Goal: Task Accomplishment & Management: Manage account settings

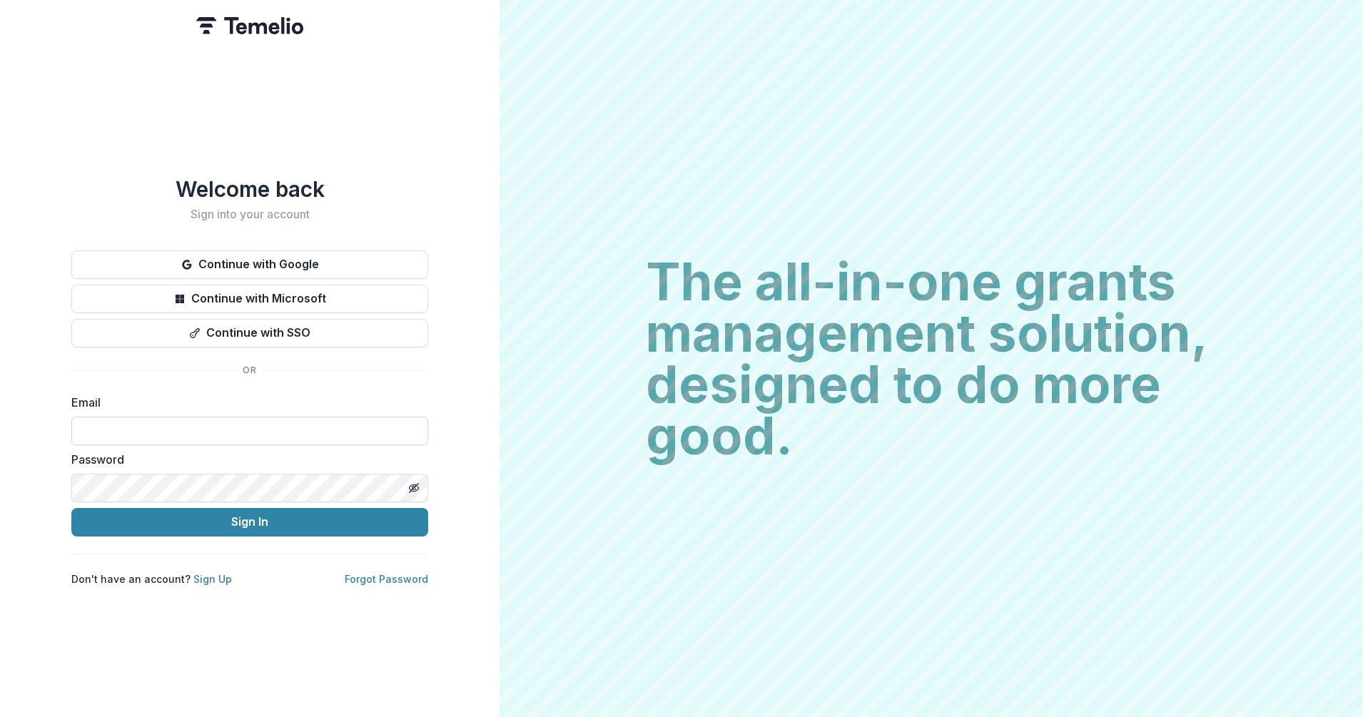
click at [328, 425] on input at bounding box center [249, 431] width 357 height 29
click at [0, 716] on com-1password-button at bounding box center [0, 717] width 0 height 0
click at [331, 422] on input at bounding box center [249, 431] width 357 height 29
click at [0, 716] on com-1password-button at bounding box center [0, 717] width 0 height 0
type input "**********"
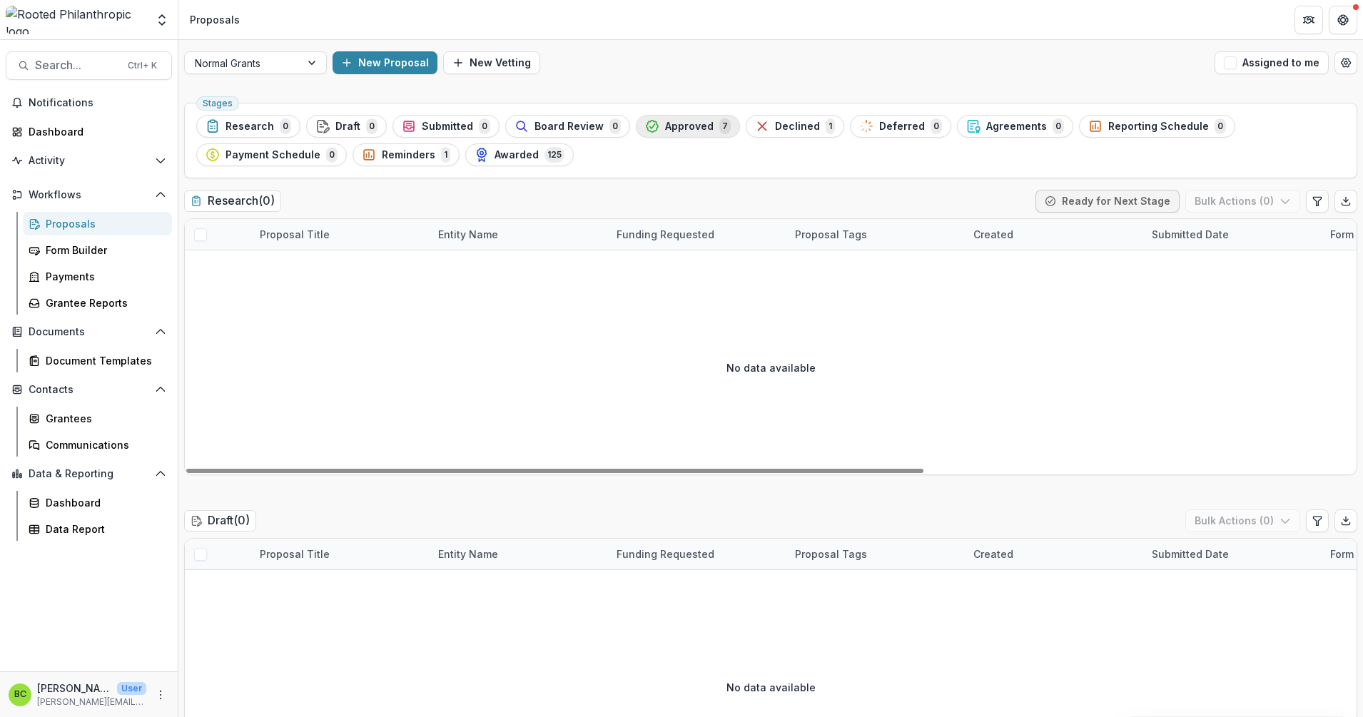
click at [665, 124] on span "Approved" at bounding box center [689, 127] width 49 height 12
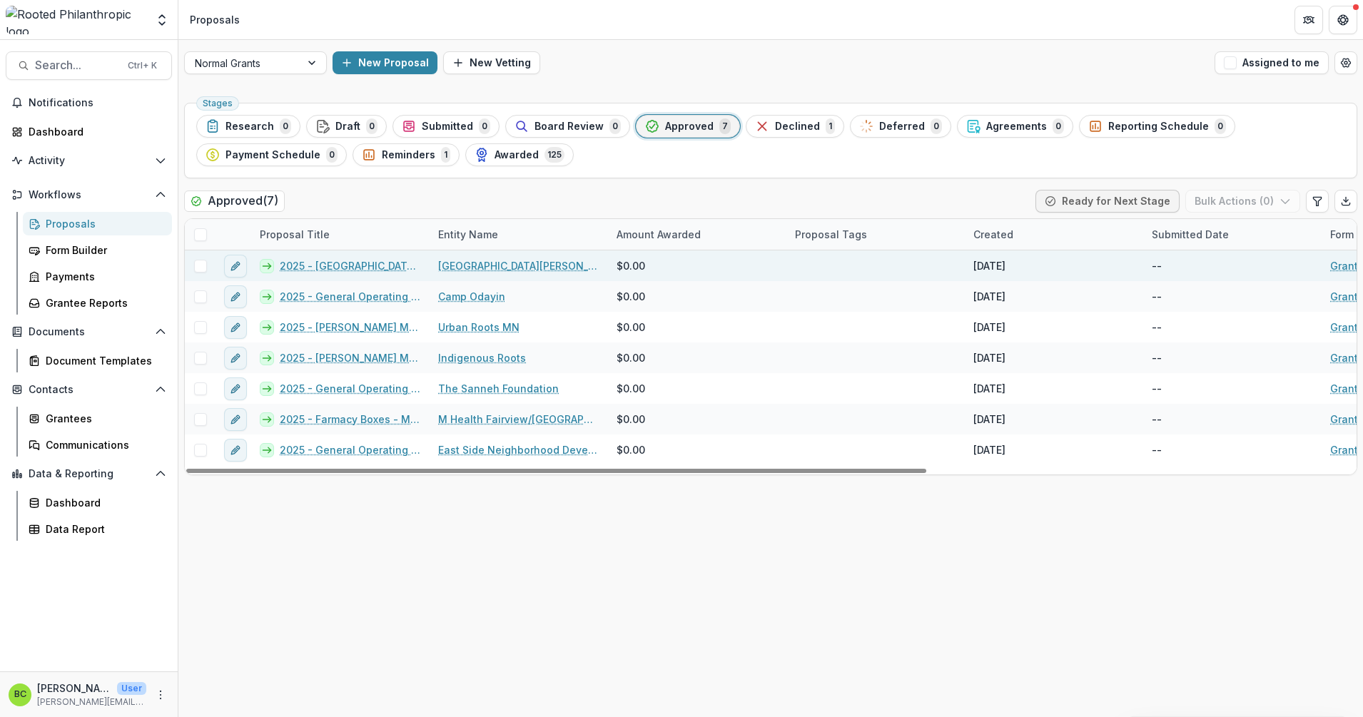
click at [332, 265] on link "2025 - [GEOGRAPHIC_DATA] (SPPS) buses" at bounding box center [350, 265] width 141 height 15
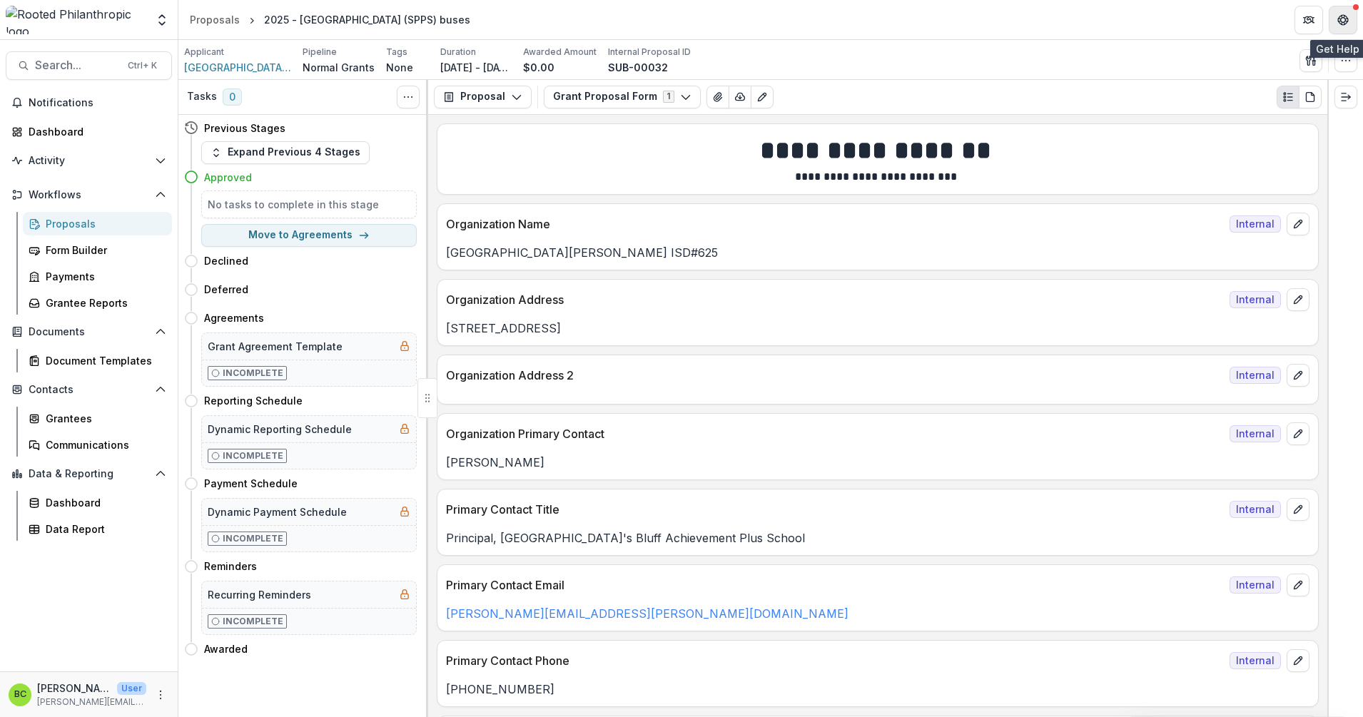
click at [1341, 23] on icon "Get Help" at bounding box center [1342, 19] width 11 height 11
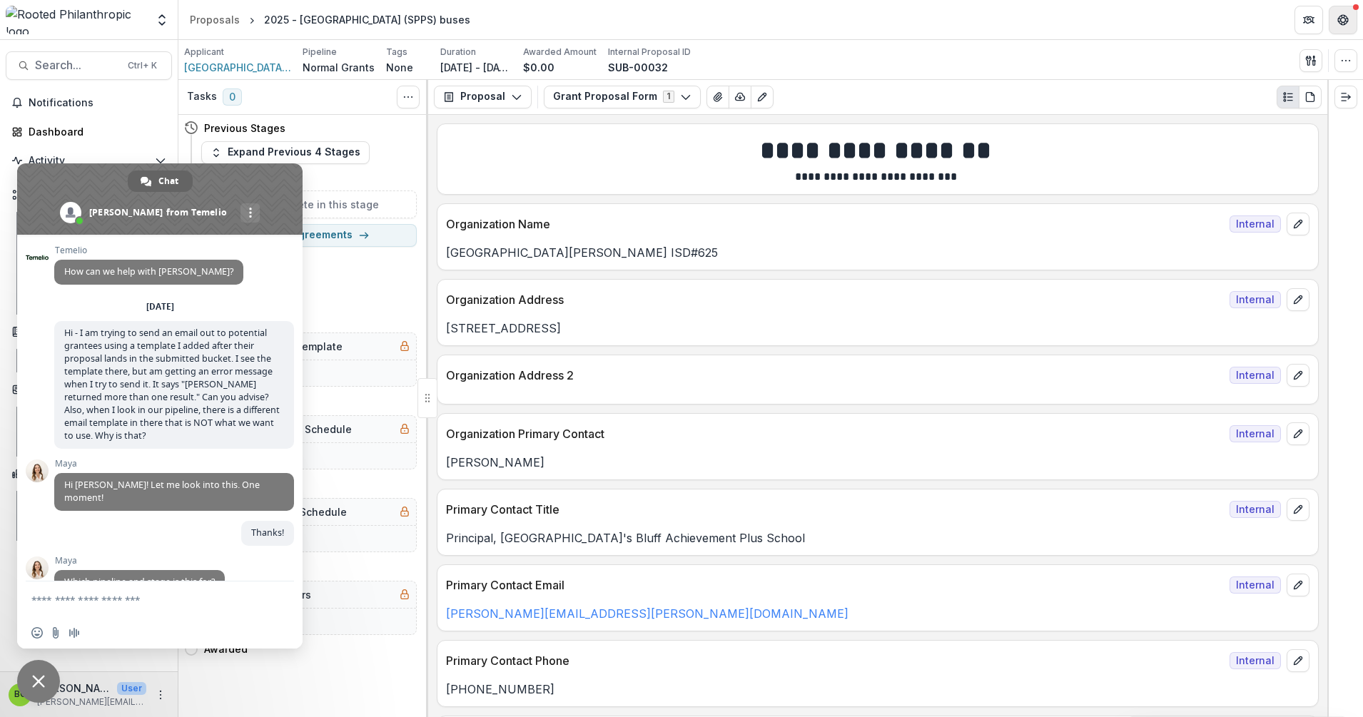
scroll to position [2178, 0]
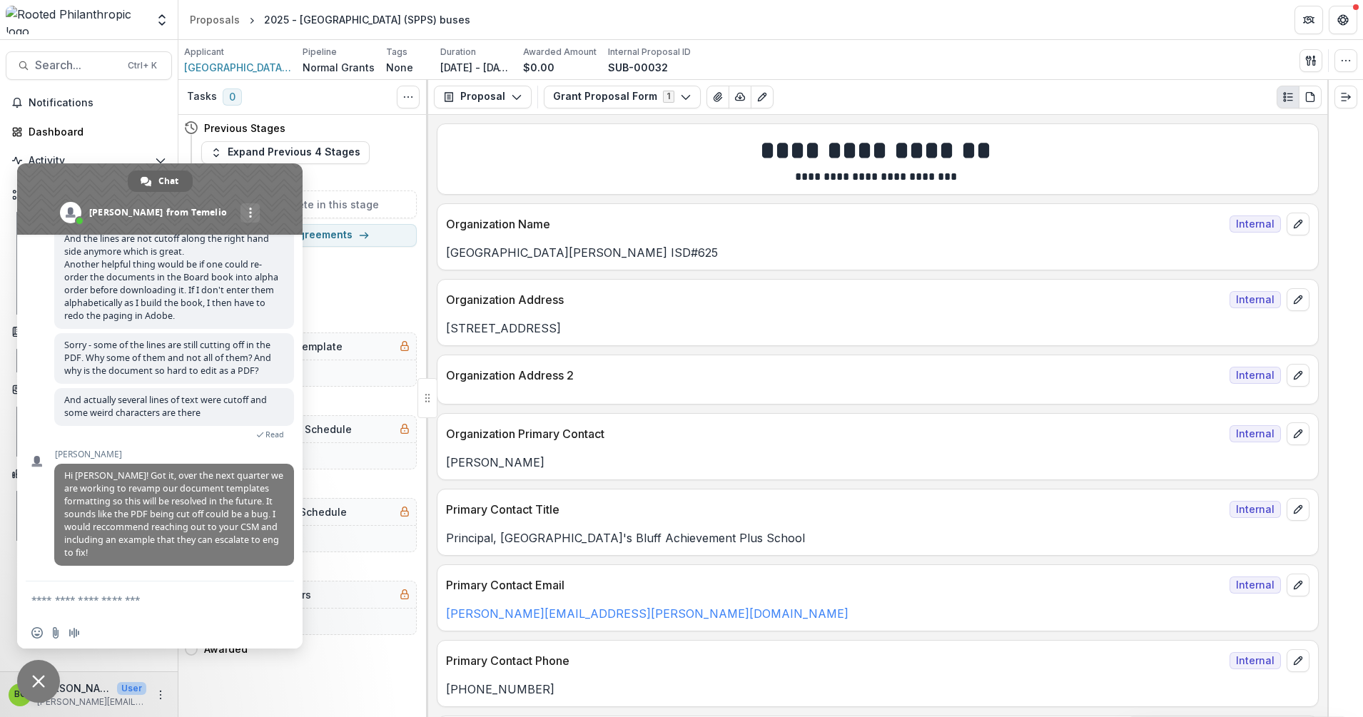
click at [831, 24] on header "Proposals 2025 - [GEOGRAPHIC_DATA] (SPPS) buses" at bounding box center [770, 19] width 1184 height 39
click at [740, 54] on div "Applicant [GEOGRAPHIC_DATA][PERSON_NAME] ISD#625 Pipeline Normal Grants Tags No…" at bounding box center [770, 60] width 1173 height 29
click at [33, 676] on span "Close chat" at bounding box center [38, 681] width 13 height 13
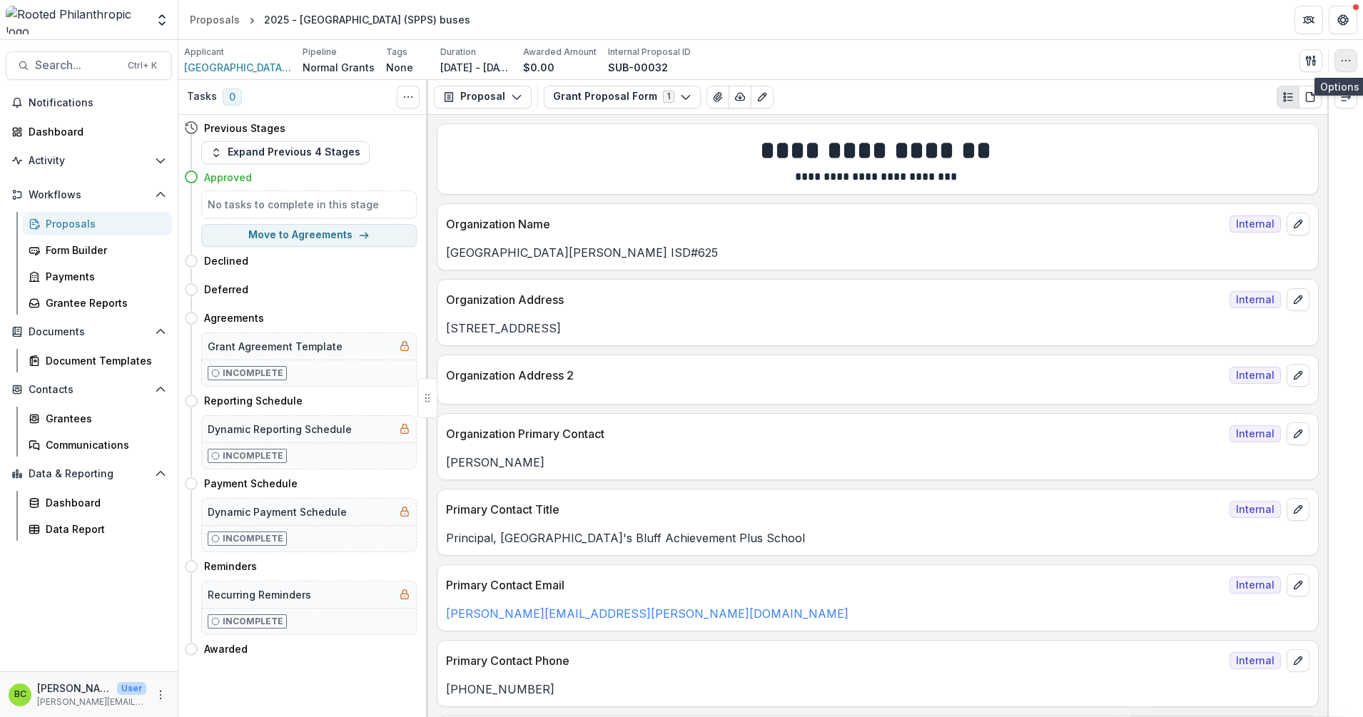
click at [1346, 60] on icon "button" at bounding box center [1345, 60] width 11 height 11
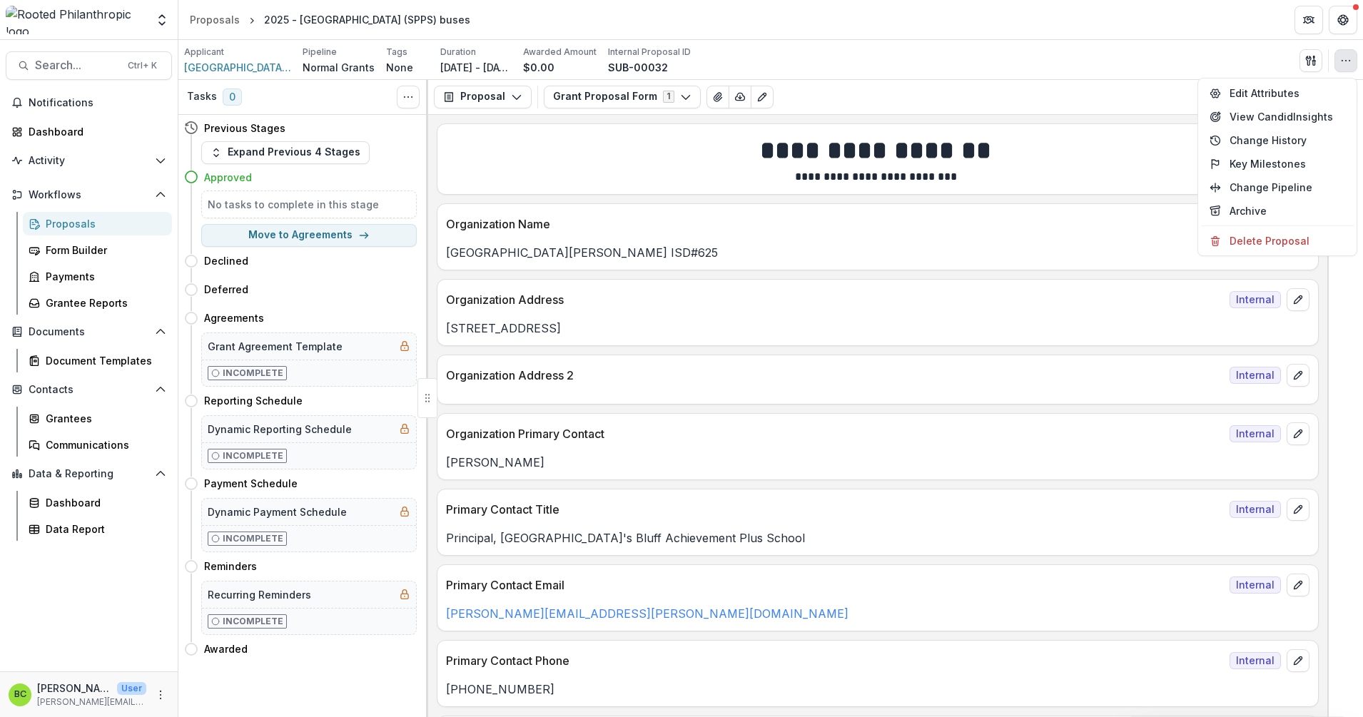
click at [1268, 21] on header "Proposals 2025 - [GEOGRAPHIC_DATA] (SPPS) buses" at bounding box center [770, 19] width 1184 height 39
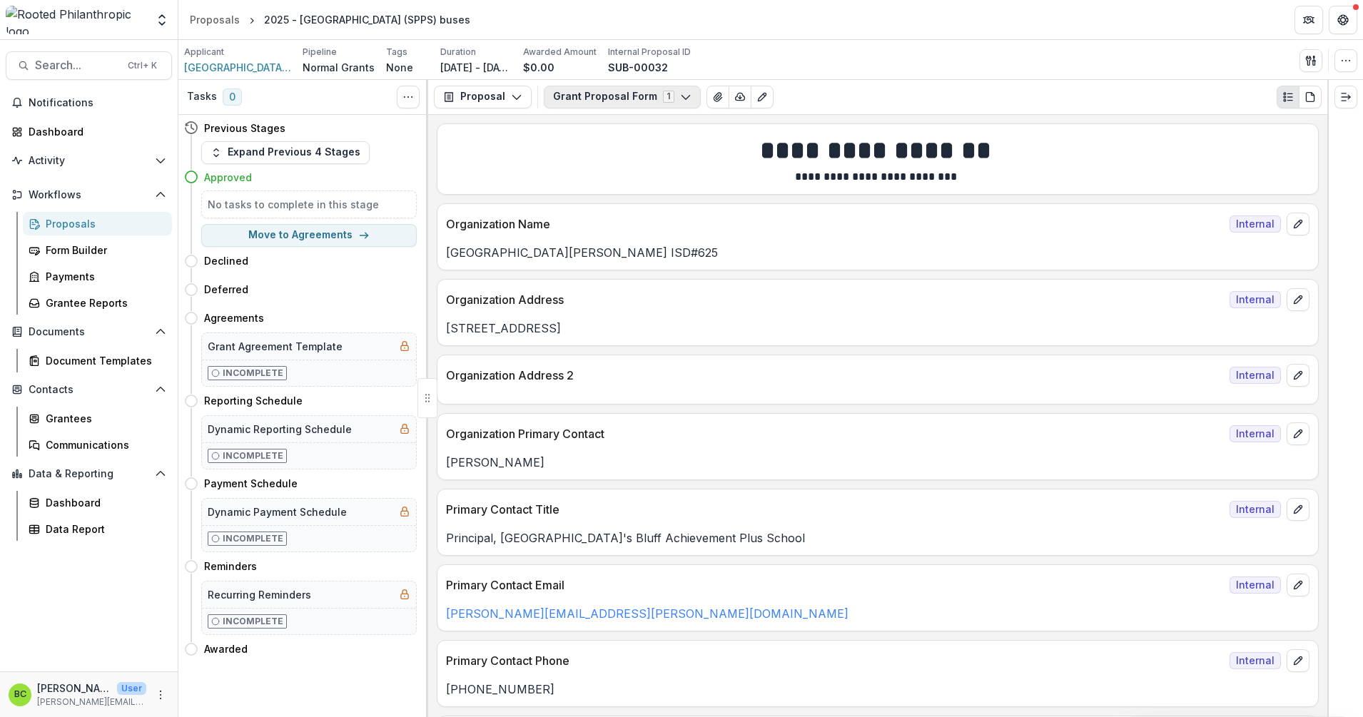
click at [680, 94] on icon "button" at bounding box center [685, 96] width 11 height 11
click at [774, 41] on div "Applicant [GEOGRAPHIC_DATA][PERSON_NAME] ISD#625 Pipeline Normal Grants Tags No…" at bounding box center [770, 60] width 1184 height 40
click at [522, 90] on button "Proposal" at bounding box center [483, 97] width 98 height 23
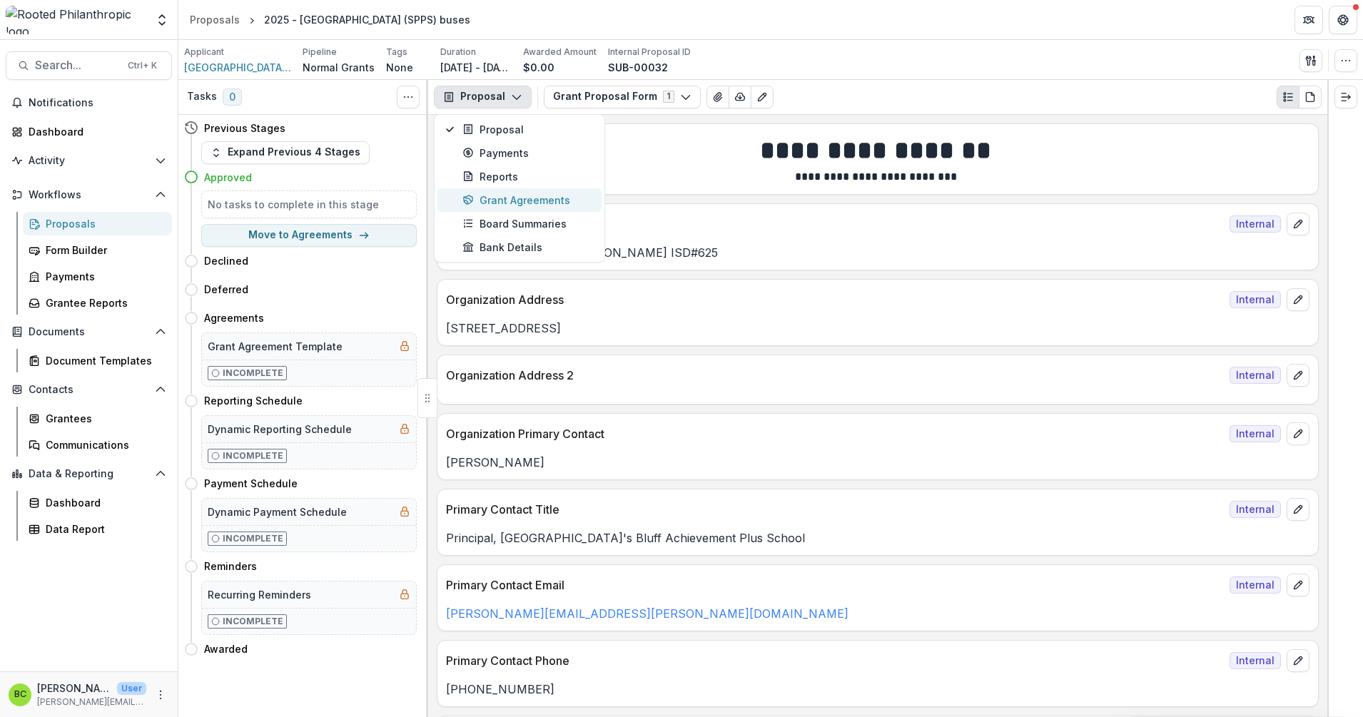
click at [516, 191] on button "Grant Agreements" at bounding box center [519, 200] width 164 height 24
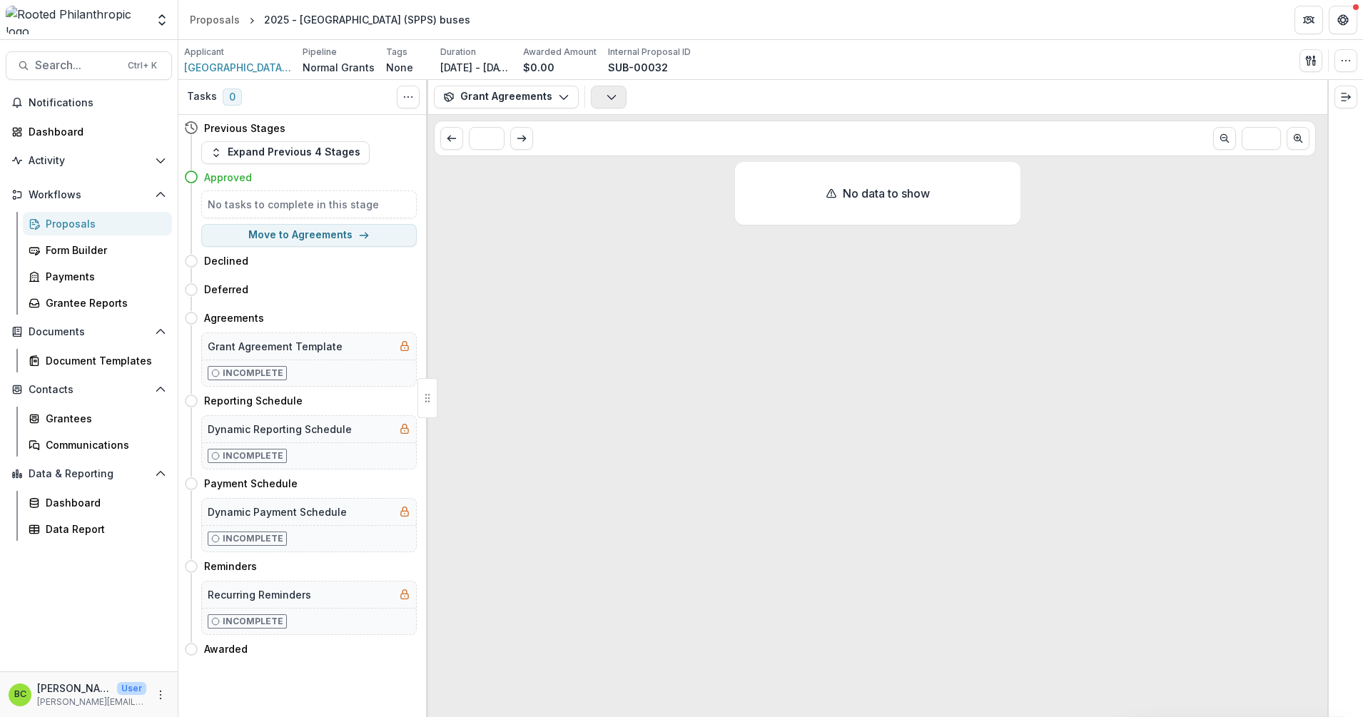
click at [610, 101] on icon "button" at bounding box center [611, 96] width 11 height 11
click at [561, 97] on icon "button" at bounding box center [563, 96] width 11 height 11
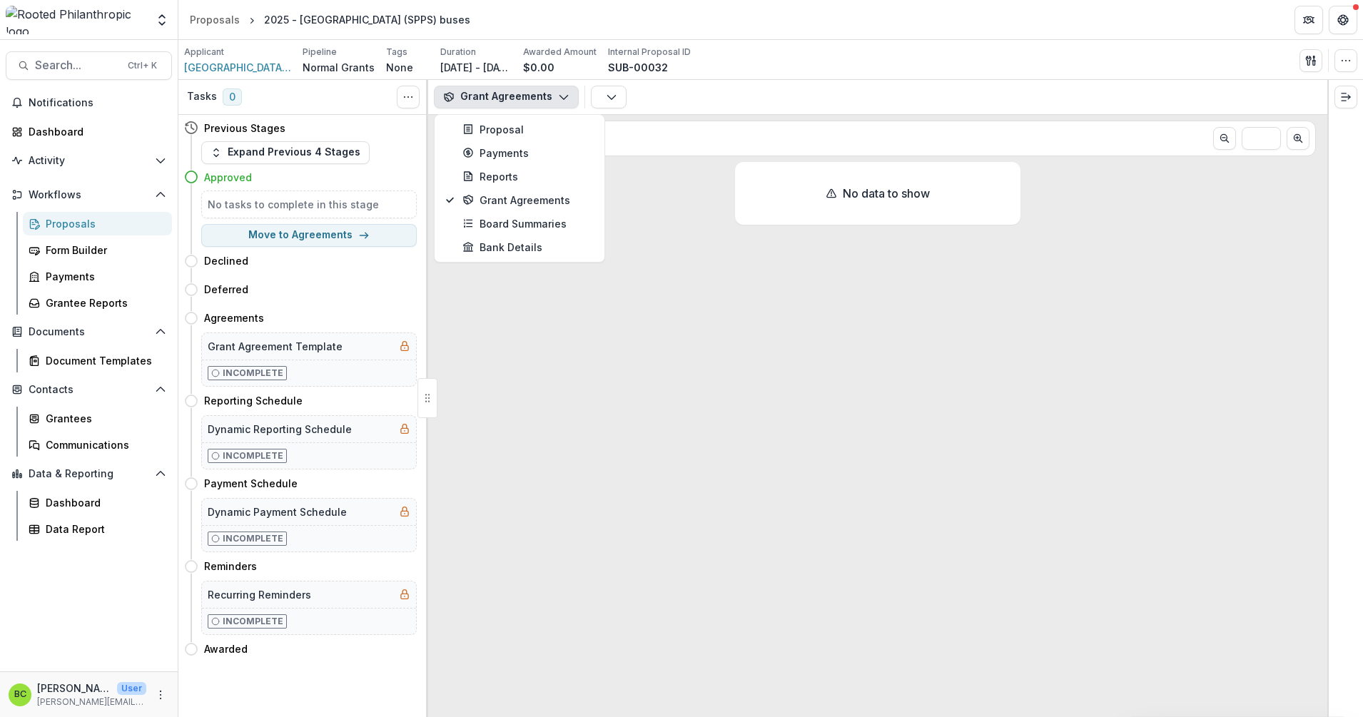
click at [679, 100] on div "Agreements No Agreements" at bounding box center [956, 97] width 731 height 23
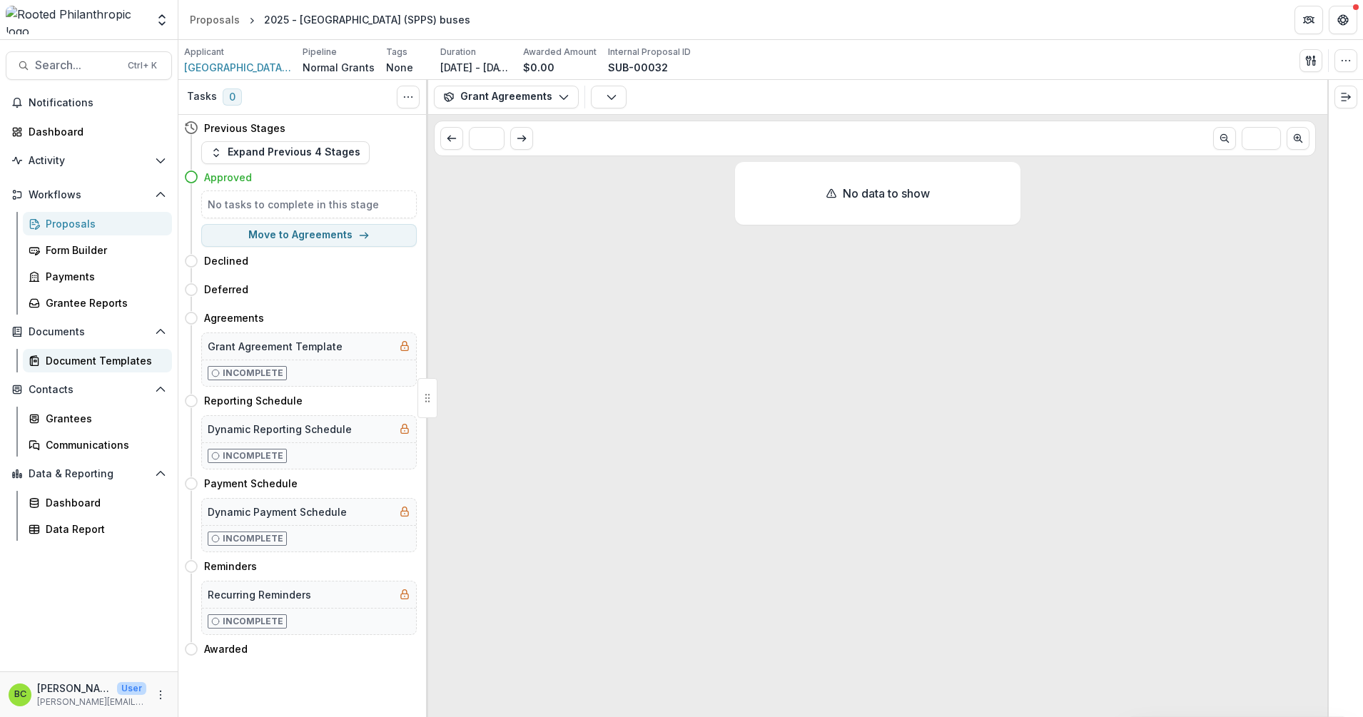
click at [96, 366] on div "Document Templates" at bounding box center [103, 360] width 115 height 15
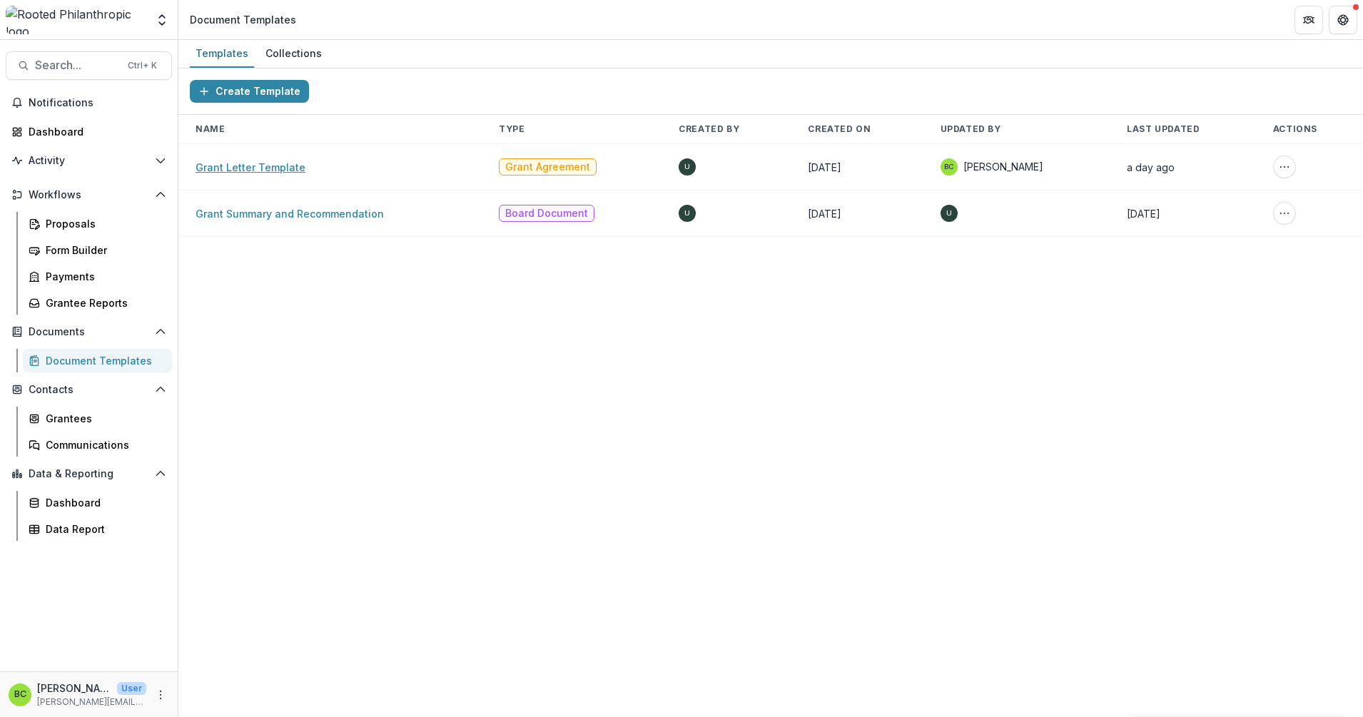
click at [284, 164] on link "Grant Letter Template" at bounding box center [250, 167] width 110 height 12
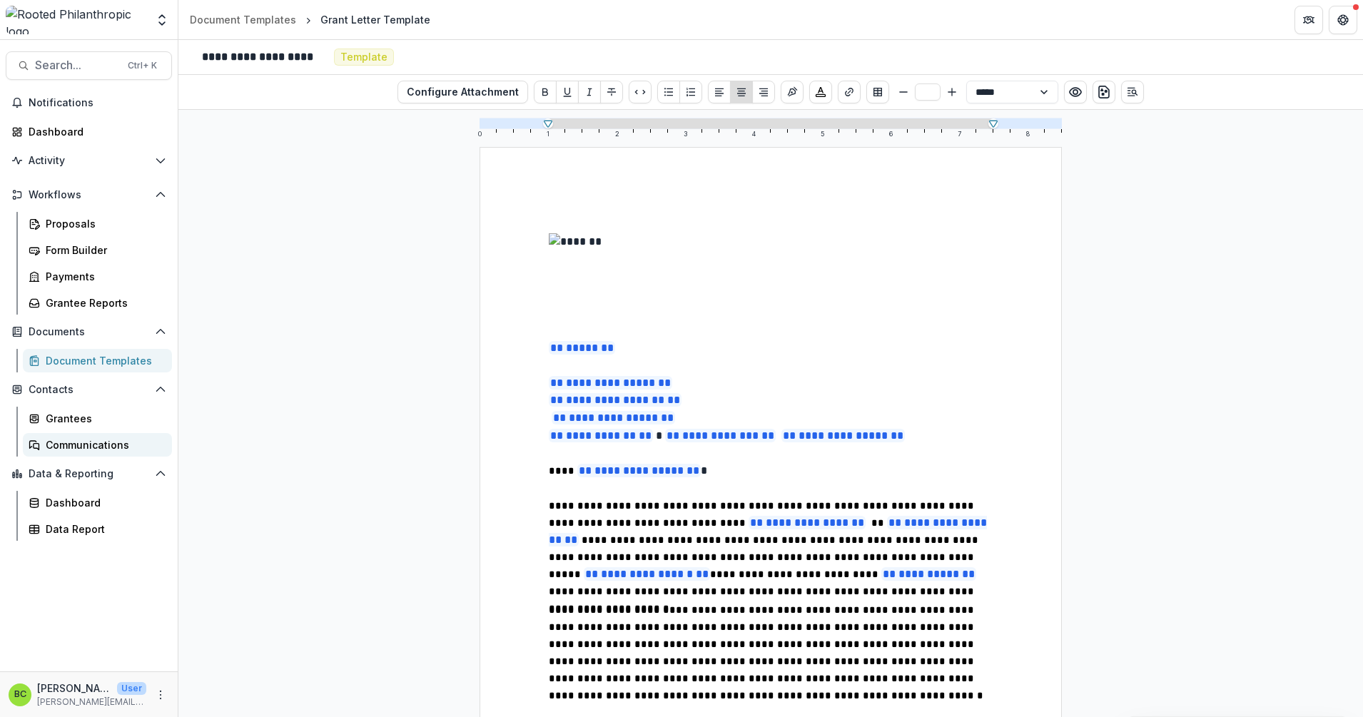
click at [66, 456] on link "Communications" at bounding box center [97, 445] width 149 height 24
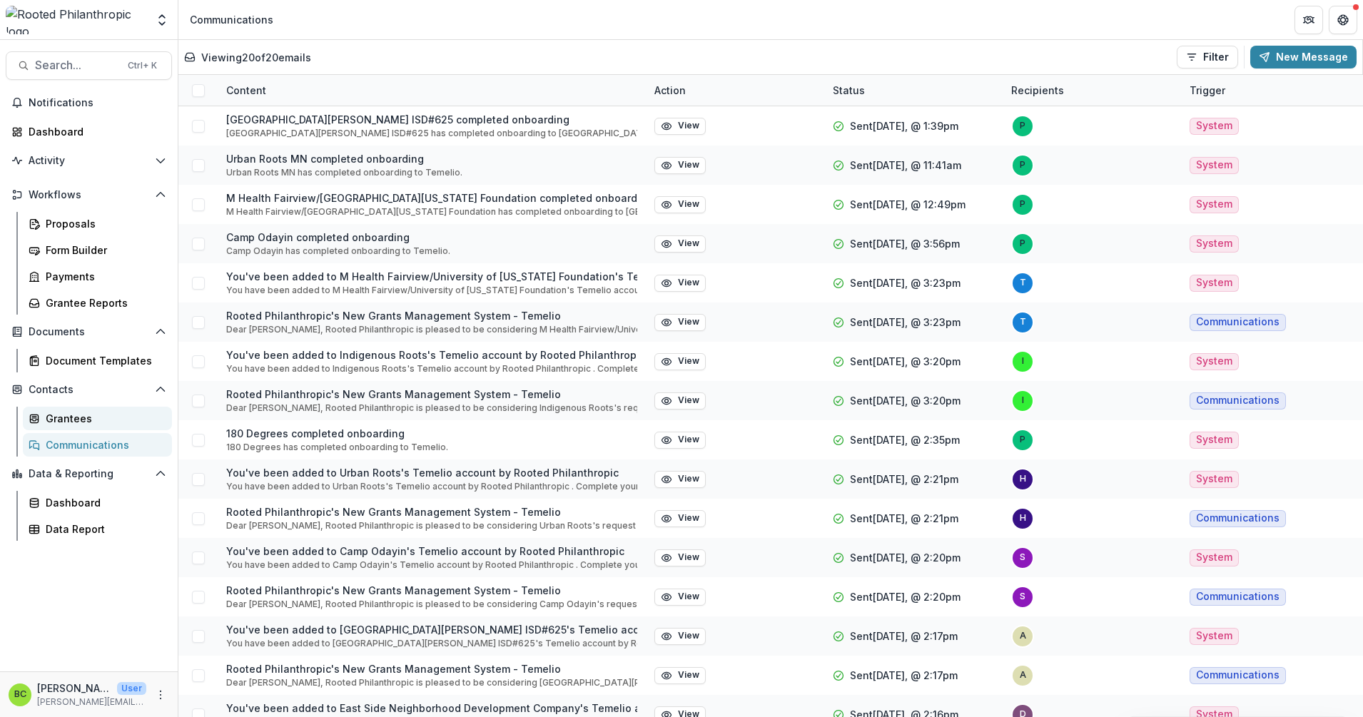
click at [56, 410] on link "Grantees" at bounding box center [97, 419] width 149 height 24
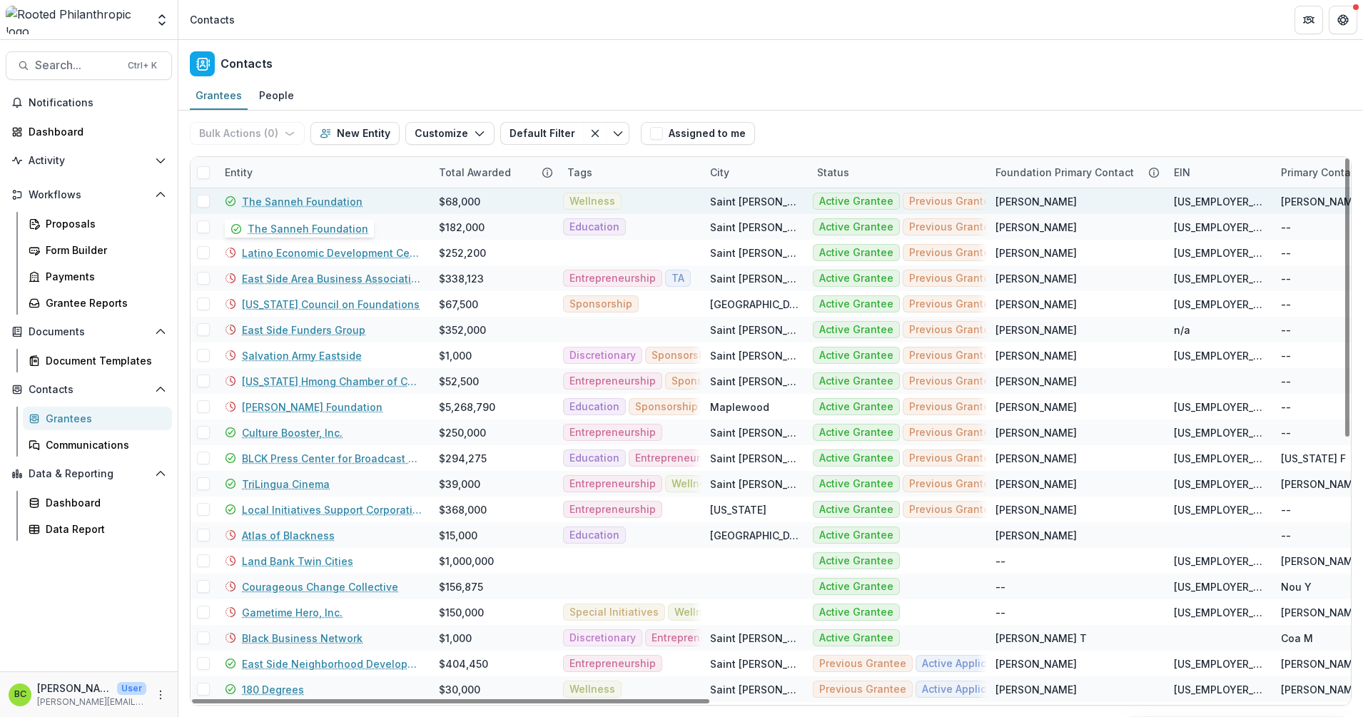
click at [322, 204] on link "The Sanneh Foundation" at bounding box center [302, 201] width 121 height 15
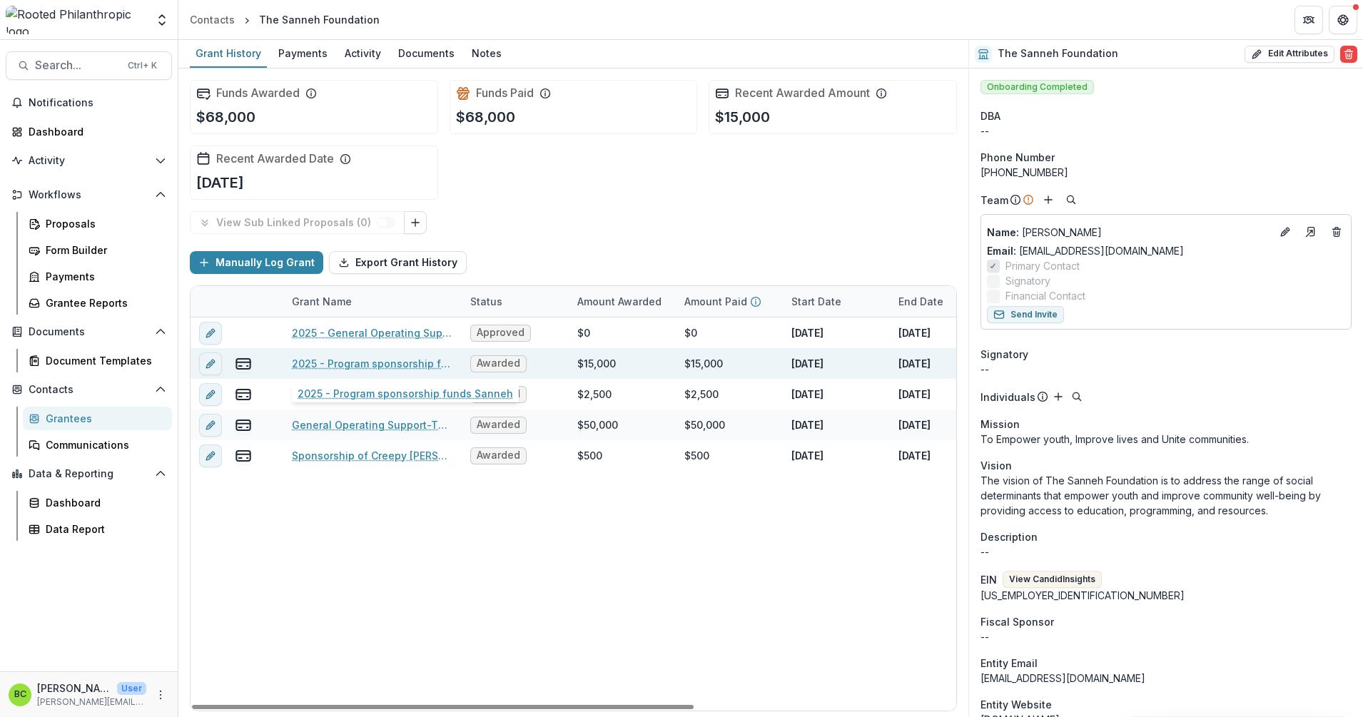
click at [319, 367] on link "2025 - Program sponsorship funds Sanneh" at bounding box center [372, 363] width 161 height 15
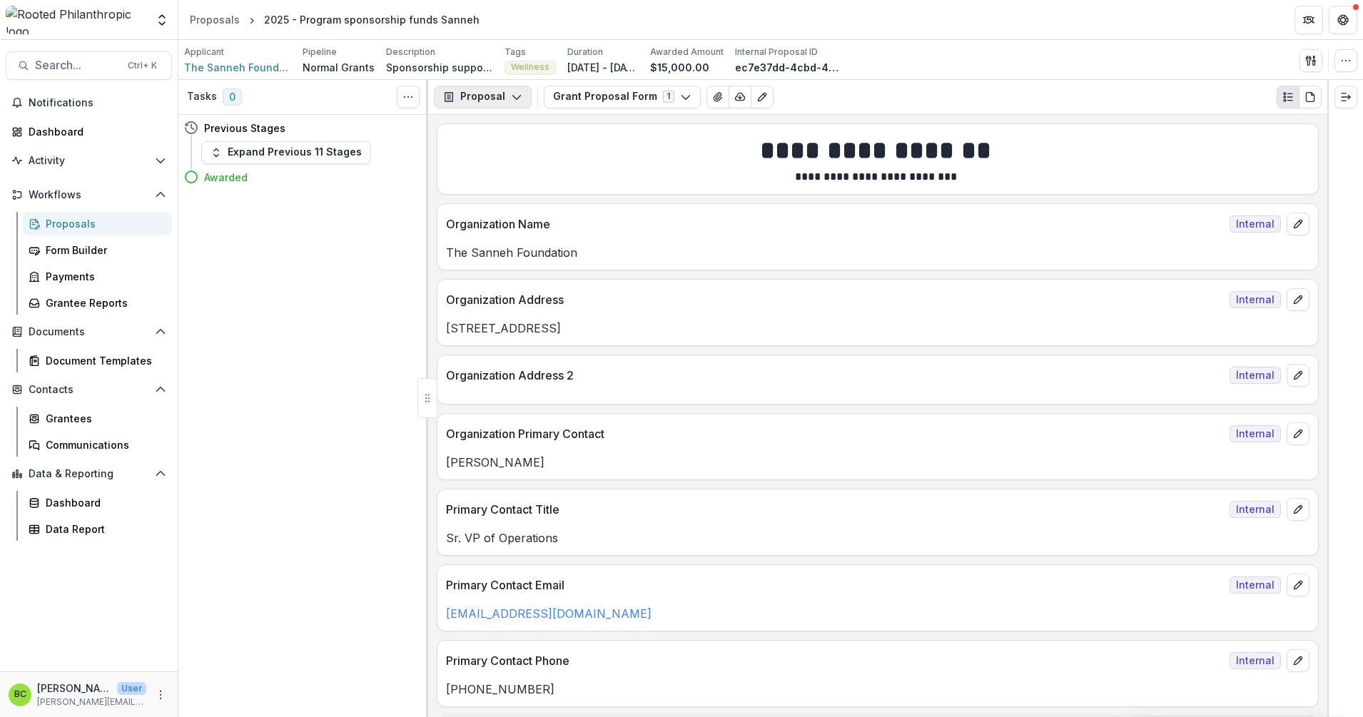
click at [515, 99] on icon "button" at bounding box center [516, 96] width 11 height 11
click at [504, 193] on div "Grant Agreements" at bounding box center [527, 200] width 131 height 15
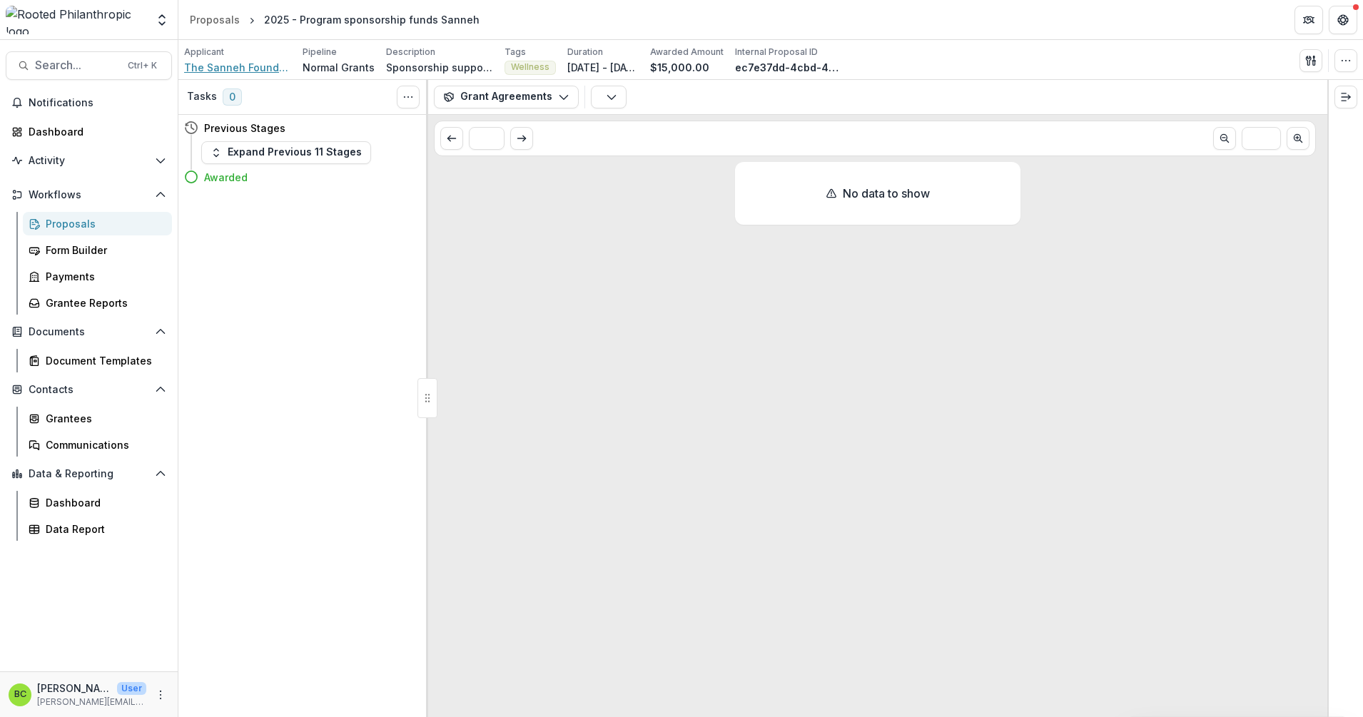
click at [240, 69] on span "The Sanneh Foundation" at bounding box center [237, 67] width 107 height 15
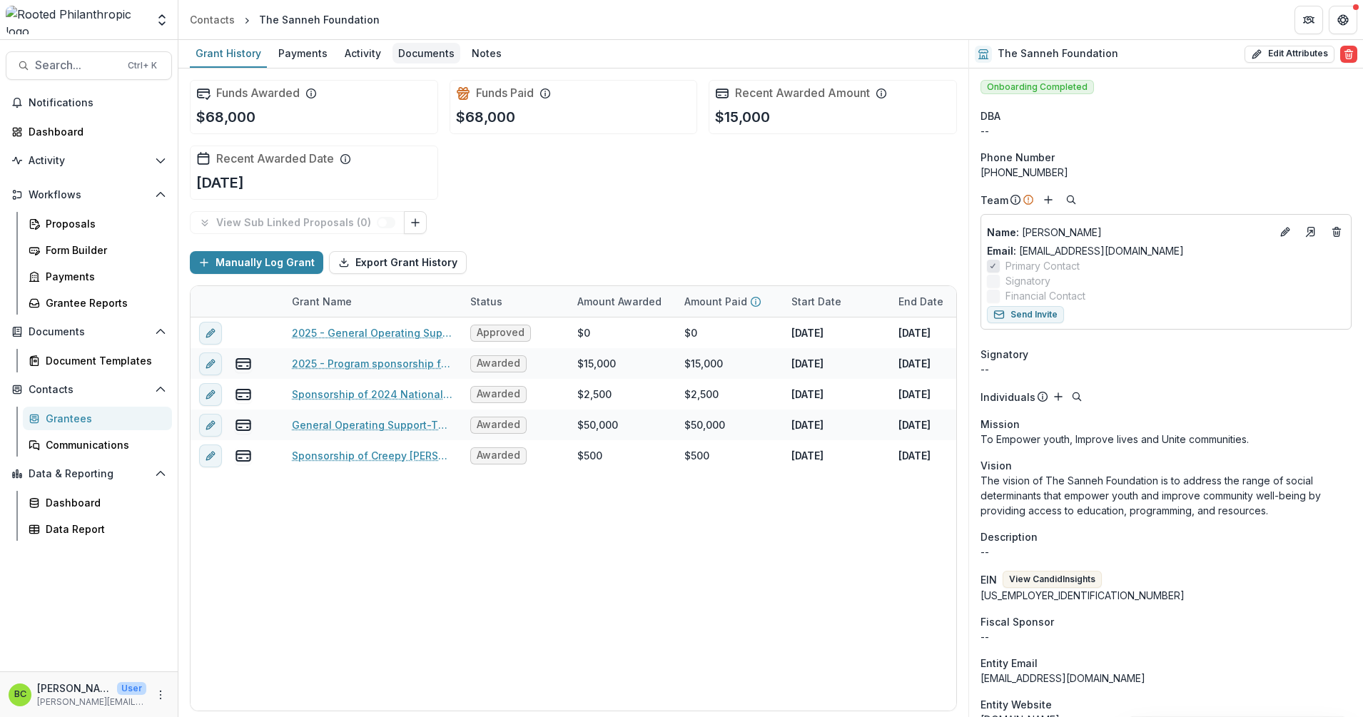
click at [400, 49] on div "Documents" at bounding box center [426, 53] width 68 height 21
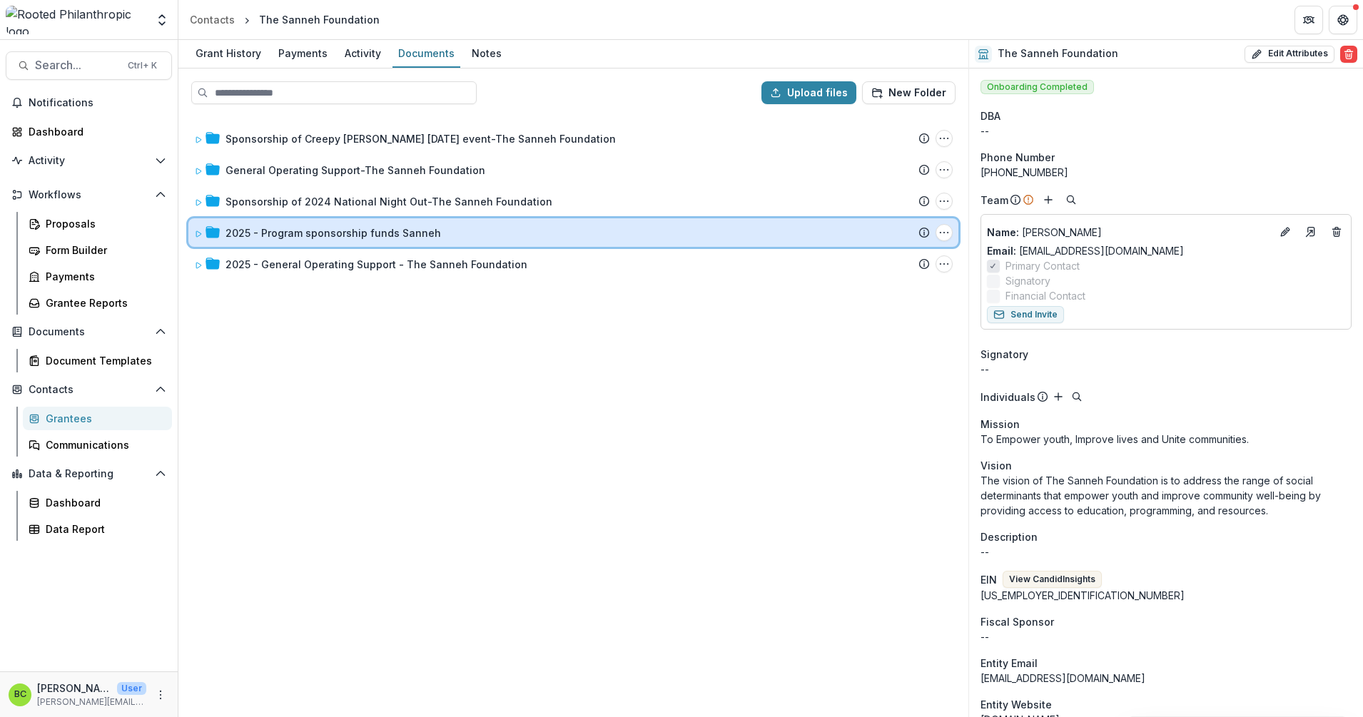
click at [198, 234] on icon at bounding box center [198, 234] width 9 height 9
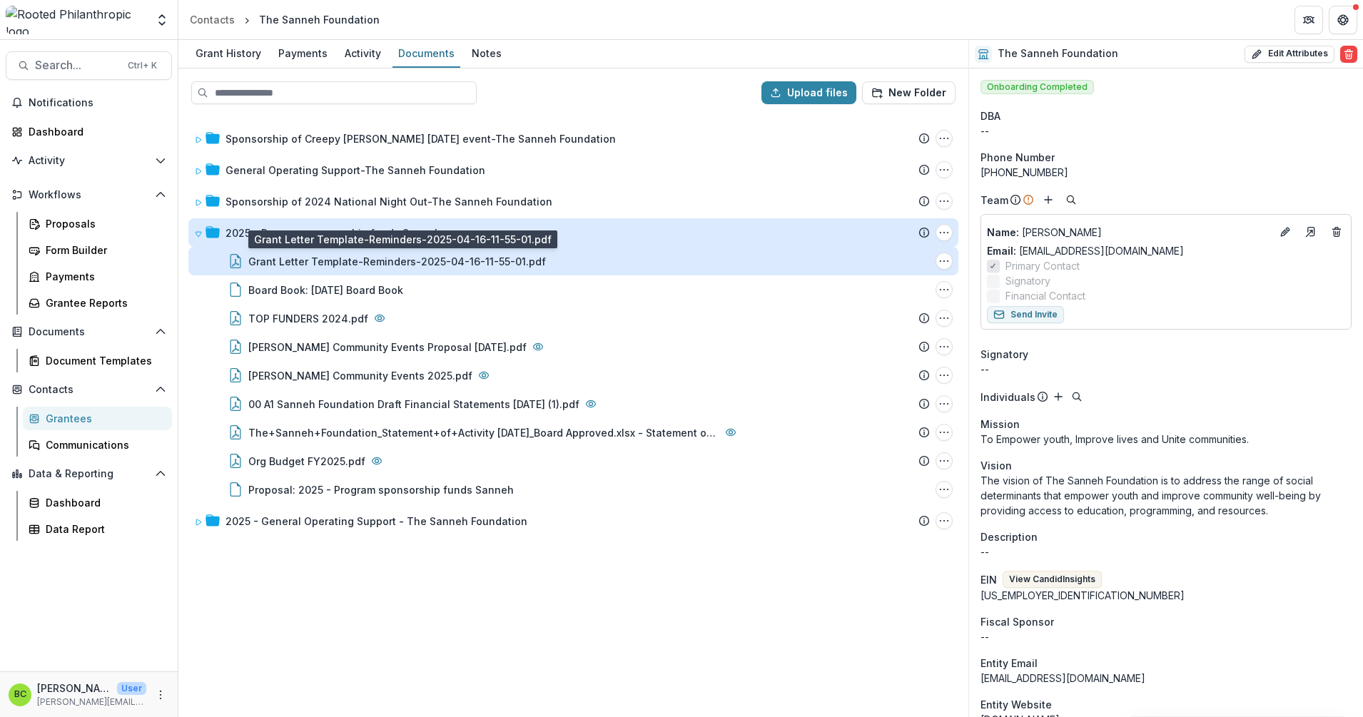
click at [298, 262] on div "Grant Letter Template-Reminders-2025-04-16-11-55-01.pdf" at bounding box center [397, 261] width 298 height 15
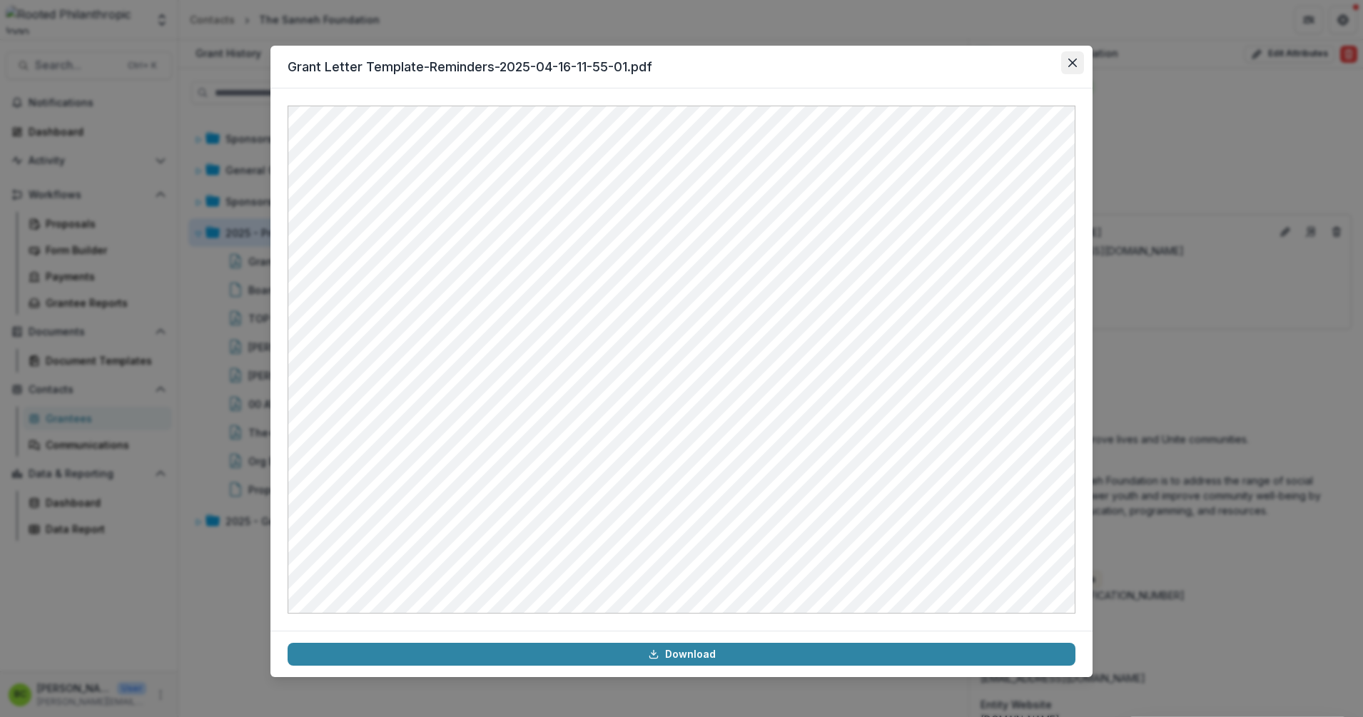
click at [1075, 61] on icon "Close" at bounding box center [1072, 63] width 9 height 9
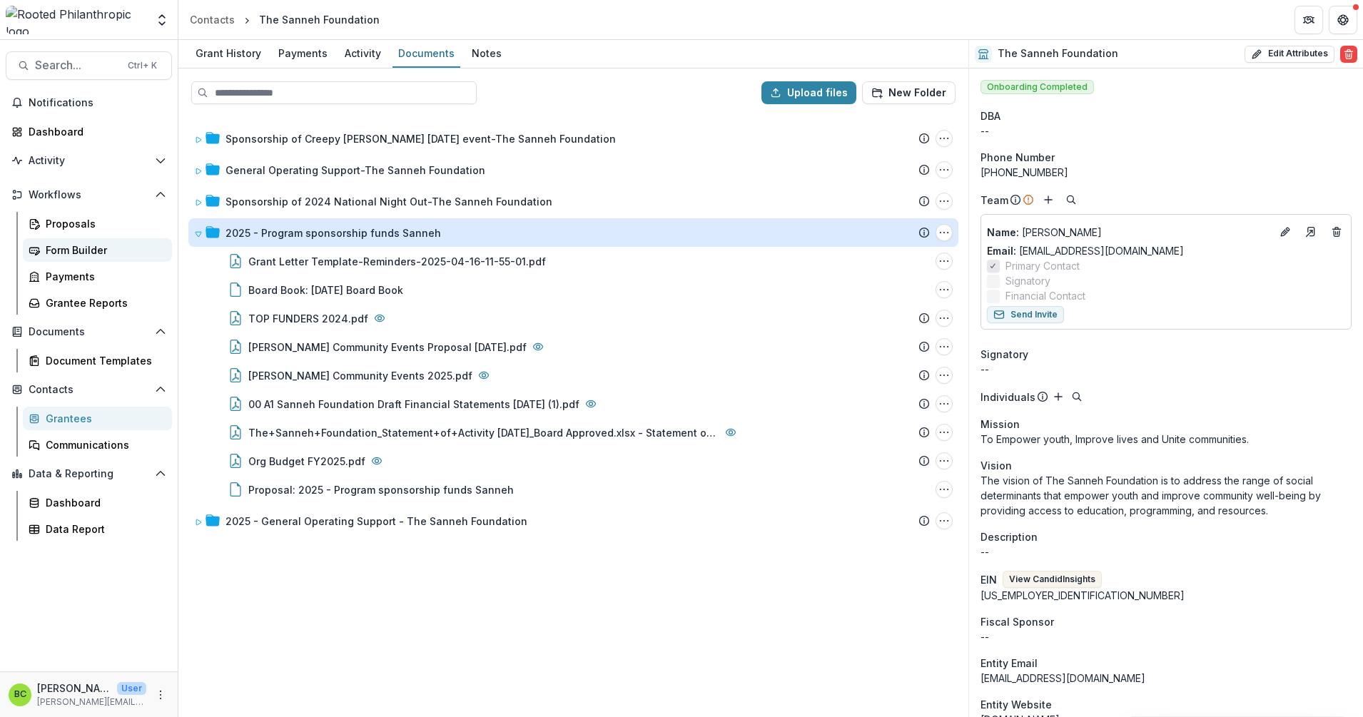
click at [91, 256] on div "Form Builder" at bounding box center [103, 250] width 115 height 15
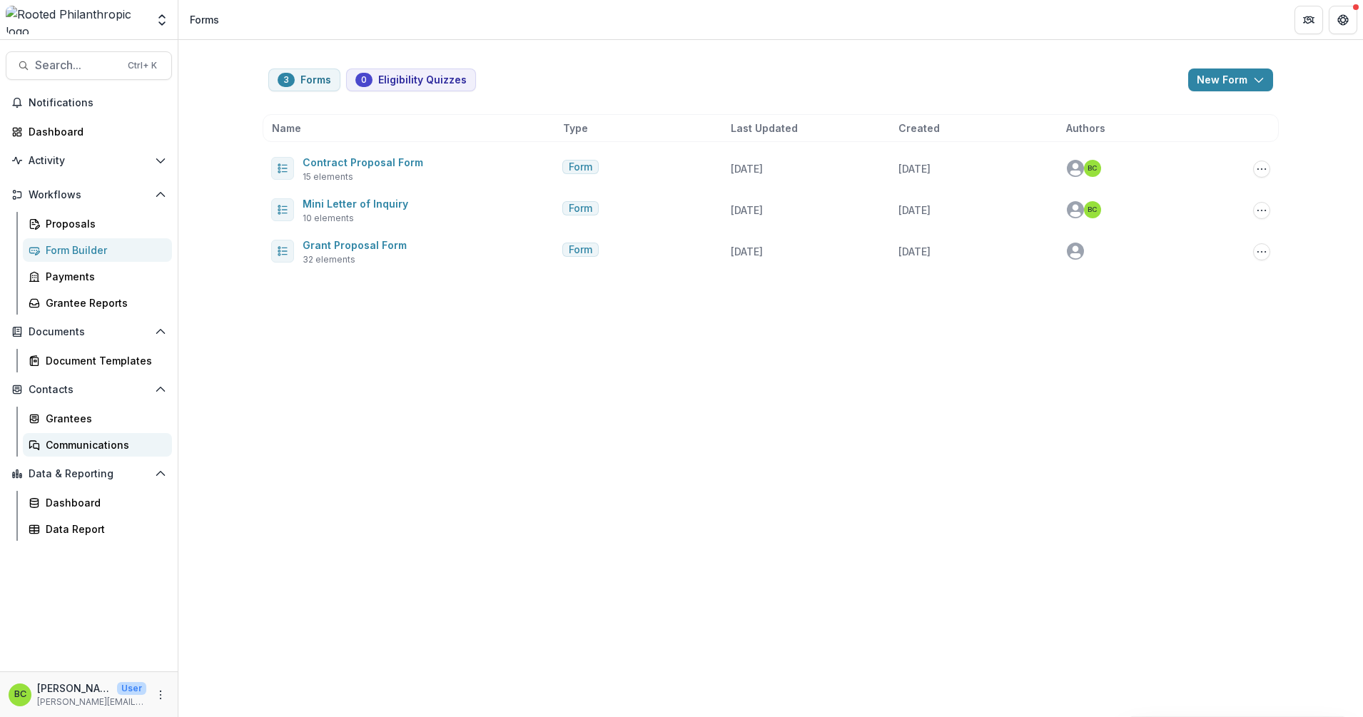
click at [75, 442] on div "Communications" at bounding box center [103, 444] width 115 height 15
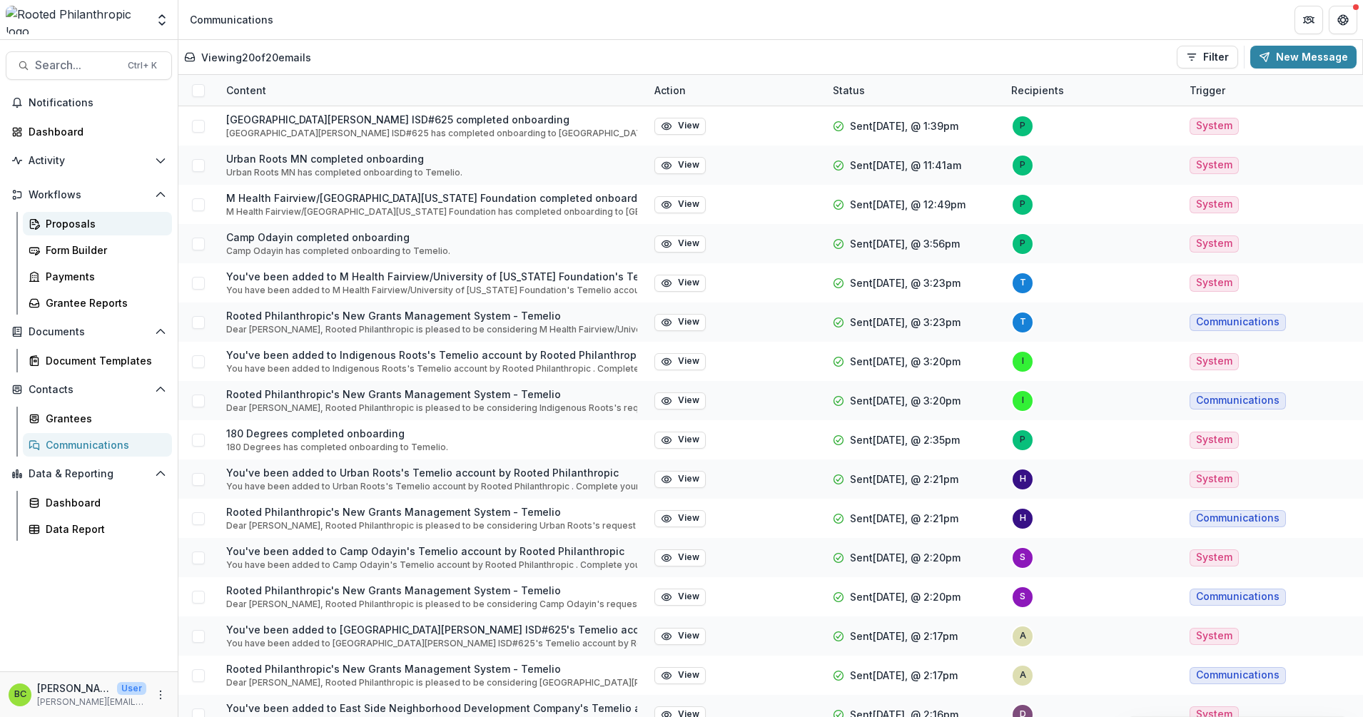
click at [70, 225] on div "Proposals" at bounding box center [103, 223] width 115 height 15
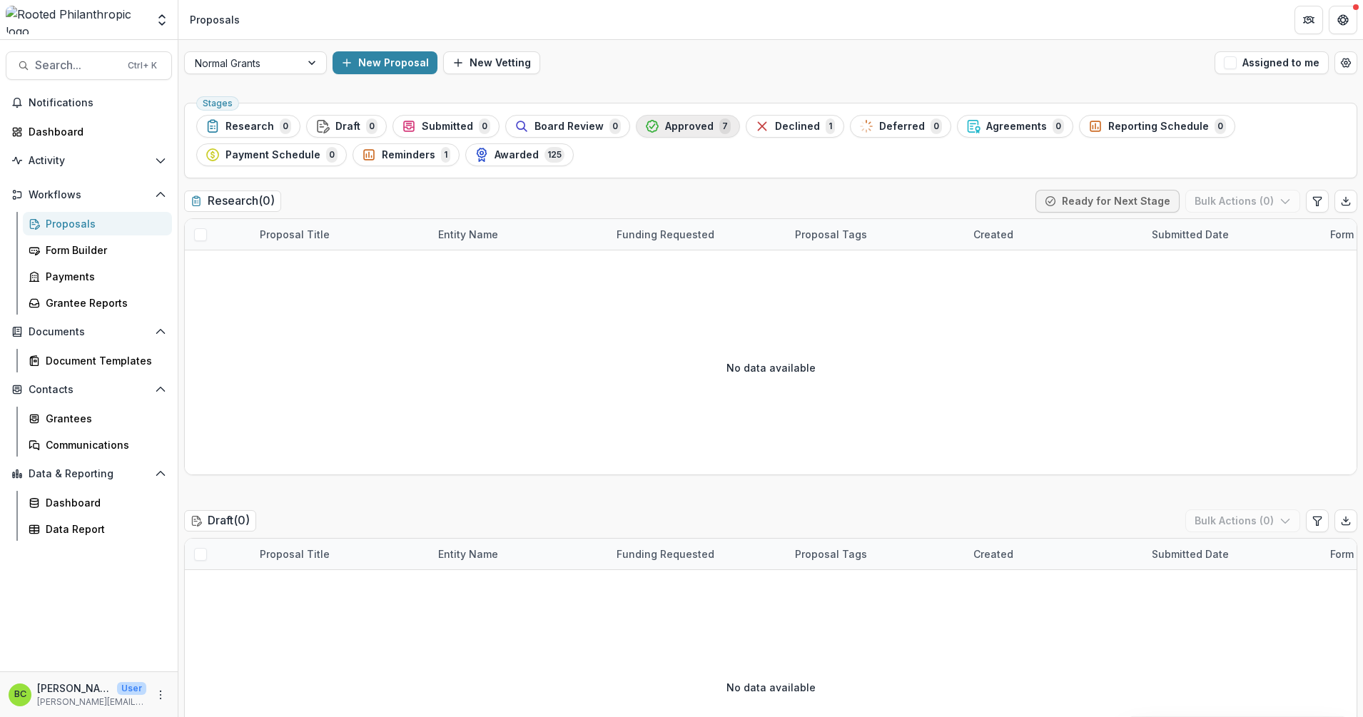
click at [676, 118] on div "Approved 7" at bounding box center [688, 126] width 86 height 16
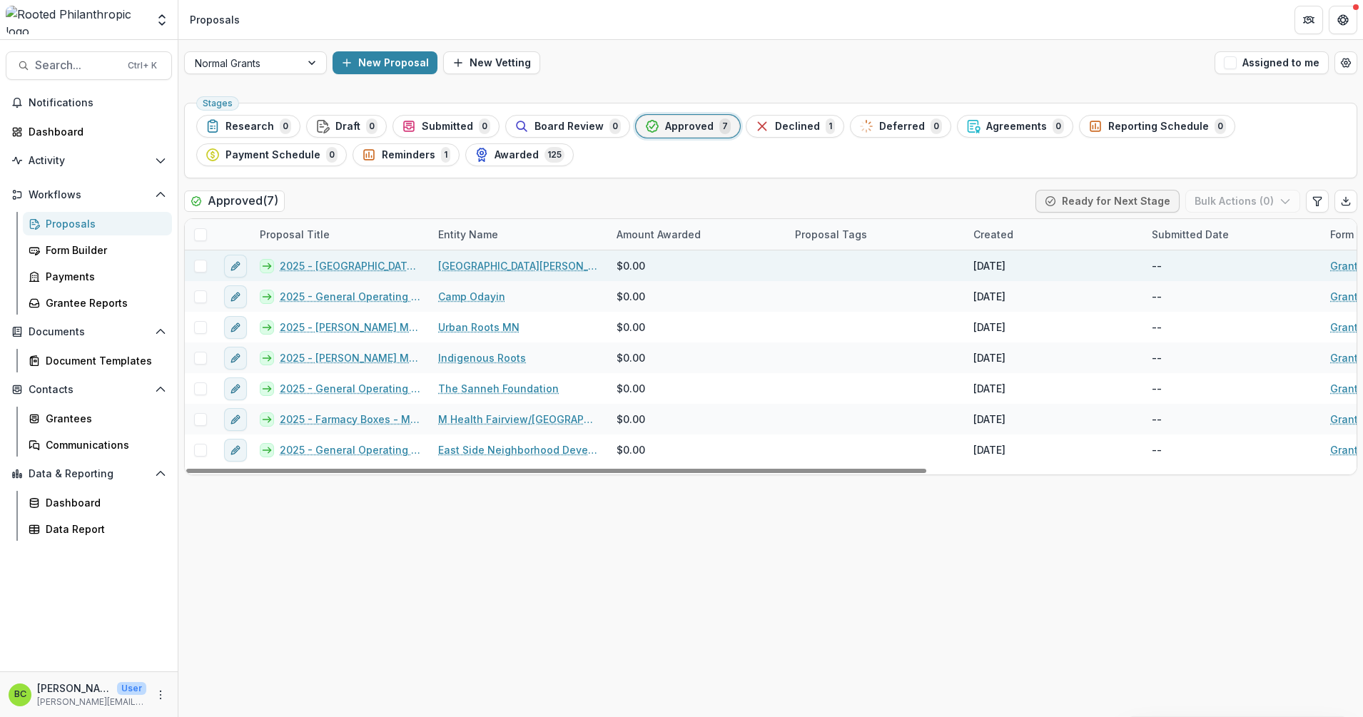
click at [198, 267] on span at bounding box center [200, 266] width 13 height 13
click at [1291, 204] on button "Bulk Actions ( 1 )" at bounding box center [1244, 201] width 112 height 23
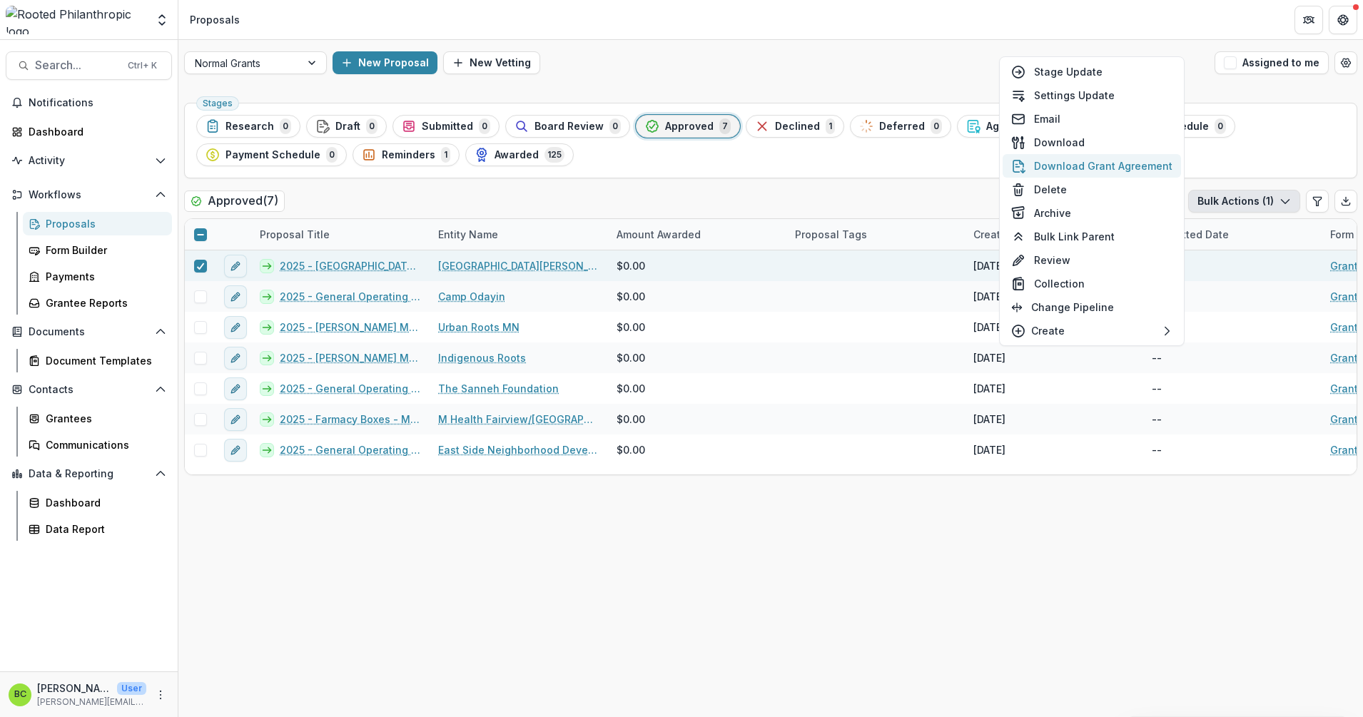
click at [1114, 168] on button "Download Grant Agreement" at bounding box center [1091, 166] width 178 height 24
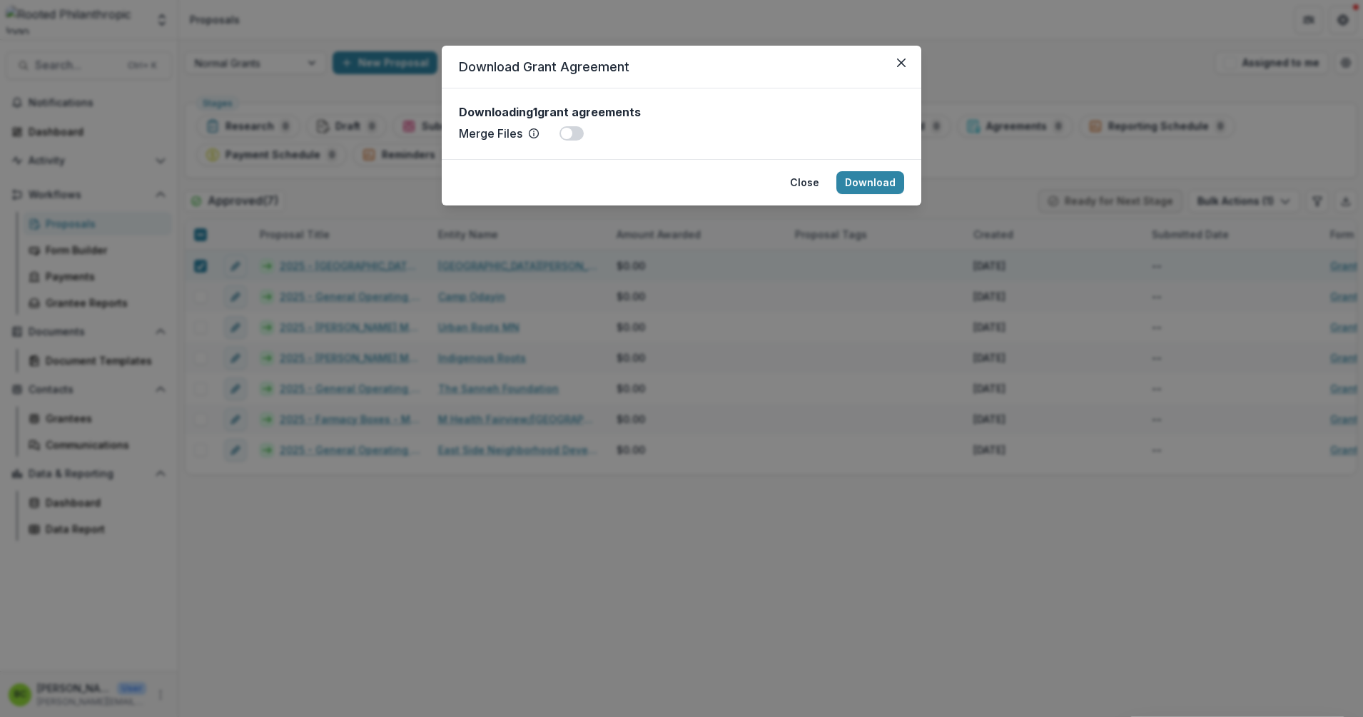
click at [576, 133] on span at bounding box center [571, 133] width 24 height 14
click at [870, 178] on button "Download" at bounding box center [870, 182] width 68 height 23
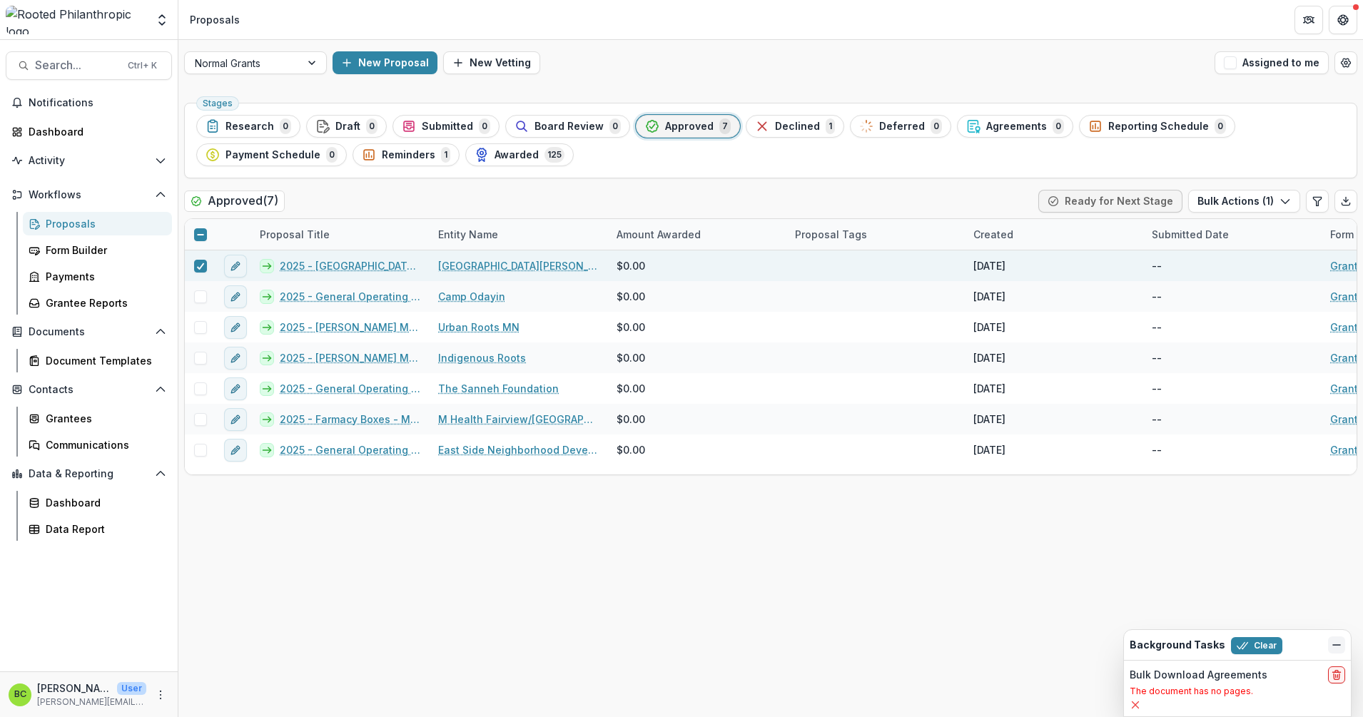
click at [1338, 644] on icon "Dismiss" at bounding box center [1336, 644] width 11 height 11
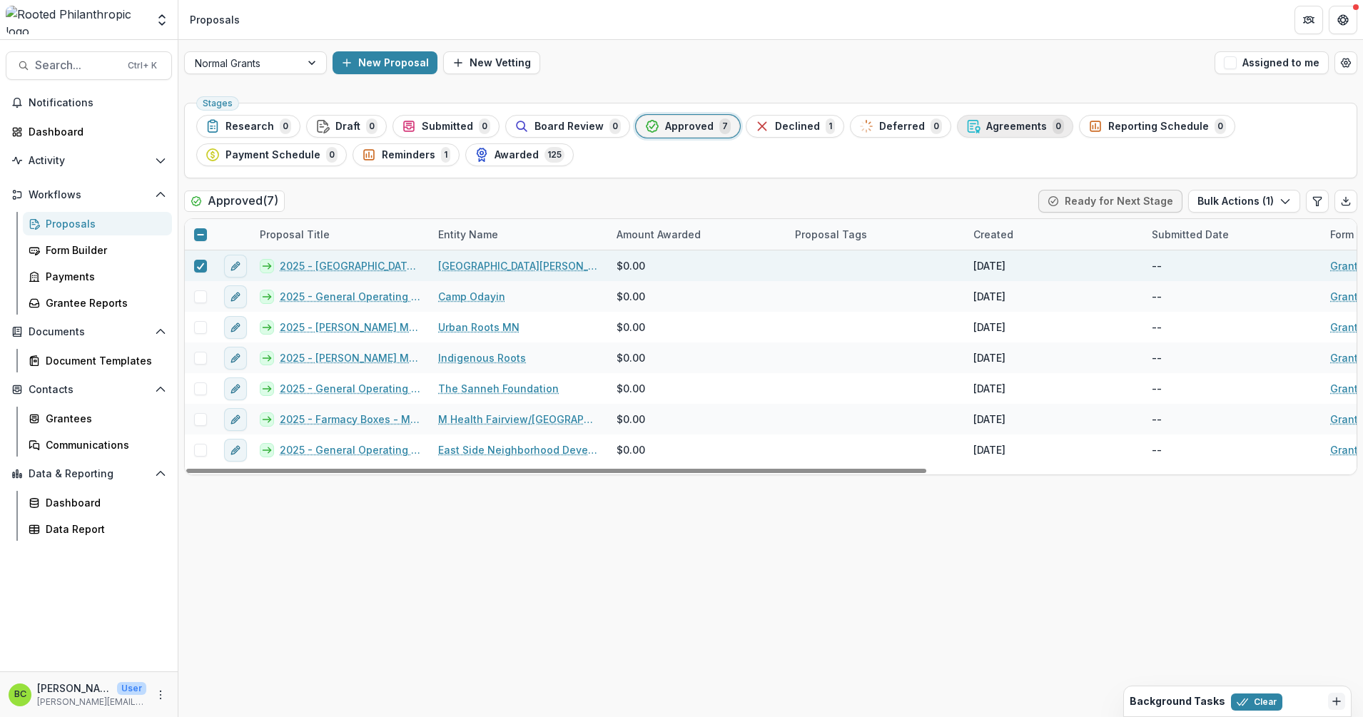
click at [986, 133] on div "Agreements 0" at bounding box center [1015, 126] width 98 height 16
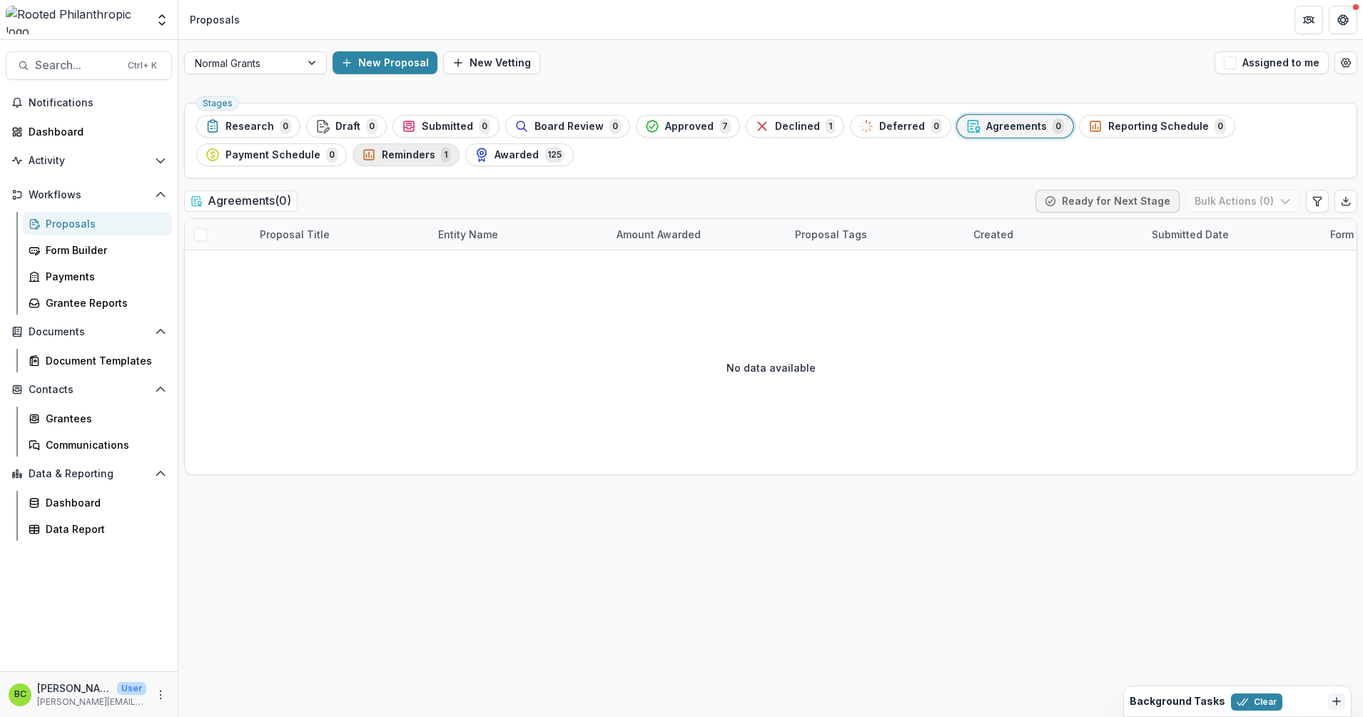
click at [412, 156] on span "Reminders" at bounding box center [409, 155] width 54 height 12
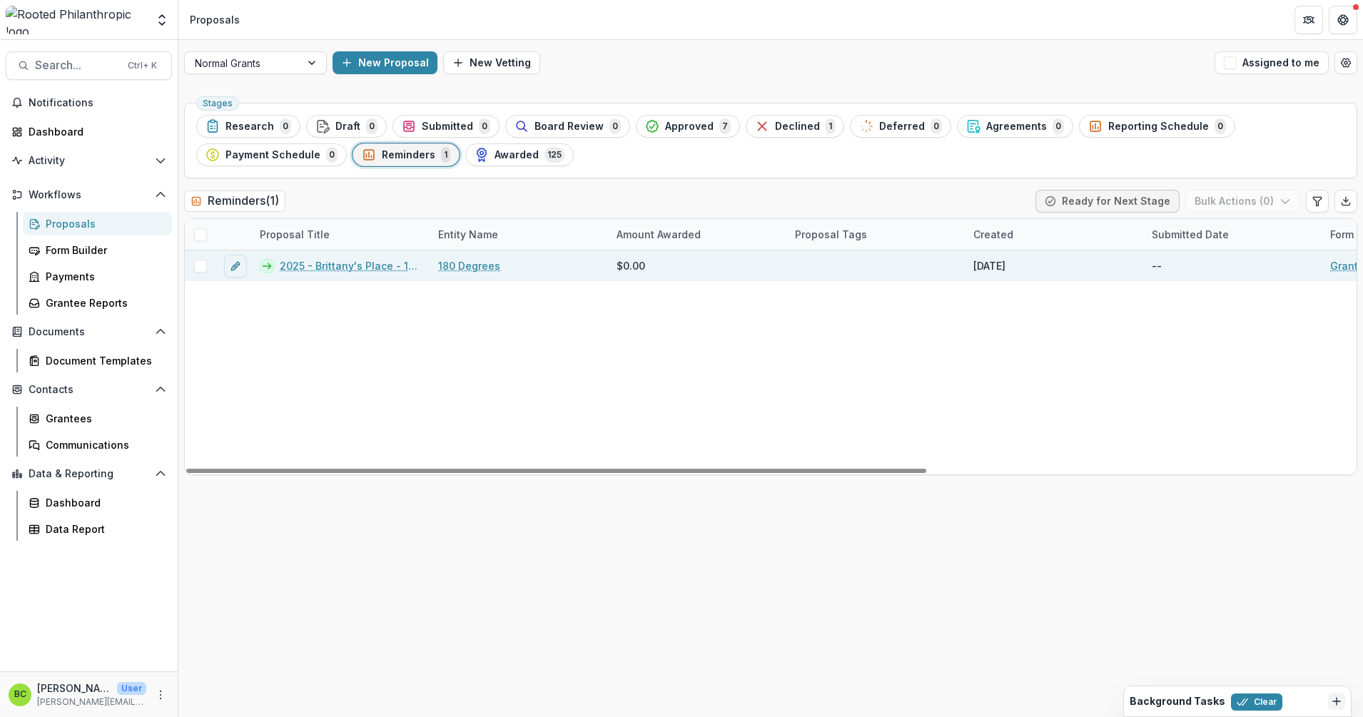
click at [342, 272] on link "2025 - Brittany's Place - 180 Degrees" at bounding box center [350, 265] width 141 height 15
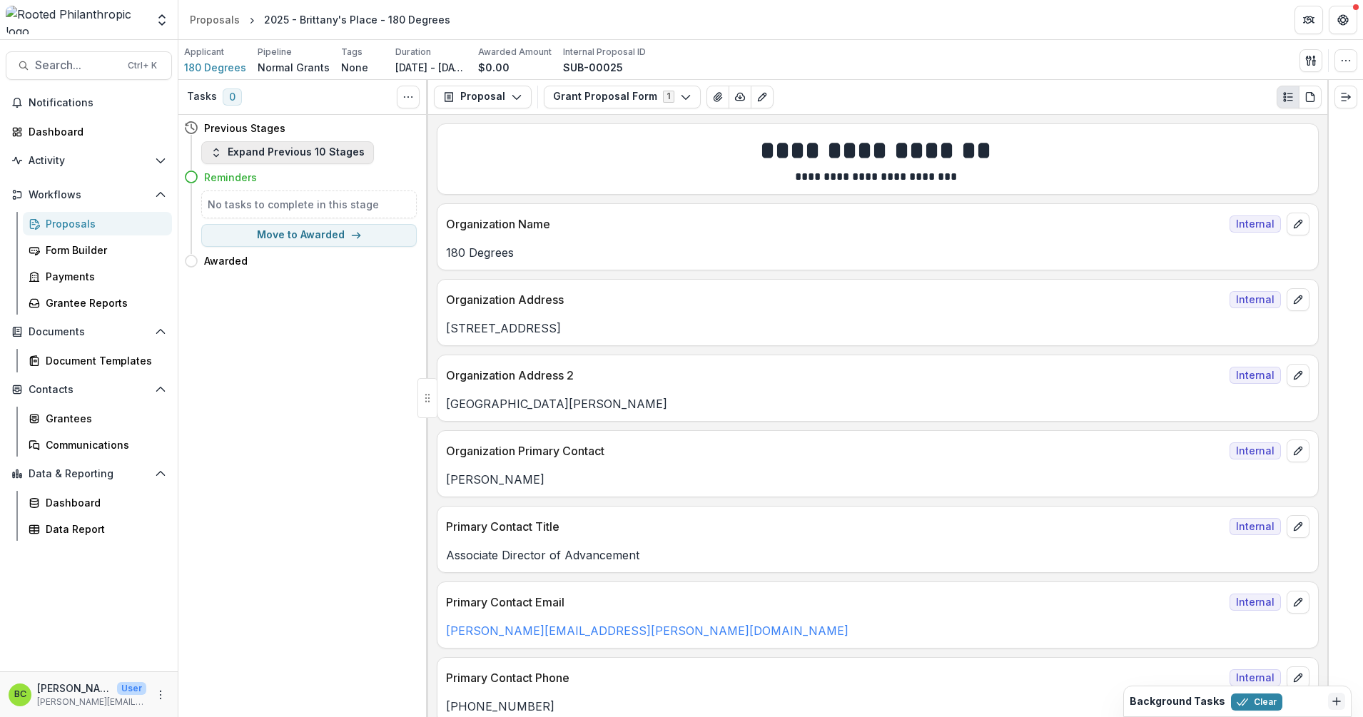
click at [260, 150] on button "Expand Previous 10 Stages" at bounding box center [287, 152] width 173 height 23
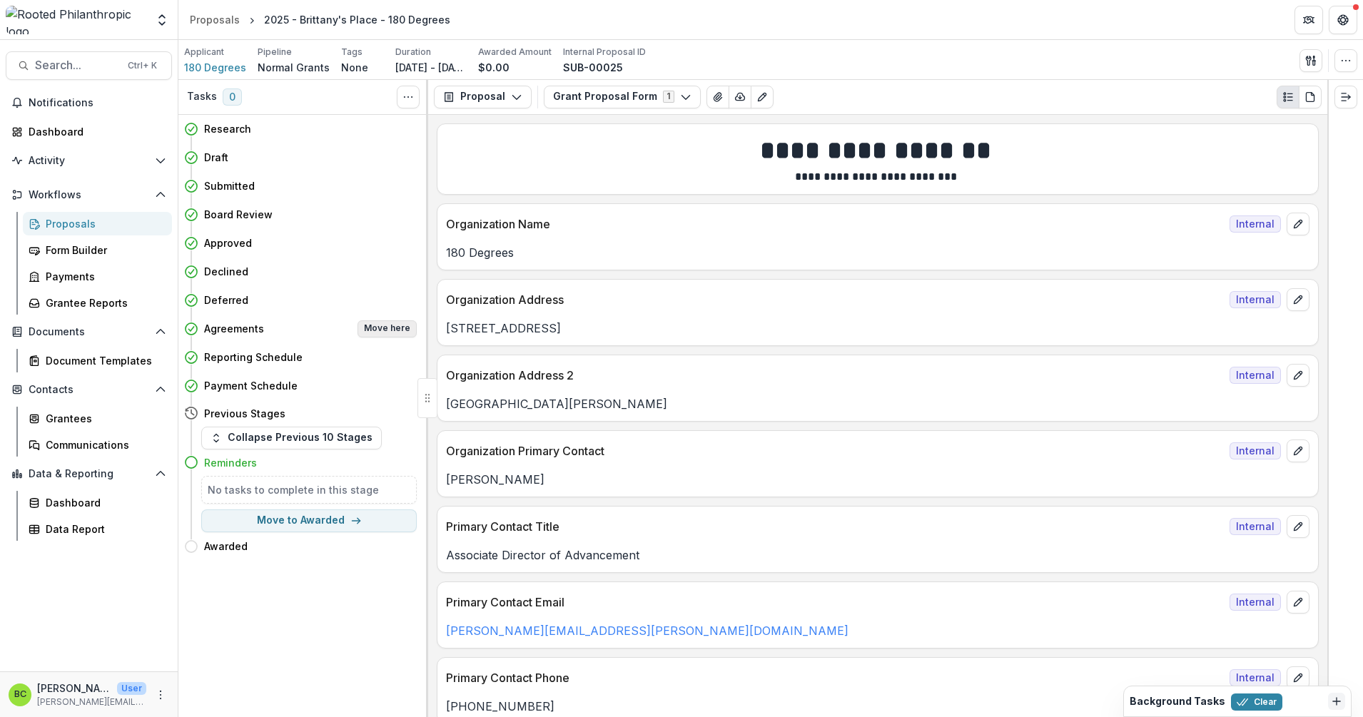
click at [398, 327] on button "Move here" at bounding box center [386, 328] width 59 height 17
select select "**********"
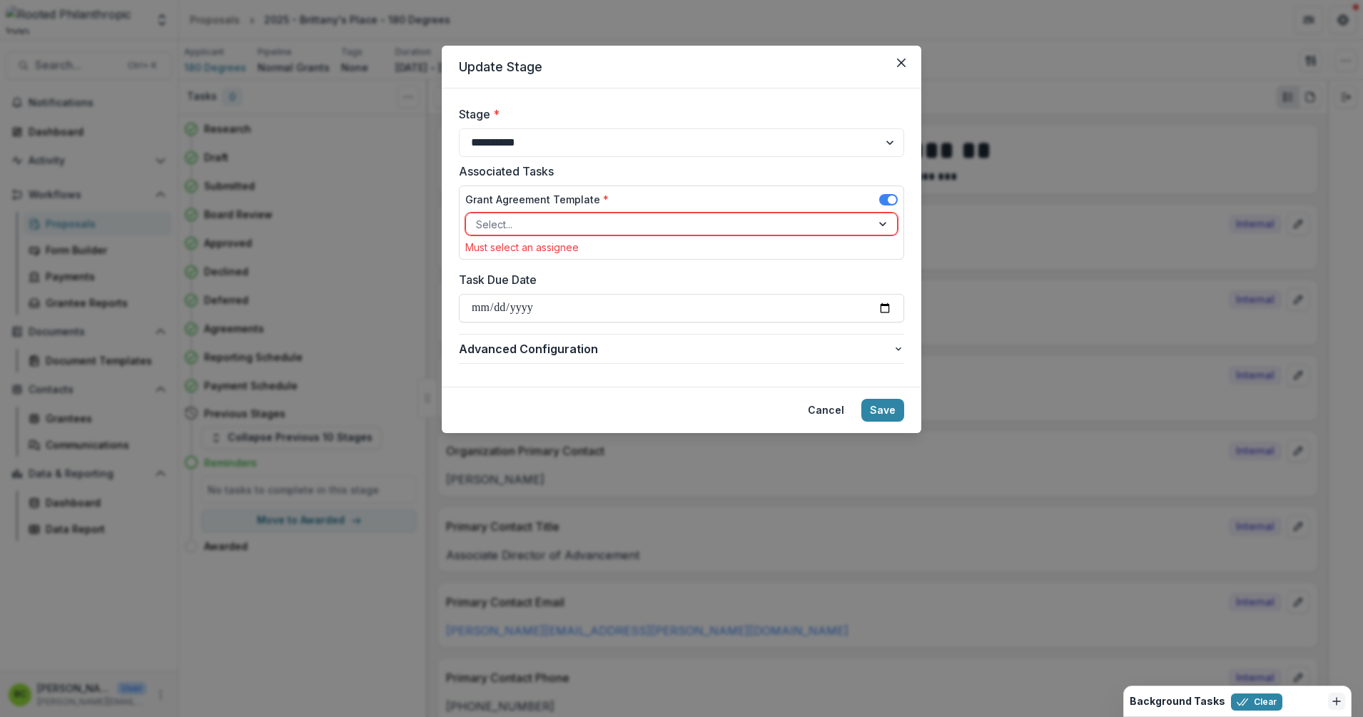
click at [886, 227] on div at bounding box center [884, 223] width 26 height 21
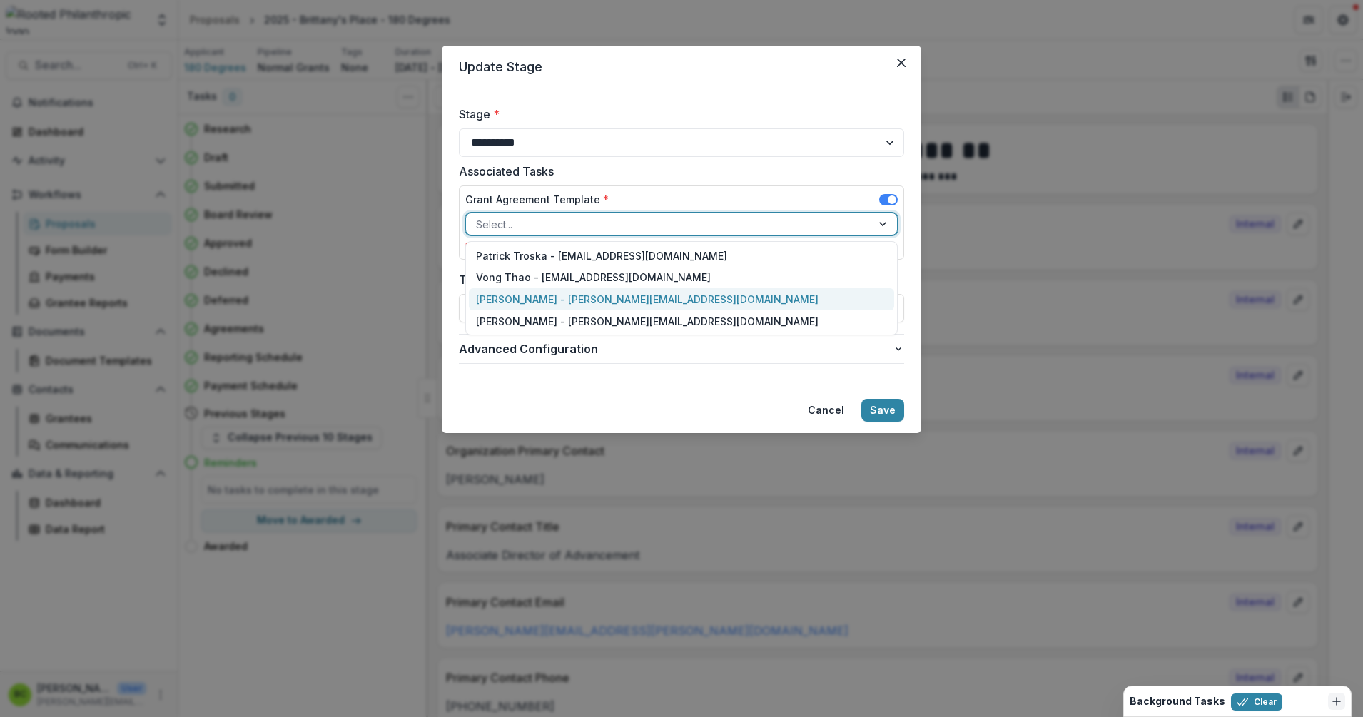
click at [749, 298] on div "[PERSON_NAME] - [PERSON_NAME][EMAIL_ADDRESS][DOMAIN_NAME]" at bounding box center [681, 299] width 425 height 22
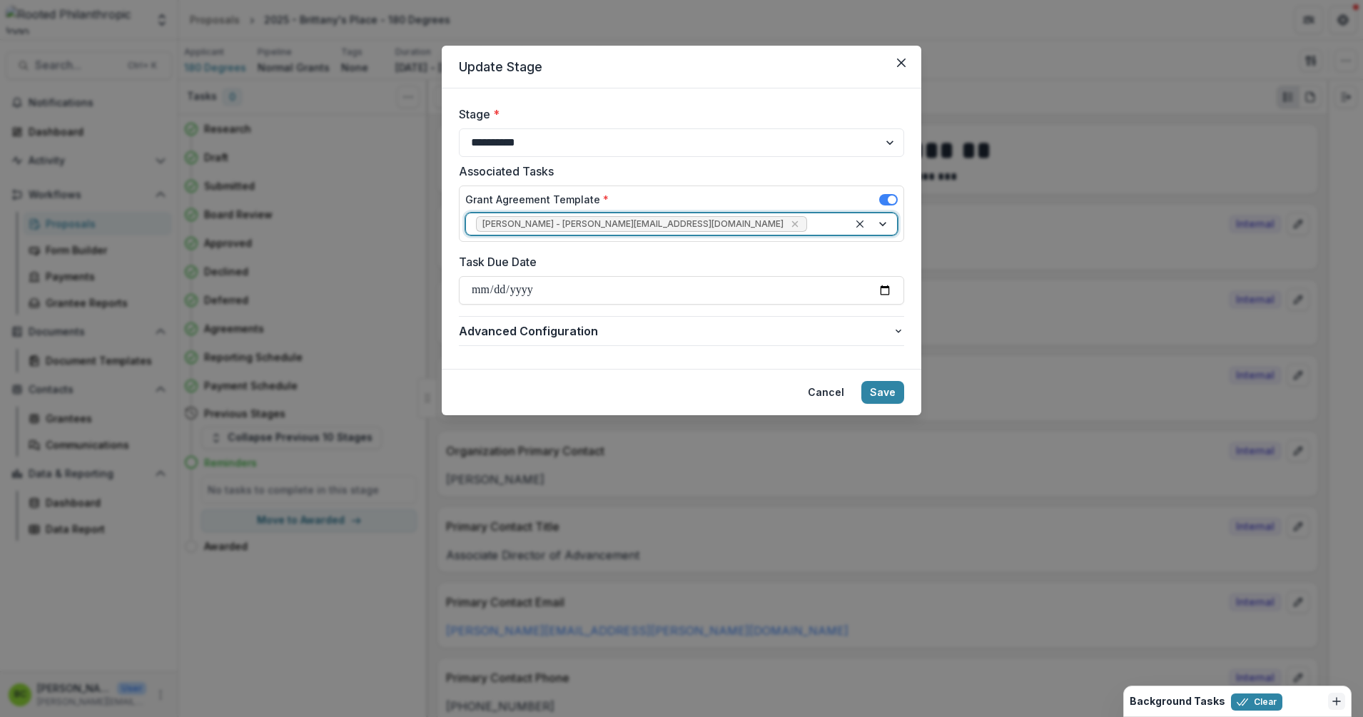
click at [749, 298] on input "Task Due Date" at bounding box center [681, 290] width 445 height 29
type input "**********"
click at [801, 382] on div "Cancel Save" at bounding box center [681, 392] width 445 height 23
click at [872, 387] on button "Save" at bounding box center [882, 392] width 43 height 23
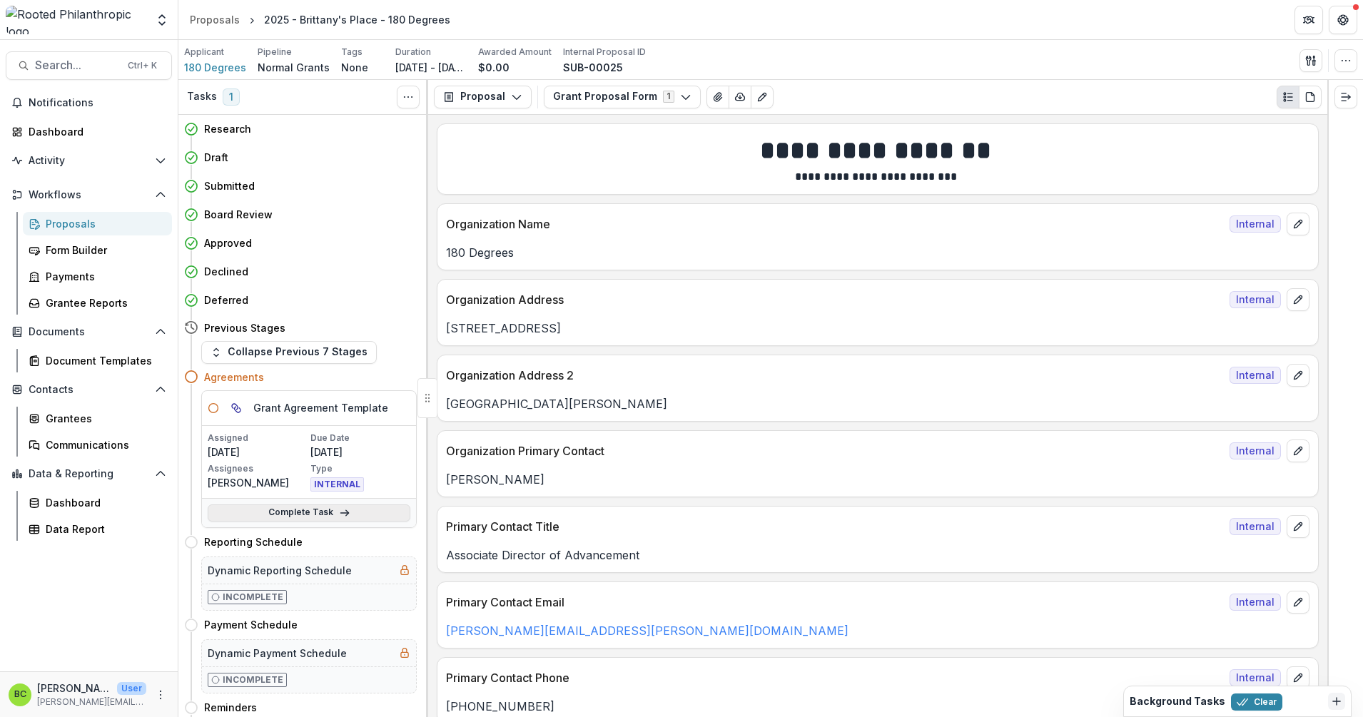
click at [310, 512] on link "Complete Task" at bounding box center [309, 512] width 203 height 17
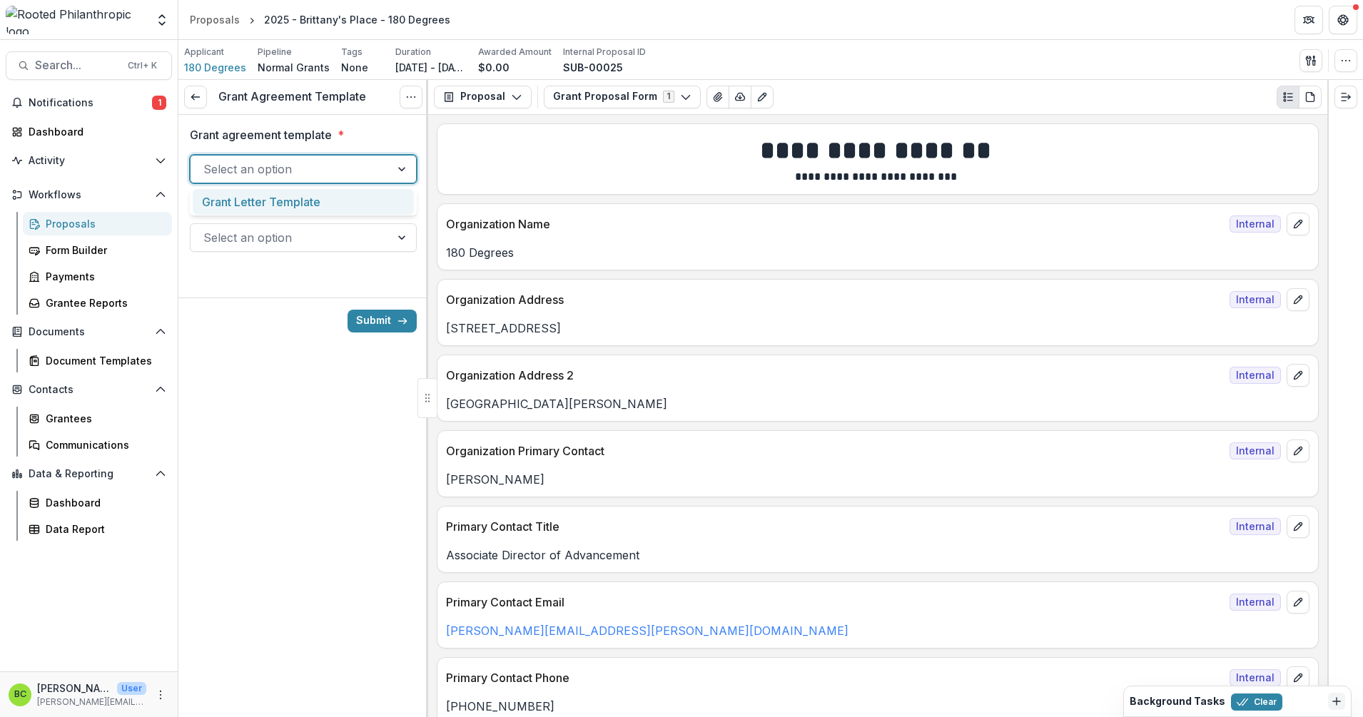
click at [397, 168] on div at bounding box center [403, 169] width 26 height 27
click at [327, 205] on div "Grant Letter Template" at bounding box center [303, 202] width 221 height 26
click at [328, 238] on div at bounding box center [290, 238] width 174 height 20
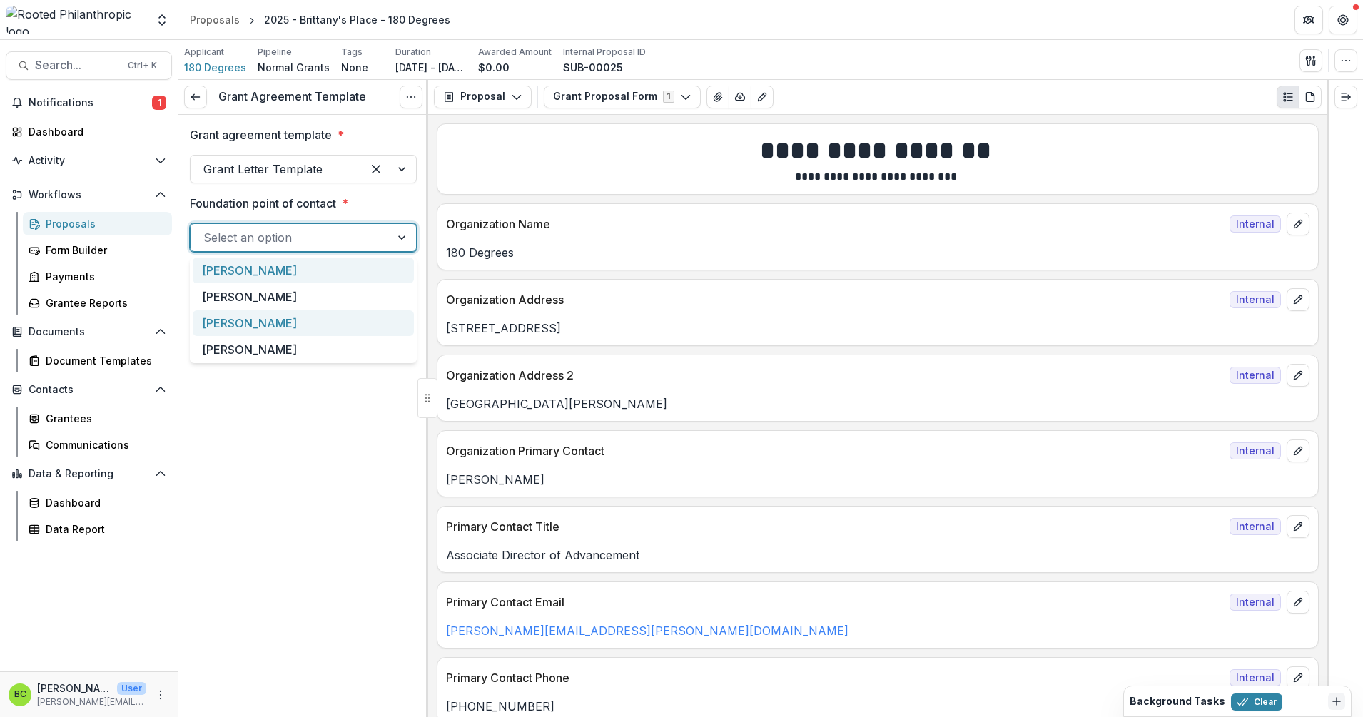
click at [320, 318] on div "[PERSON_NAME]" at bounding box center [303, 323] width 221 height 26
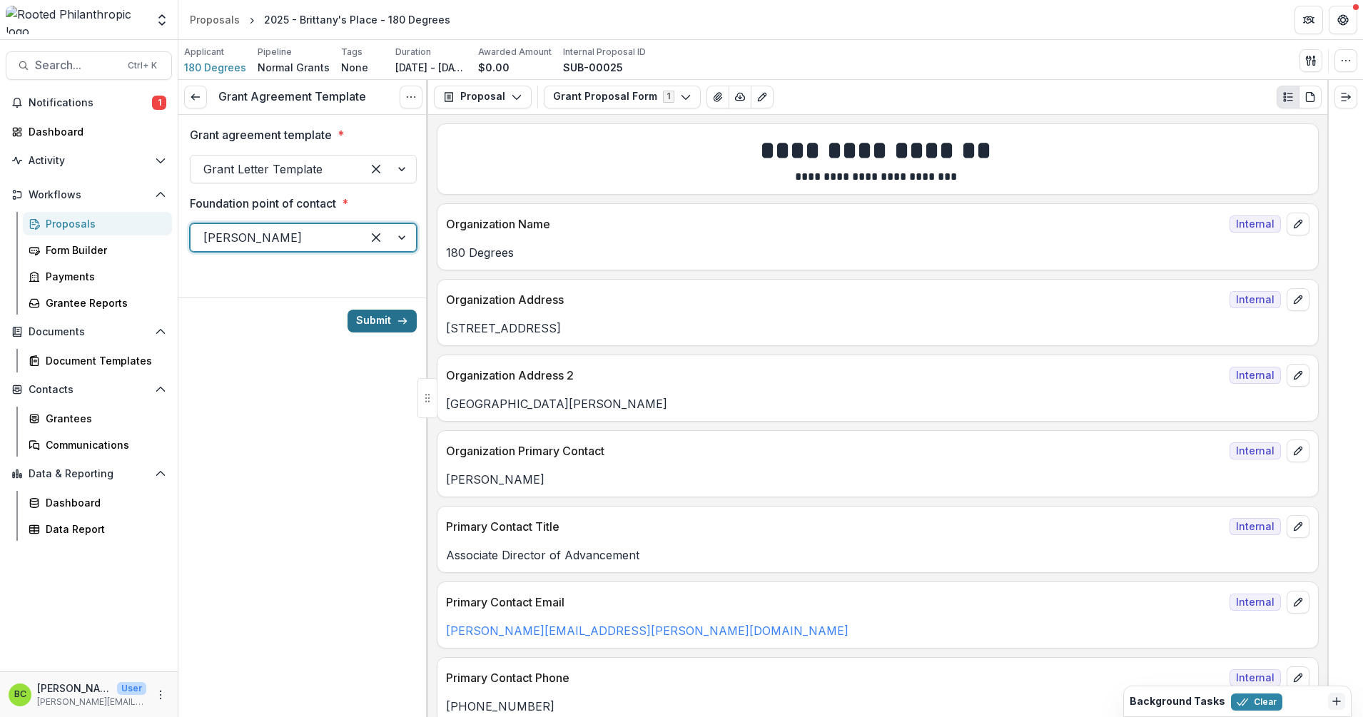
click at [377, 315] on button "Submit" at bounding box center [381, 321] width 69 height 23
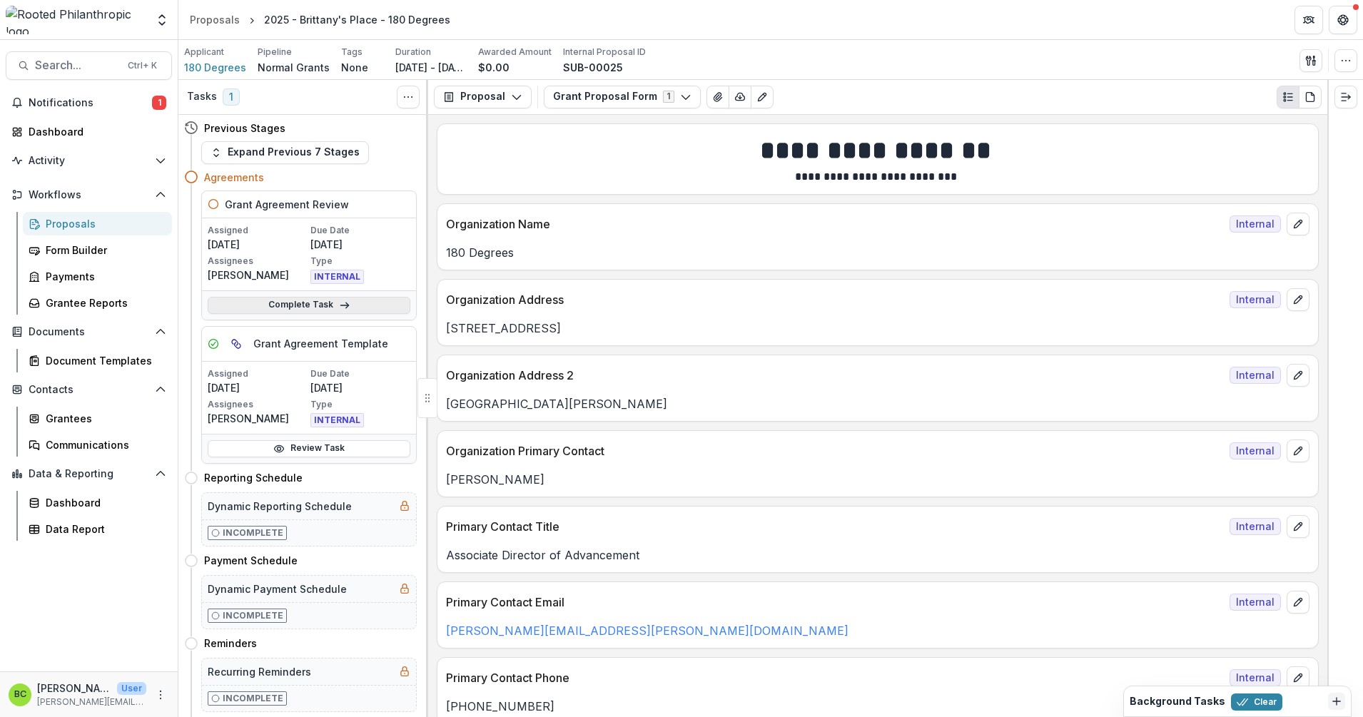
click at [310, 300] on link "Complete Task" at bounding box center [309, 305] width 203 height 17
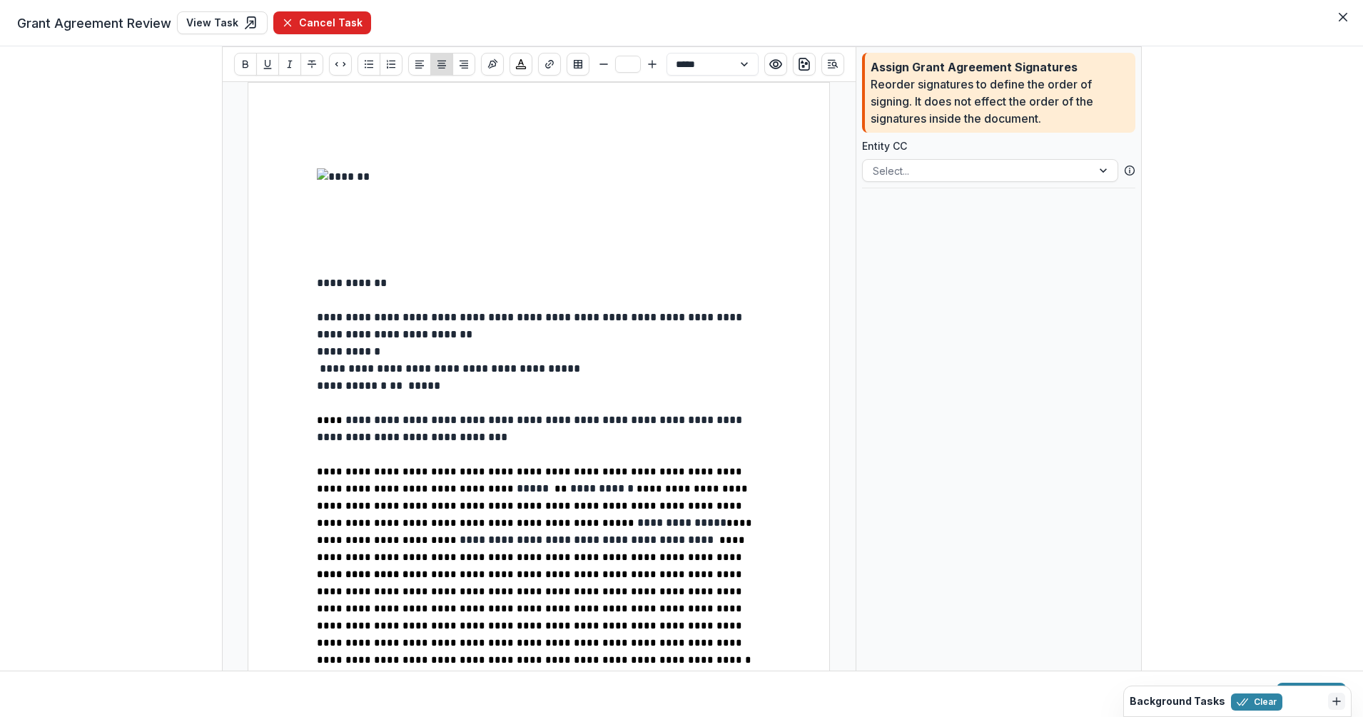
click at [283, 16] on button "Cancel Task" at bounding box center [322, 22] width 98 height 23
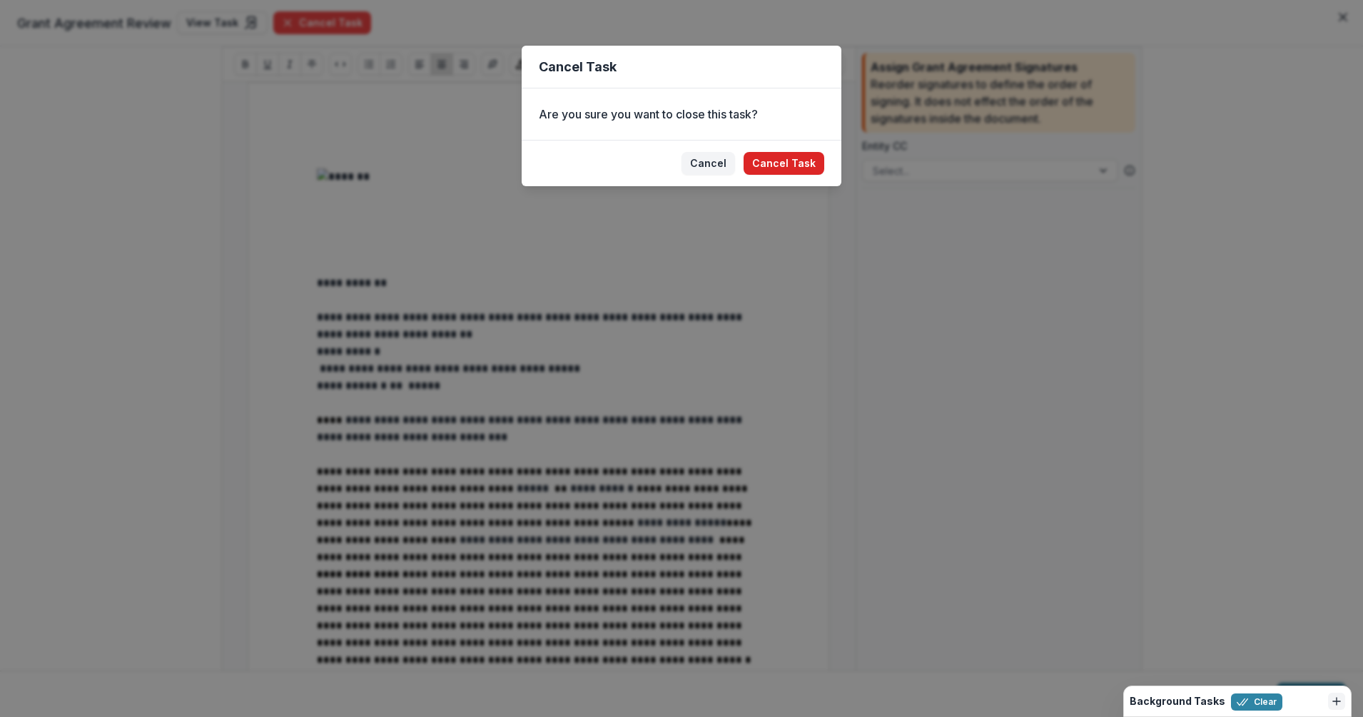
click at [784, 157] on button "Cancel Task" at bounding box center [783, 163] width 81 height 23
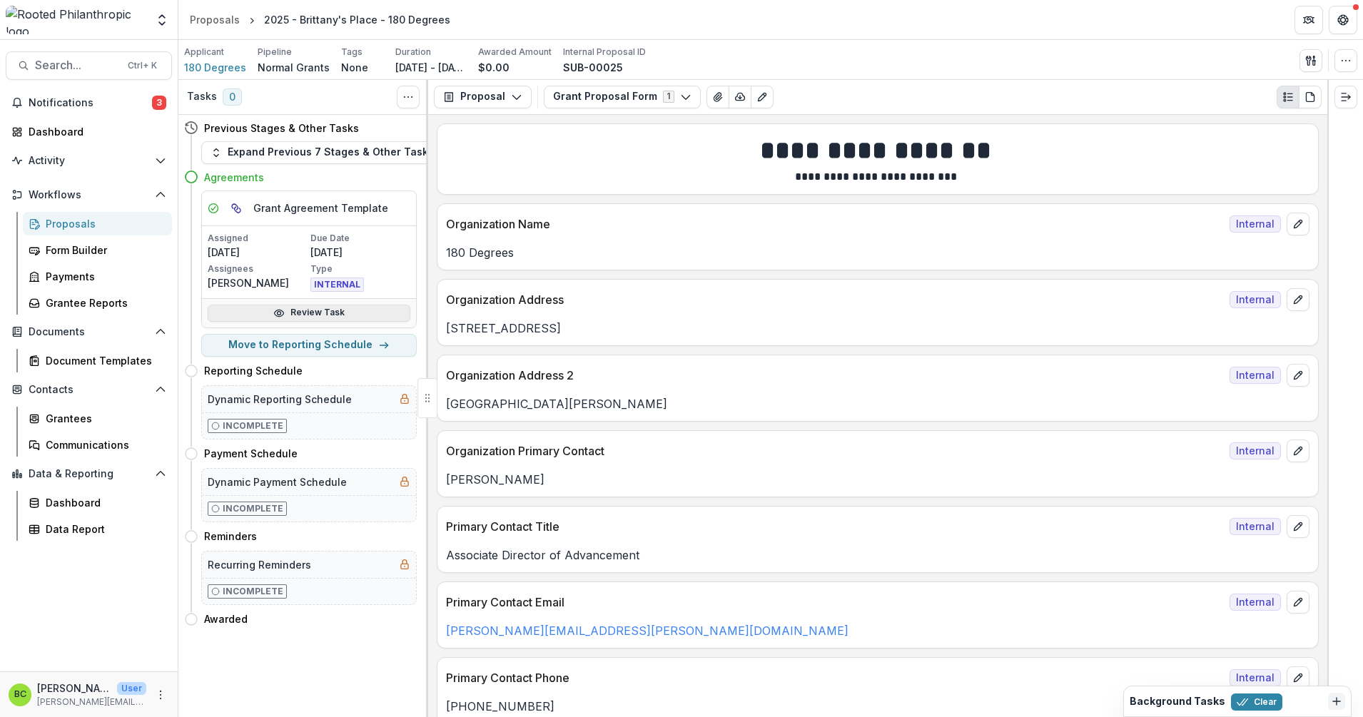
click at [323, 310] on link "Review Task" at bounding box center [309, 313] width 203 height 17
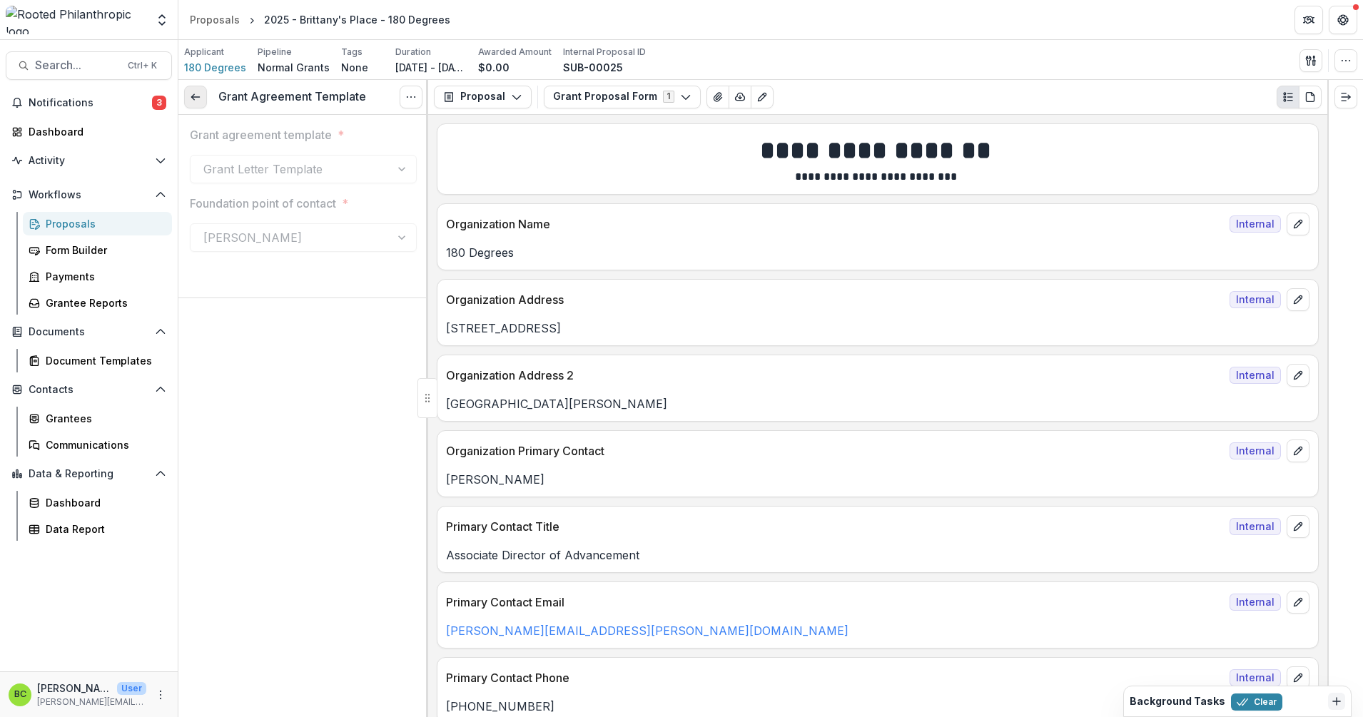
click at [198, 97] on line at bounding box center [195, 97] width 8 height 0
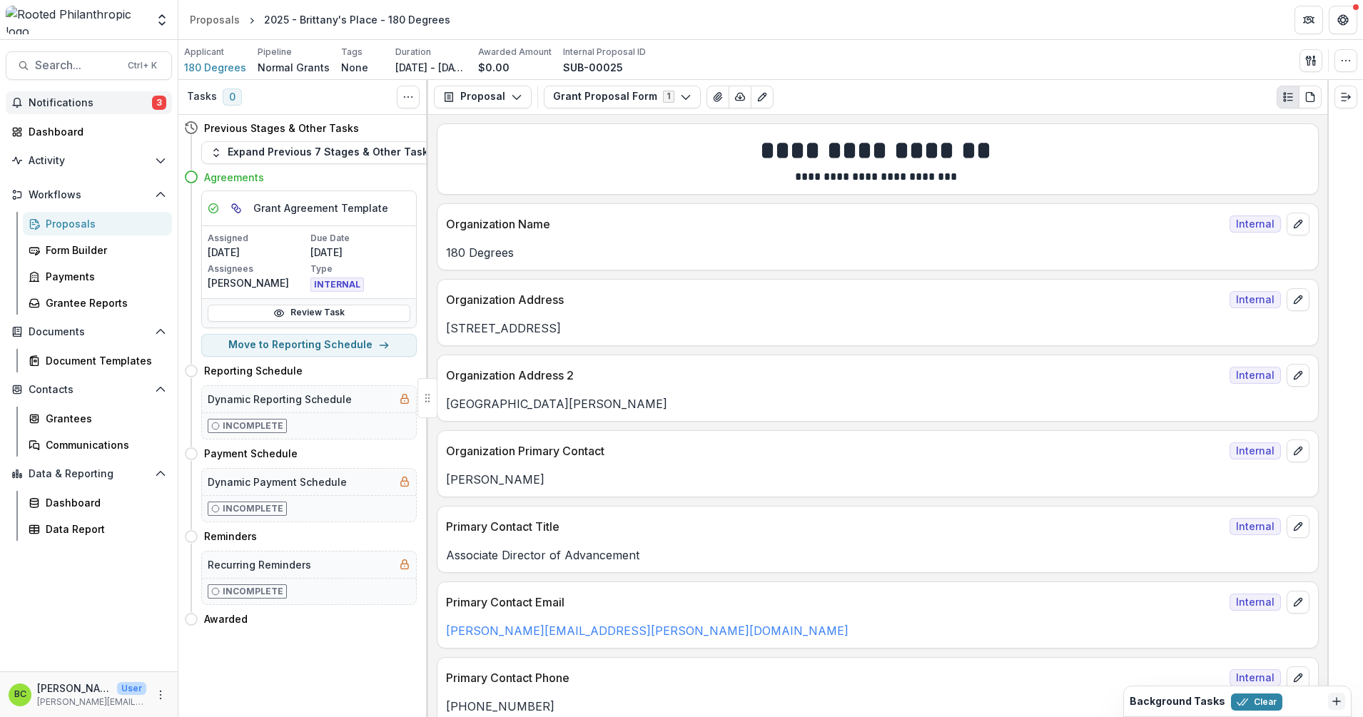
click at [97, 100] on span "Notifications" at bounding box center [90, 103] width 123 height 12
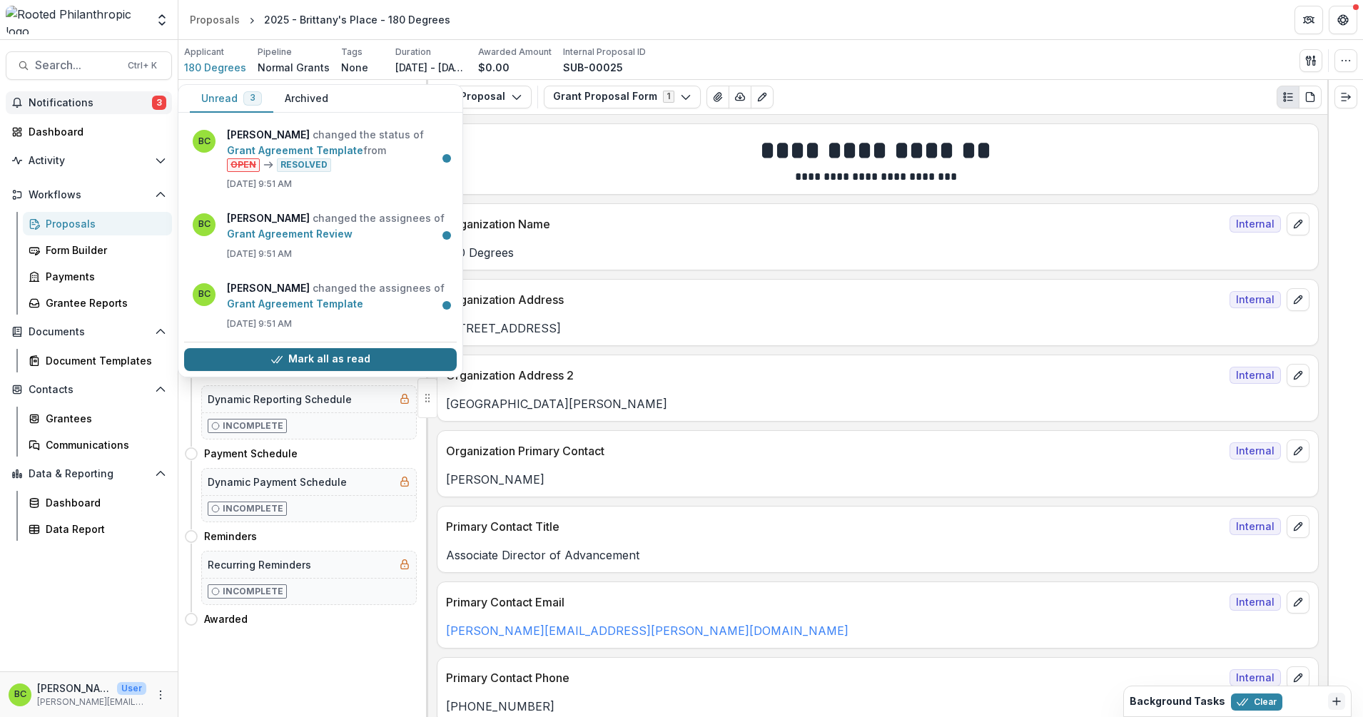
click at [337, 357] on button "Mark all as read" at bounding box center [320, 359] width 273 height 23
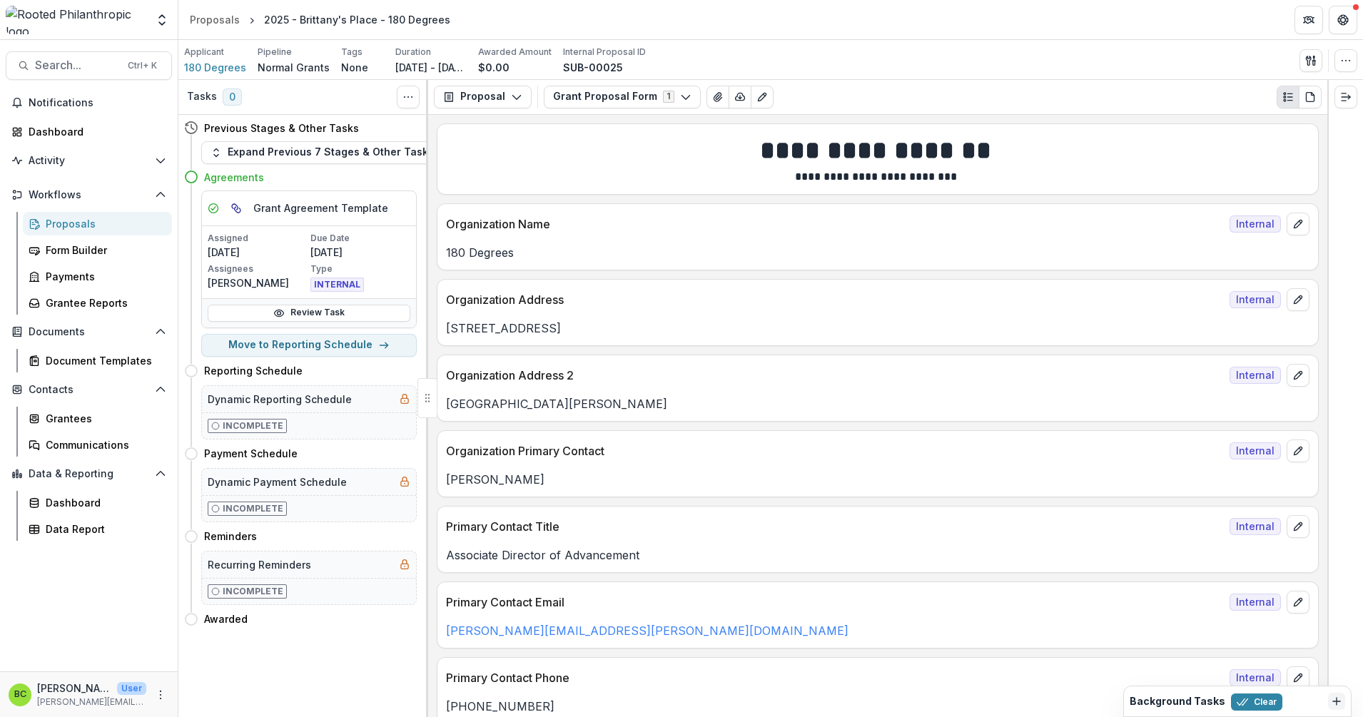
click at [698, 58] on div "Applicant 180 Degrees Pipeline Normal Grants Tags None All tags Duration [DATE]…" at bounding box center [770, 60] width 1173 height 29
click at [88, 365] on div "Document Templates" at bounding box center [103, 360] width 115 height 15
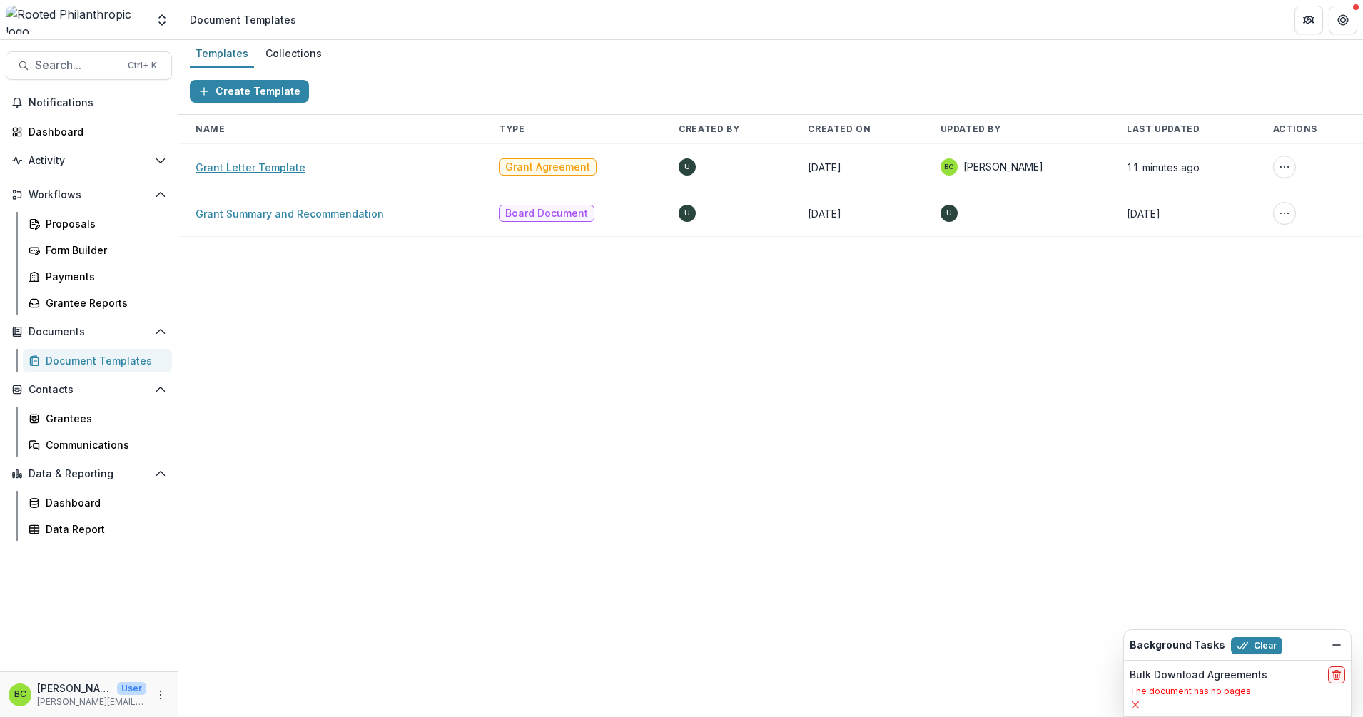
click at [265, 173] on link "Grant Letter Template" at bounding box center [250, 167] width 110 height 12
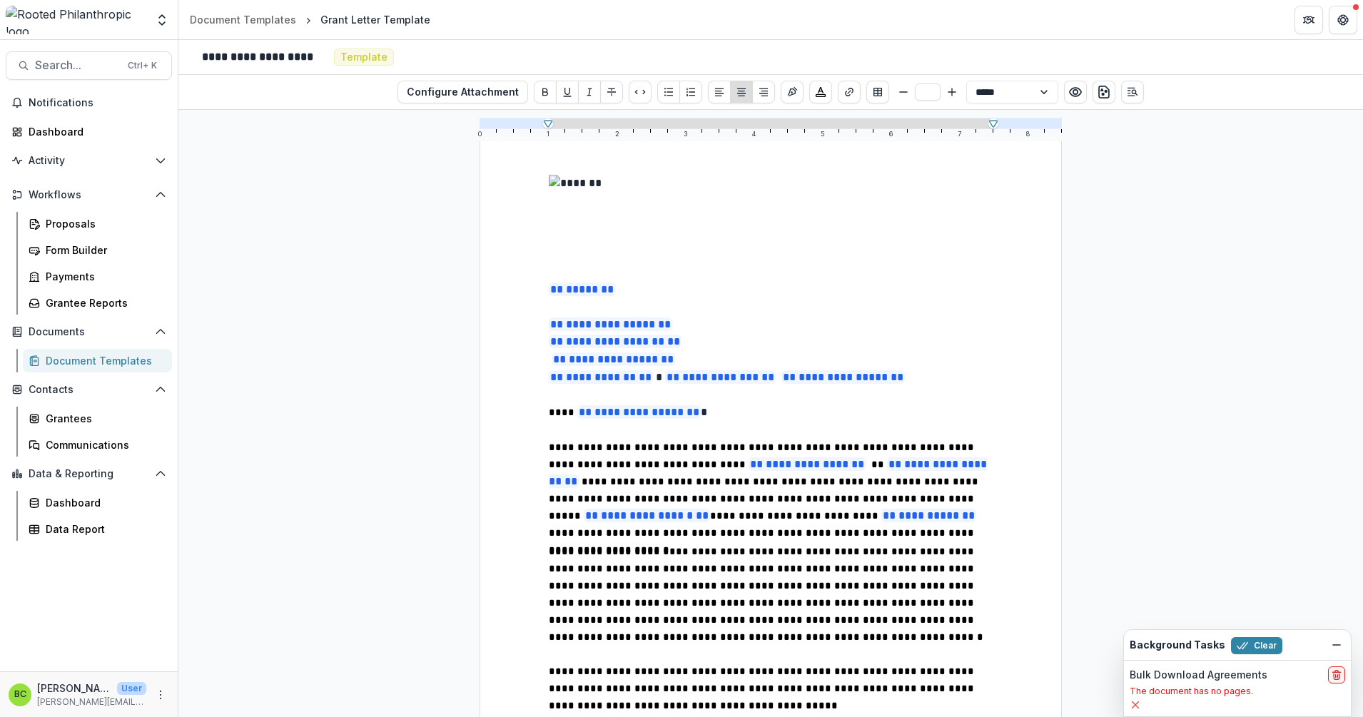
scroll to position [89, 0]
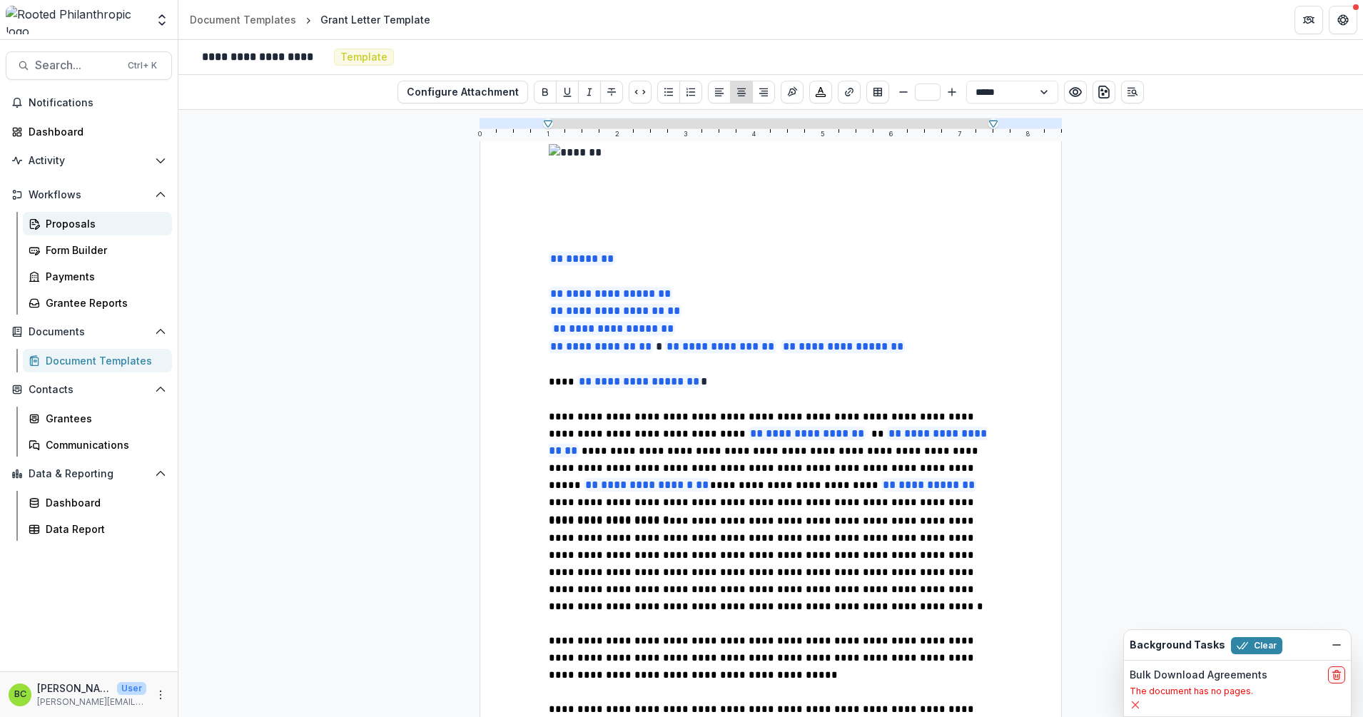
click at [75, 220] on div "Proposals" at bounding box center [103, 223] width 115 height 15
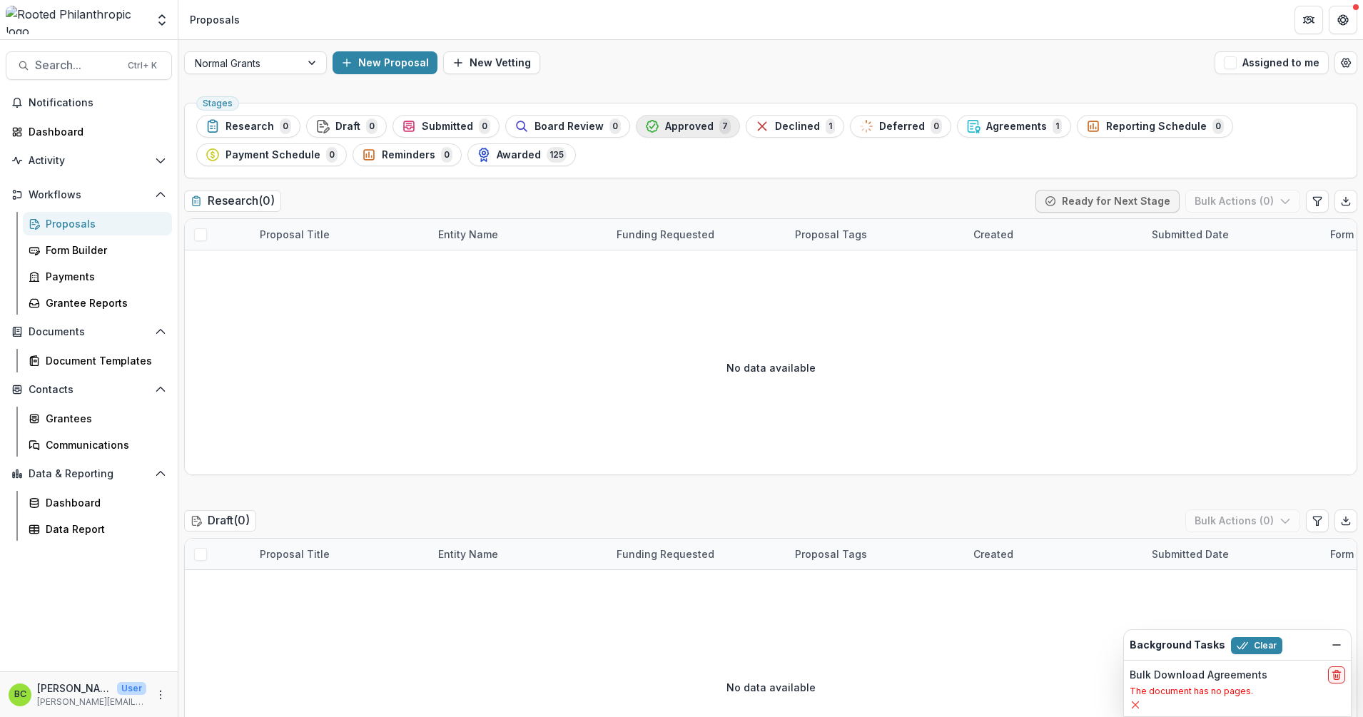
click at [688, 131] on span "Approved" at bounding box center [689, 127] width 49 height 12
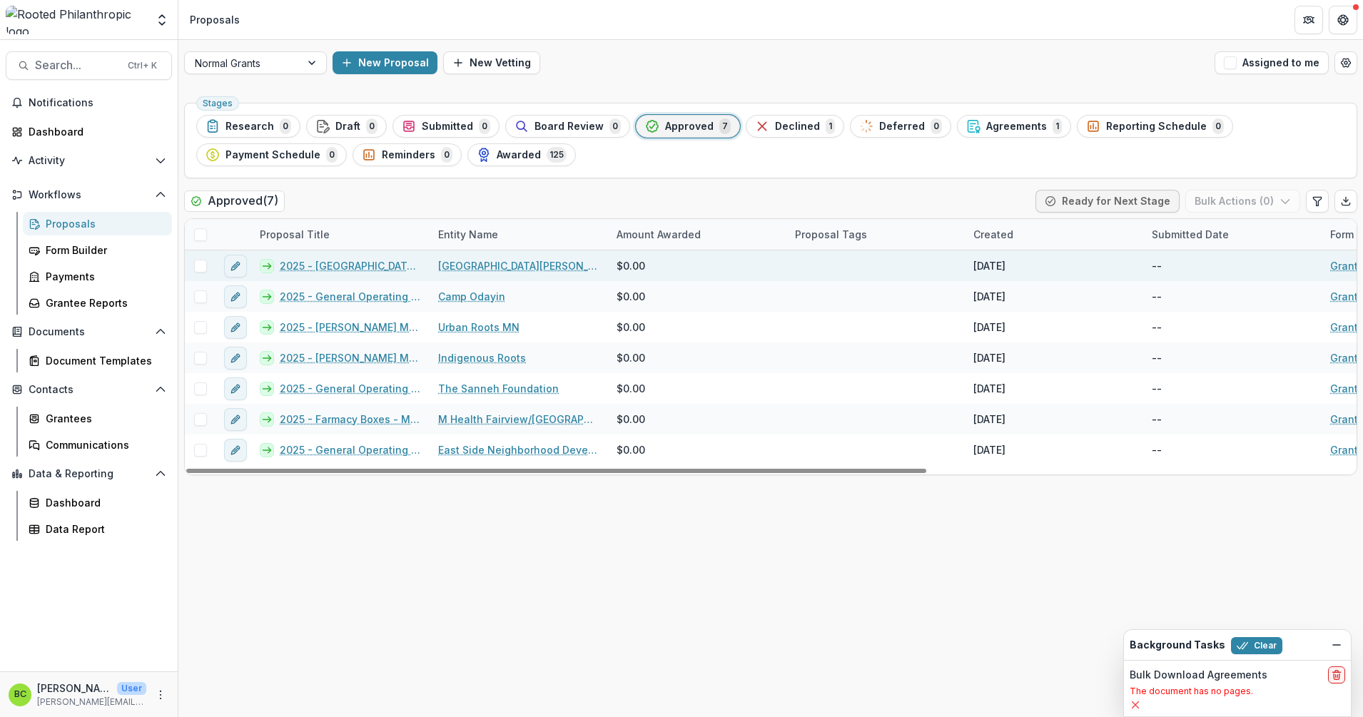
click at [338, 262] on link "2025 - [GEOGRAPHIC_DATA] (SPPS) buses" at bounding box center [350, 265] width 141 height 15
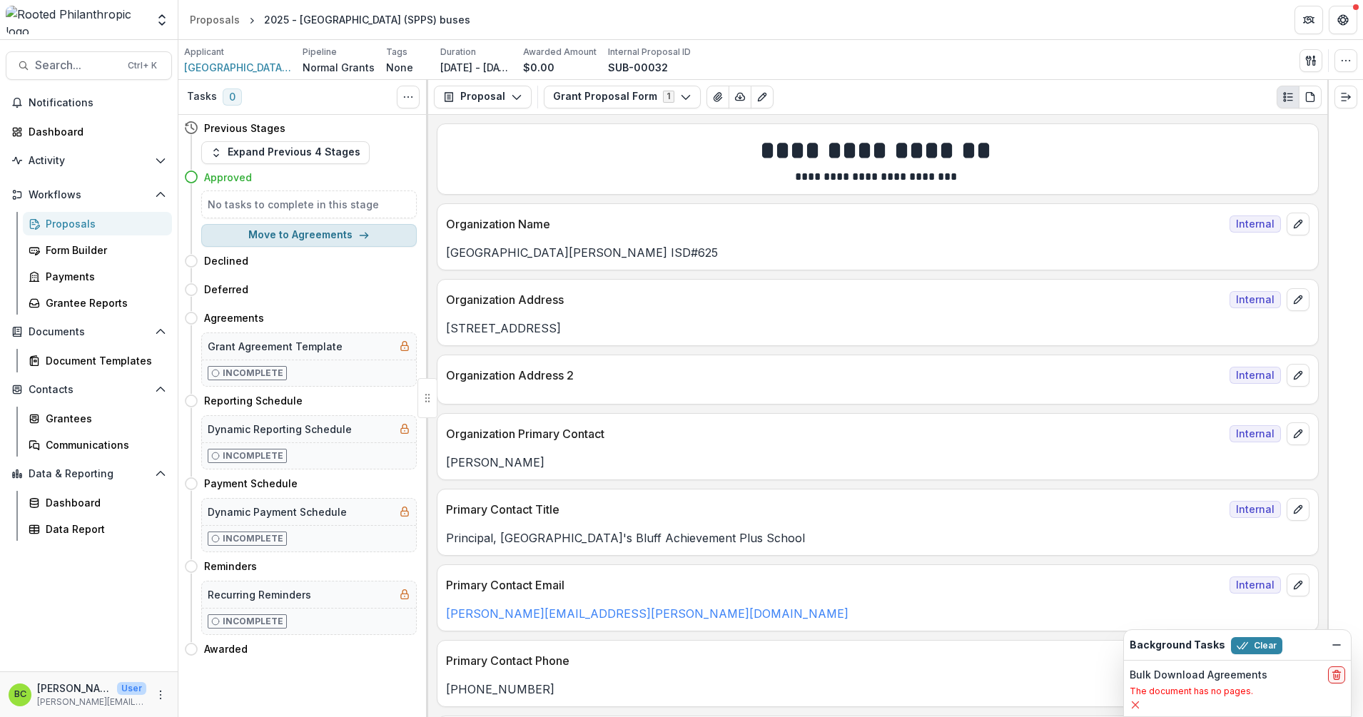
click at [322, 233] on button "Move to Agreements" at bounding box center [308, 235] width 215 height 23
select select "**********"
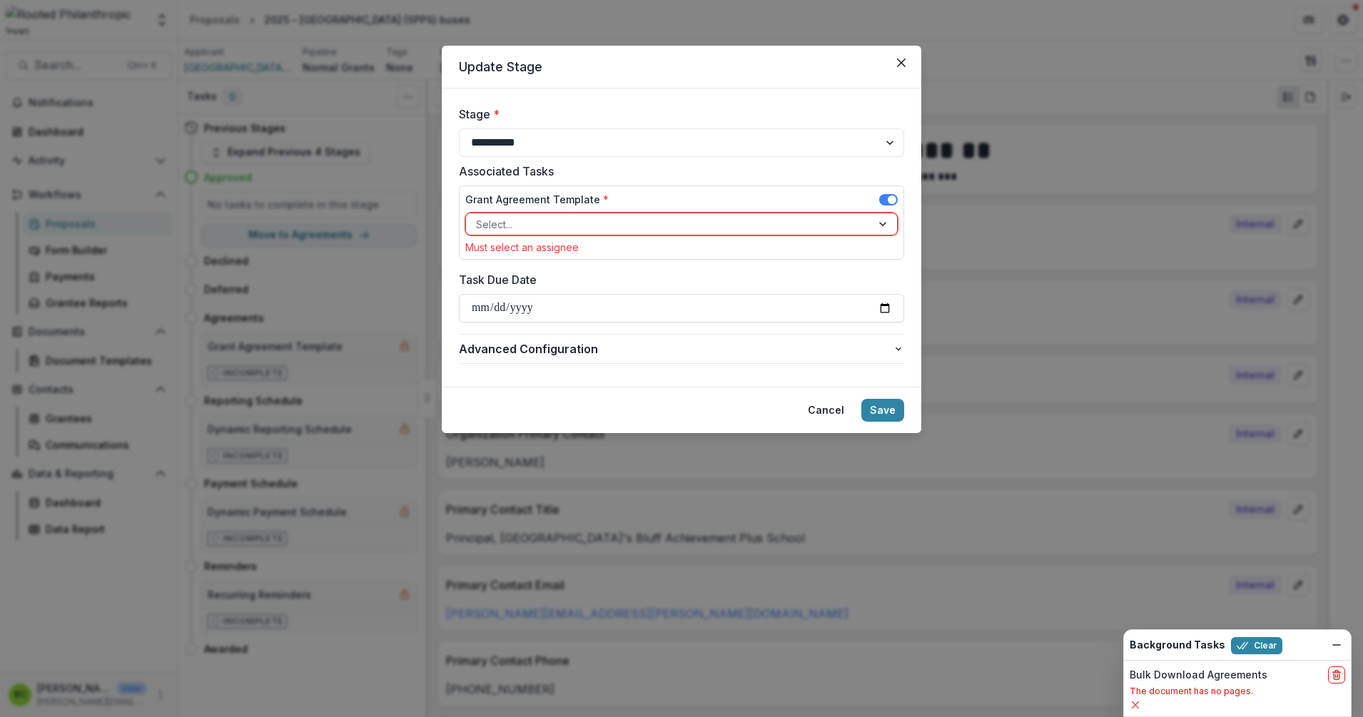
click at [876, 220] on div at bounding box center [884, 223] width 26 height 21
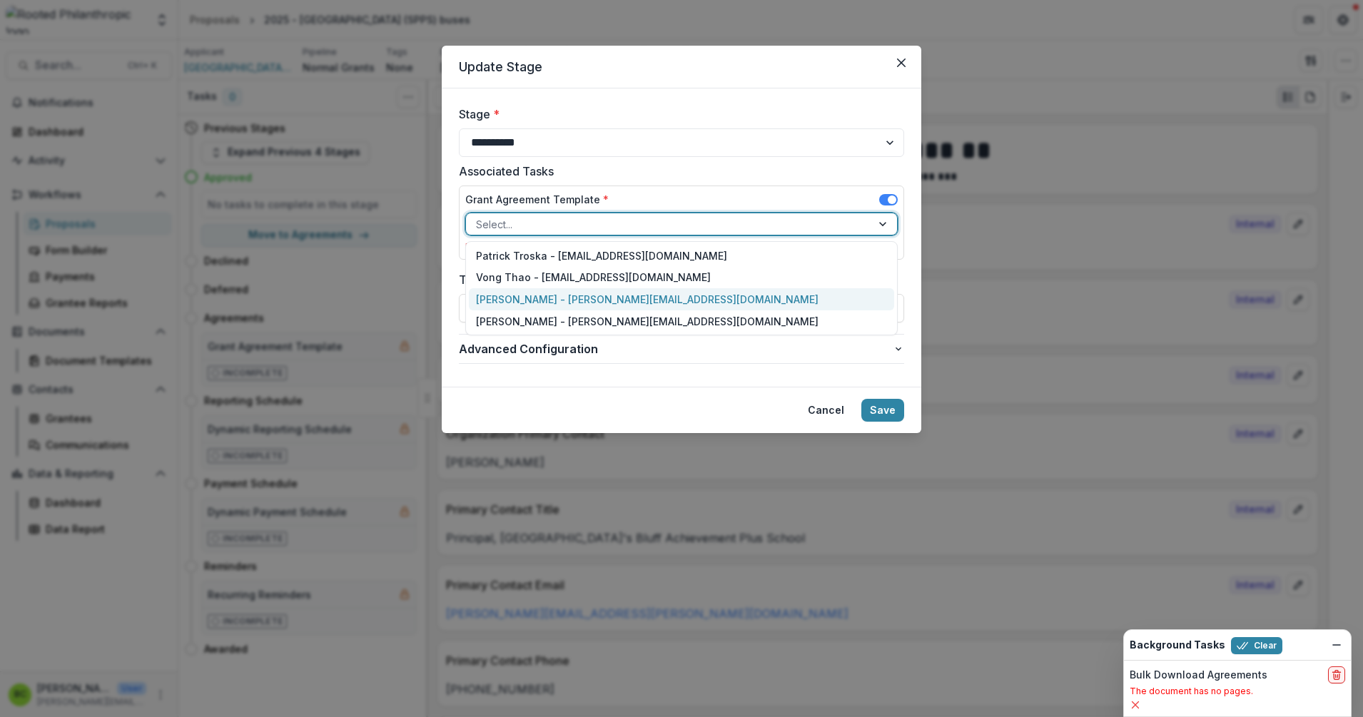
click at [684, 291] on div "[PERSON_NAME] - [PERSON_NAME][EMAIL_ADDRESS][DOMAIN_NAME]" at bounding box center [681, 299] width 425 height 22
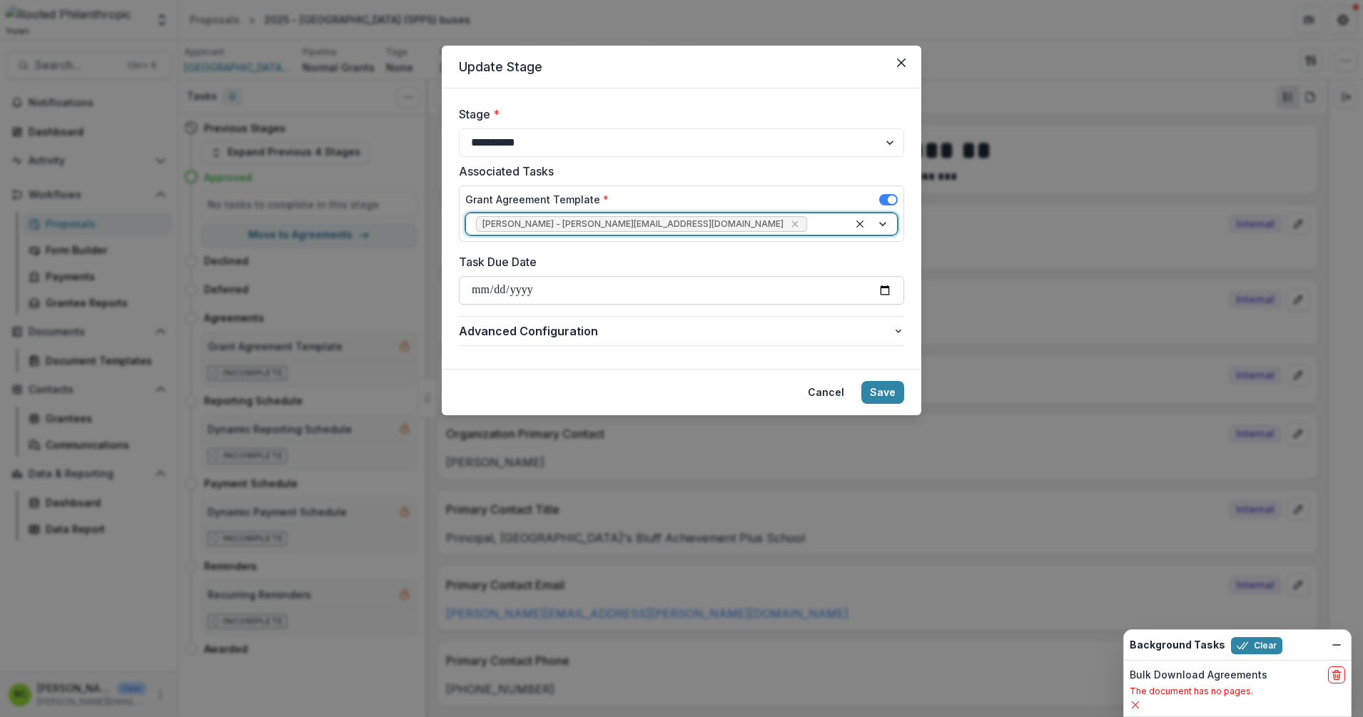
click at [543, 292] on input "Task Due Date" at bounding box center [681, 290] width 445 height 29
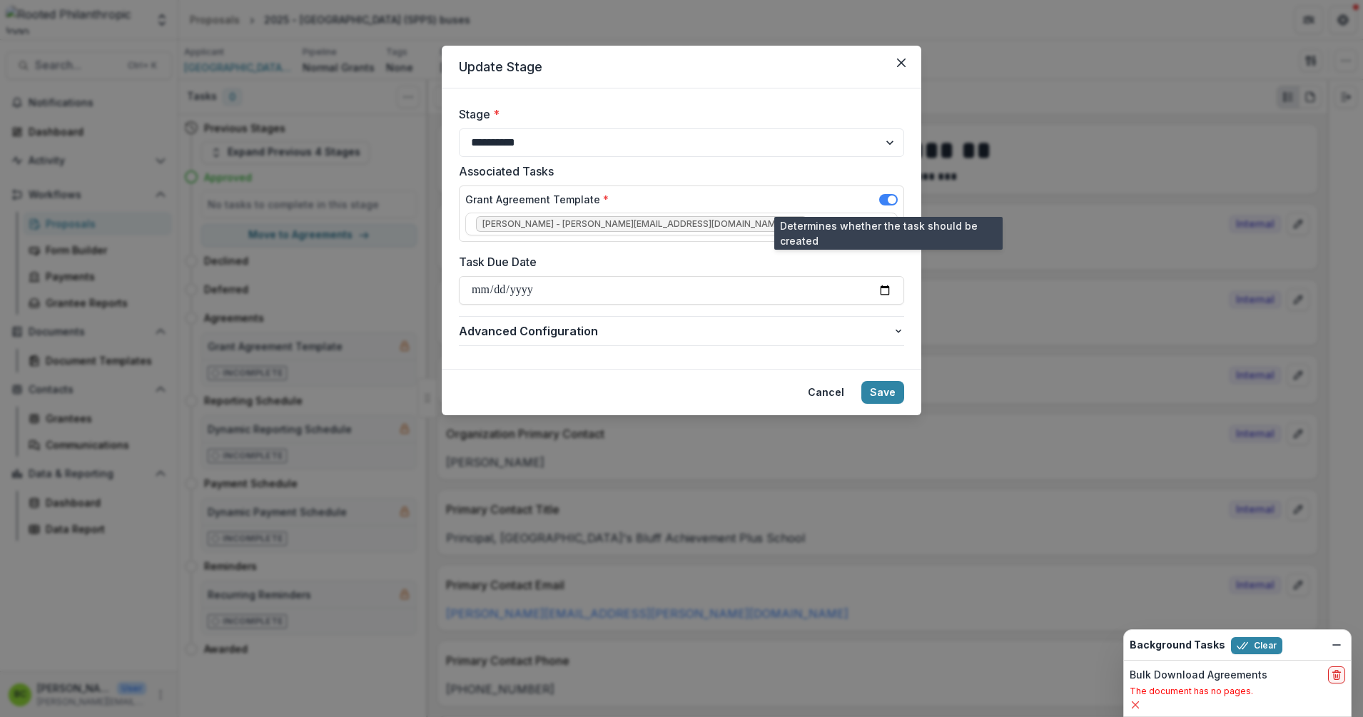
click at [882, 198] on span at bounding box center [888, 199] width 19 height 11
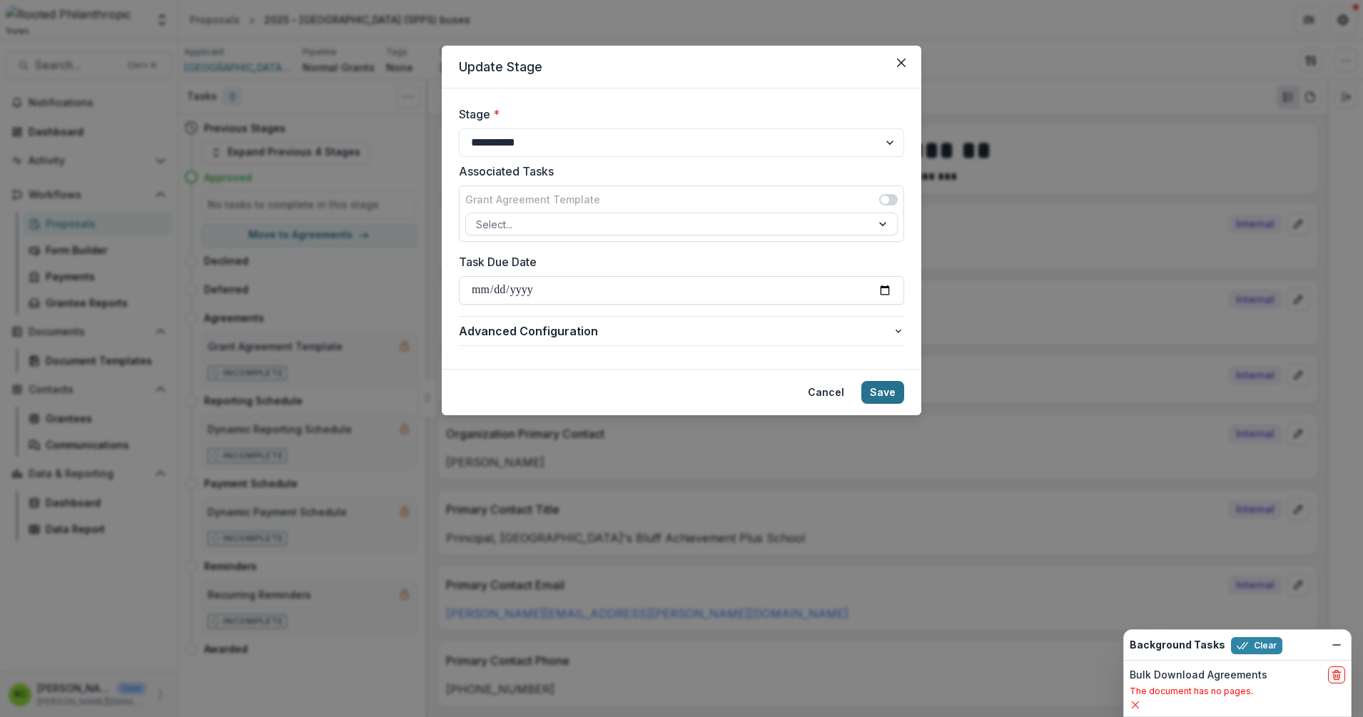
click at [878, 395] on button "Save" at bounding box center [882, 392] width 43 height 23
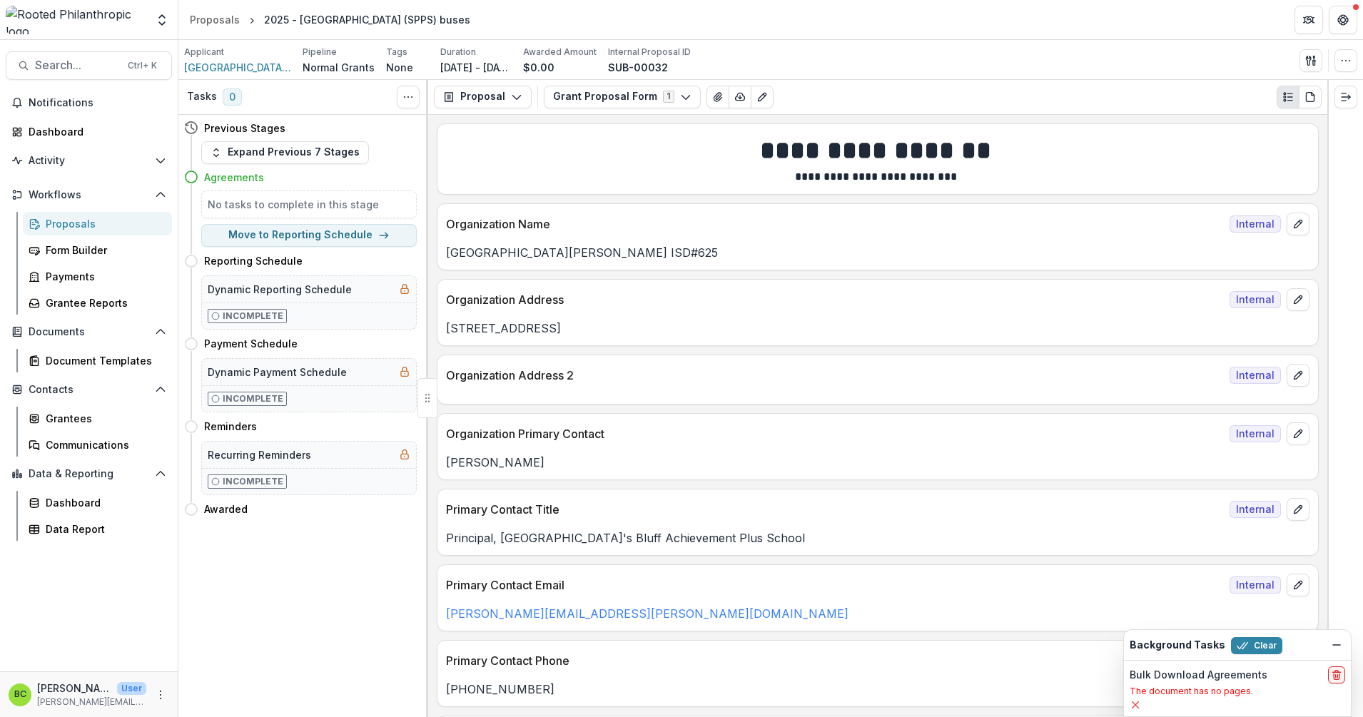
click at [238, 180] on h4 "Agreements" at bounding box center [234, 177] width 60 height 15
click at [243, 155] on button "Expand Previous 7 Stages" at bounding box center [285, 152] width 168 height 23
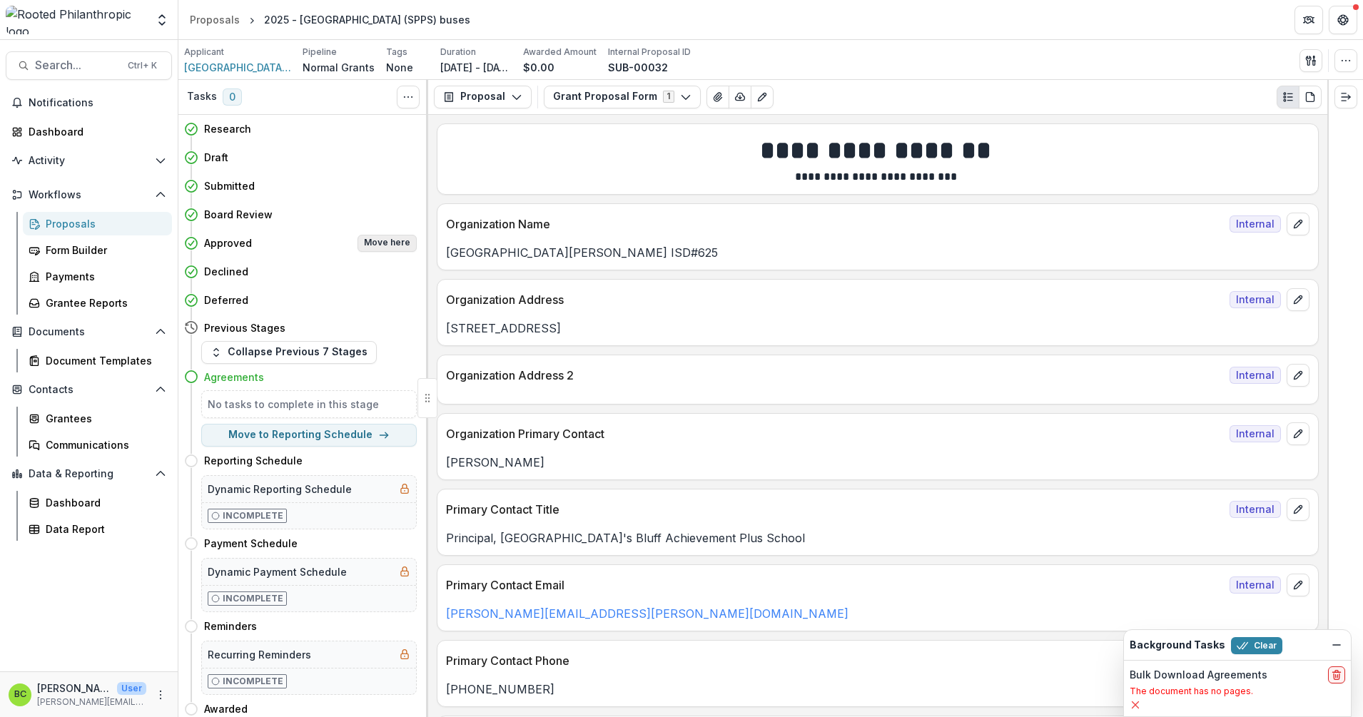
click at [380, 235] on button "Move here" at bounding box center [386, 243] width 59 height 17
select select "********"
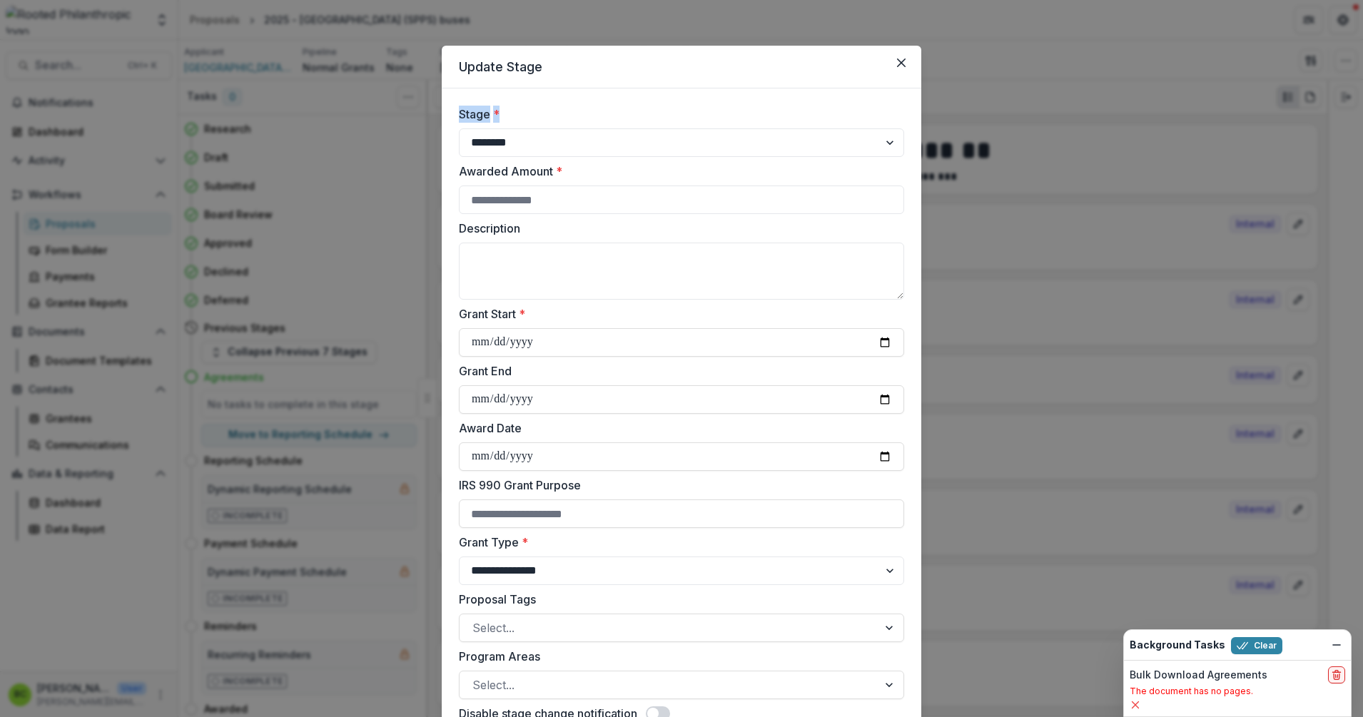
drag, startPoint x: 539, startPoint y: 66, endPoint x: 655, endPoint y: 107, distance: 123.4
drag, startPoint x: 655, startPoint y: 107, endPoint x: 567, endPoint y: 76, distance: 93.2
click at [567, 76] on header "Update Stage" at bounding box center [681, 67] width 479 height 43
click at [495, 198] on input "Awarded Amount *" at bounding box center [681, 200] width 445 height 29
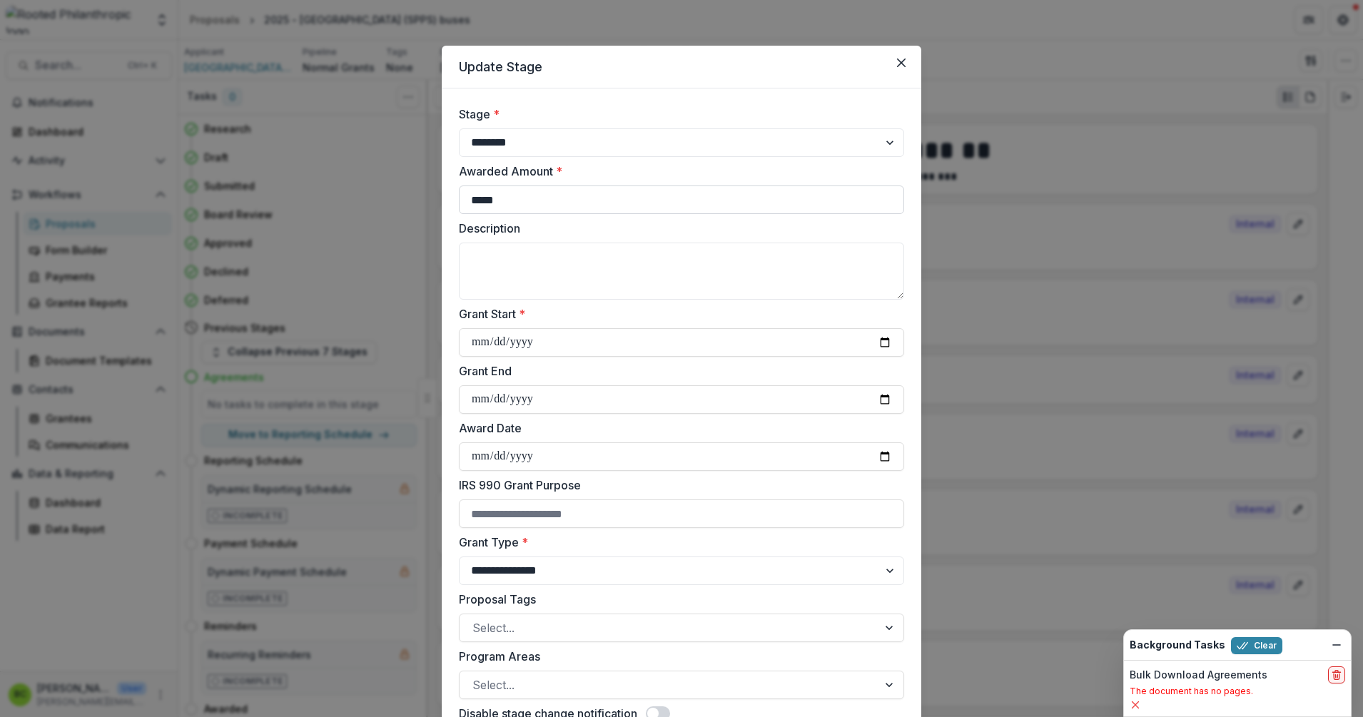
click at [480, 198] on input "*****" at bounding box center [681, 200] width 445 height 29
type input "*****"
click at [480, 454] on input "Award Date" at bounding box center [681, 456] width 445 height 29
type input "**********"
click at [660, 492] on label "IRS 990 Grant Purpose" at bounding box center [677, 485] width 437 height 17
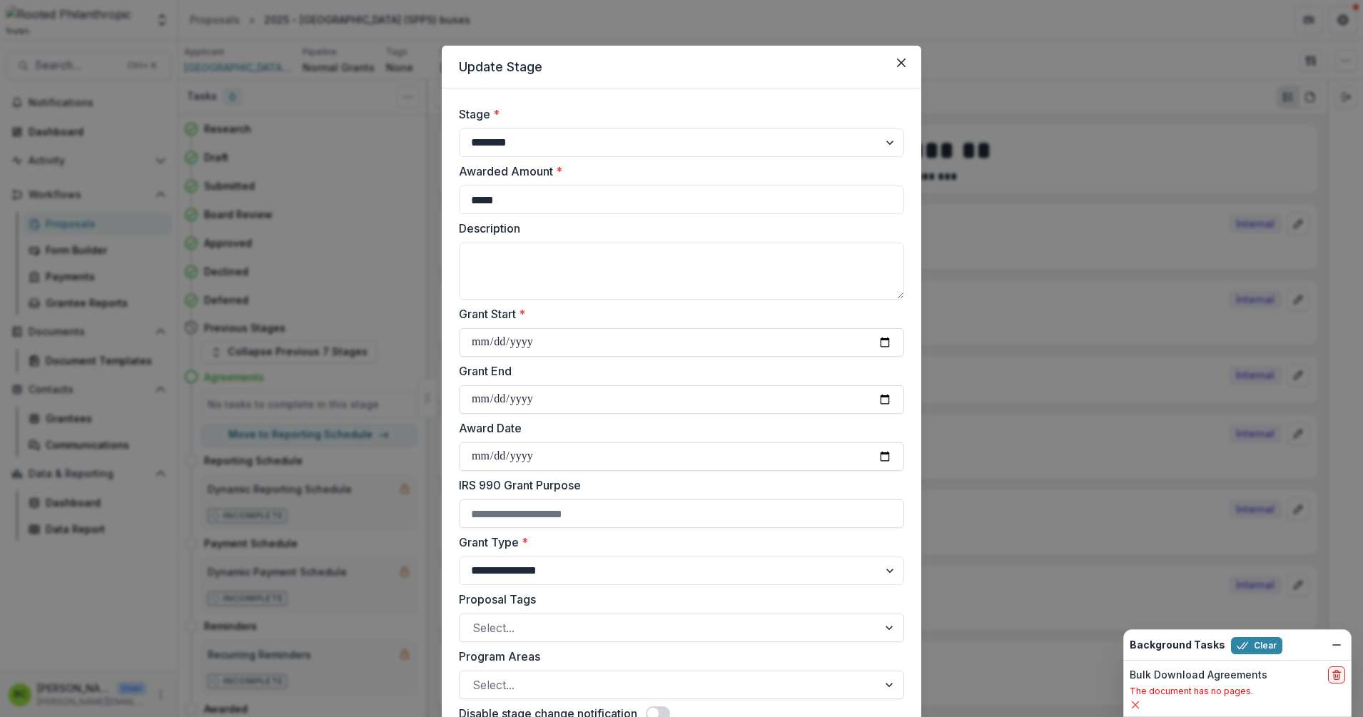
click at [660, 499] on input "IRS 990 Grant Purpose" at bounding box center [681, 513] width 445 height 29
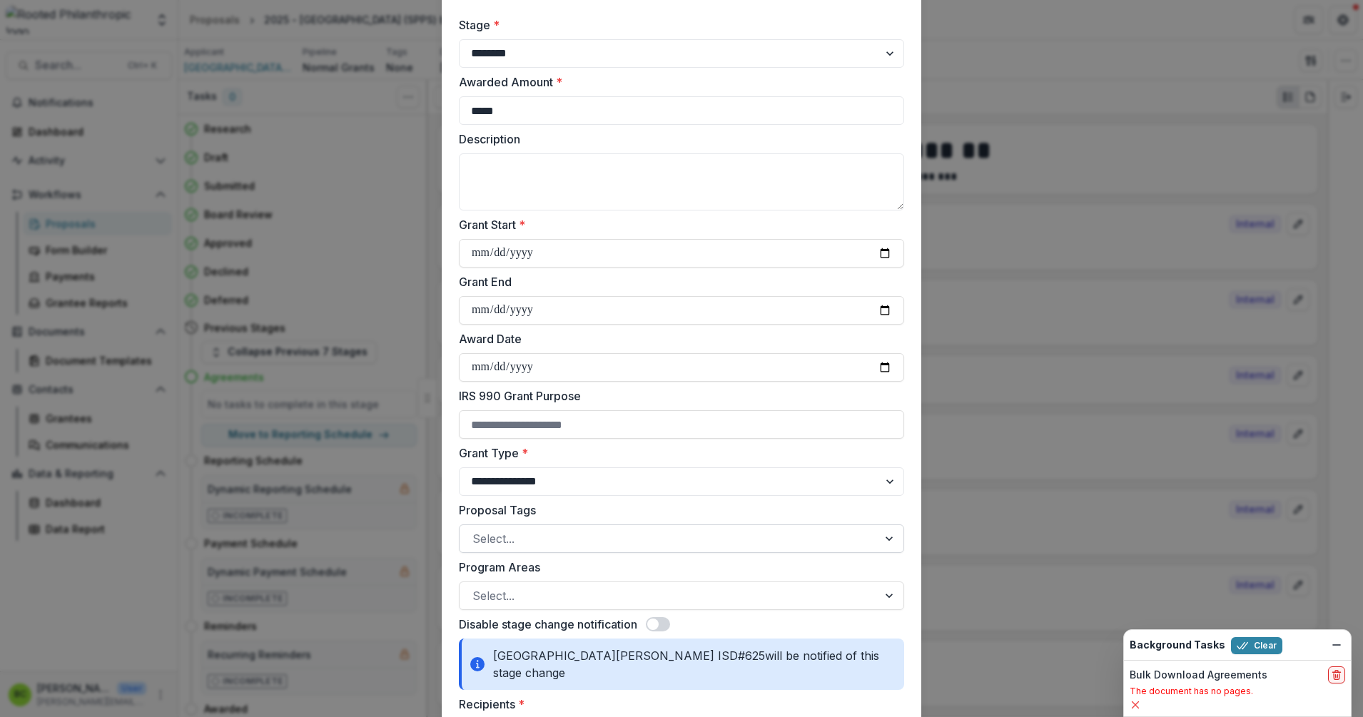
click at [663, 532] on div at bounding box center [668, 539] width 392 height 20
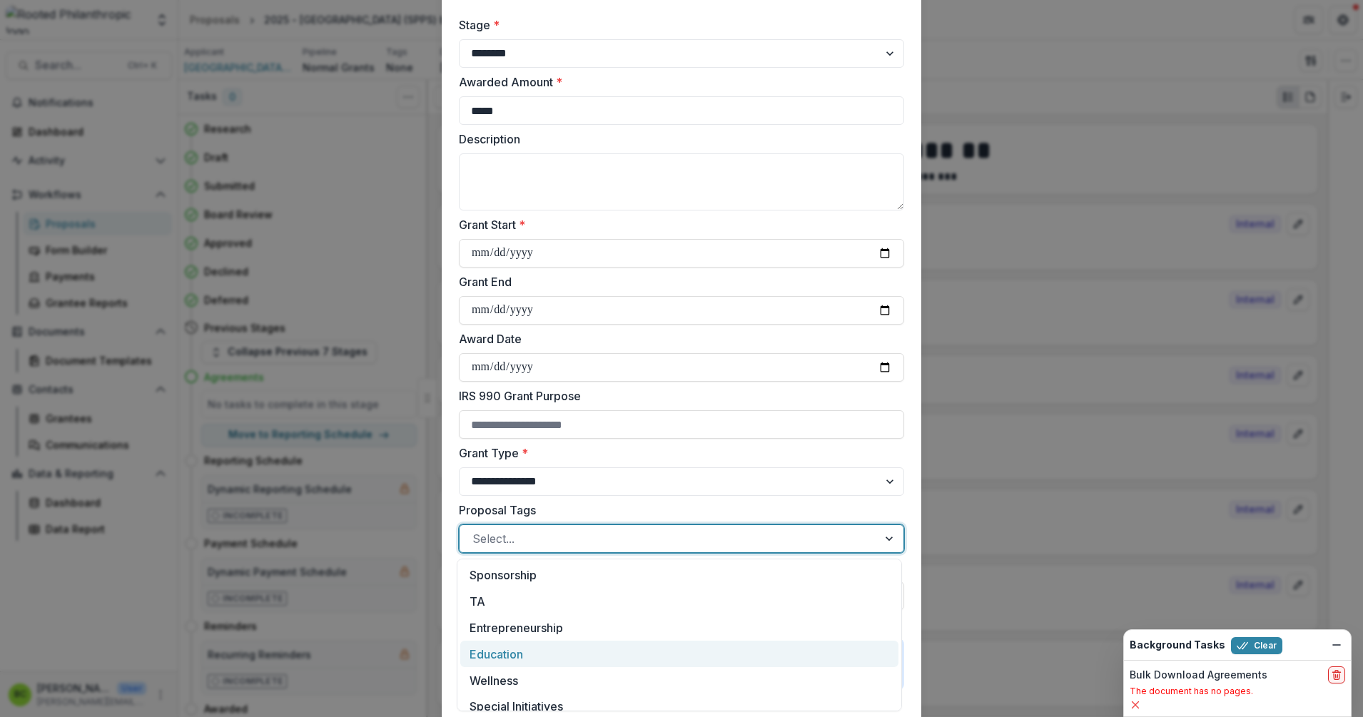
click at [621, 646] on div "Education" at bounding box center [679, 654] width 438 height 26
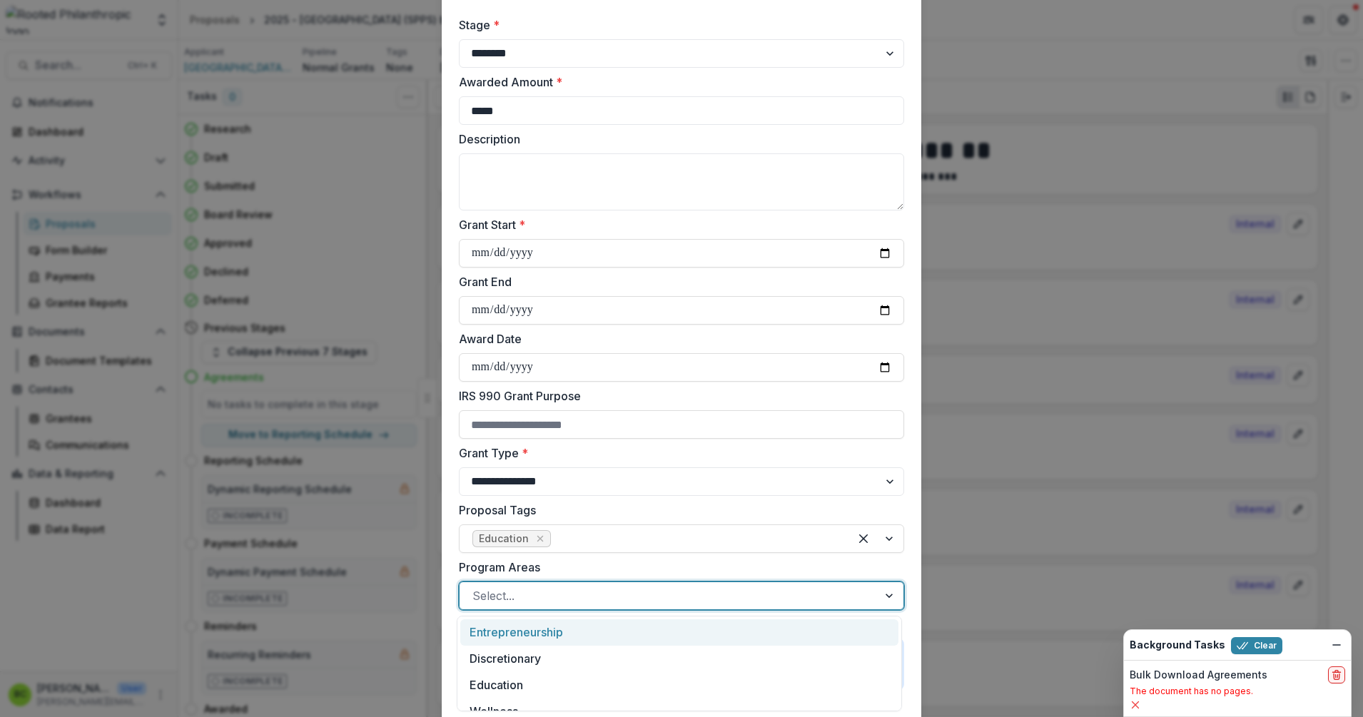
click at [645, 600] on div at bounding box center [668, 596] width 392 height 20
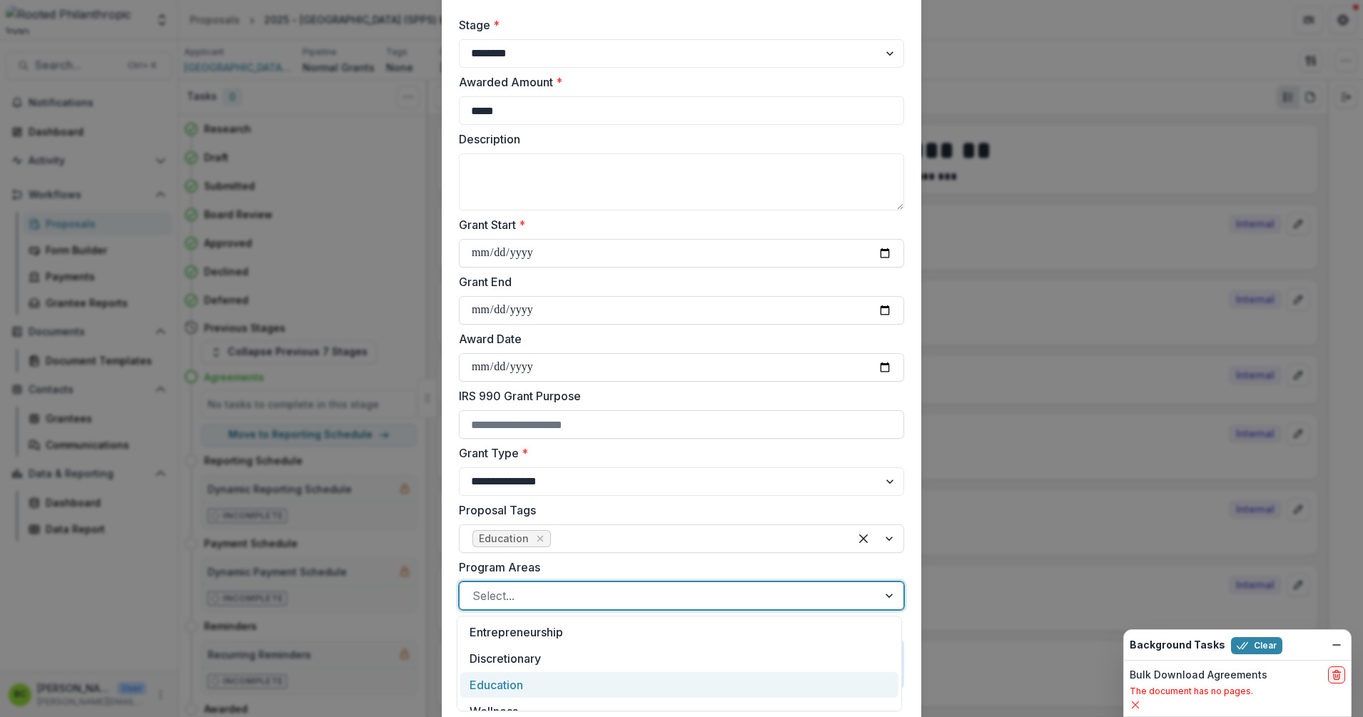
click at [596, 681] on div "Education" at bounding box center [679, 685] width 438 height 26
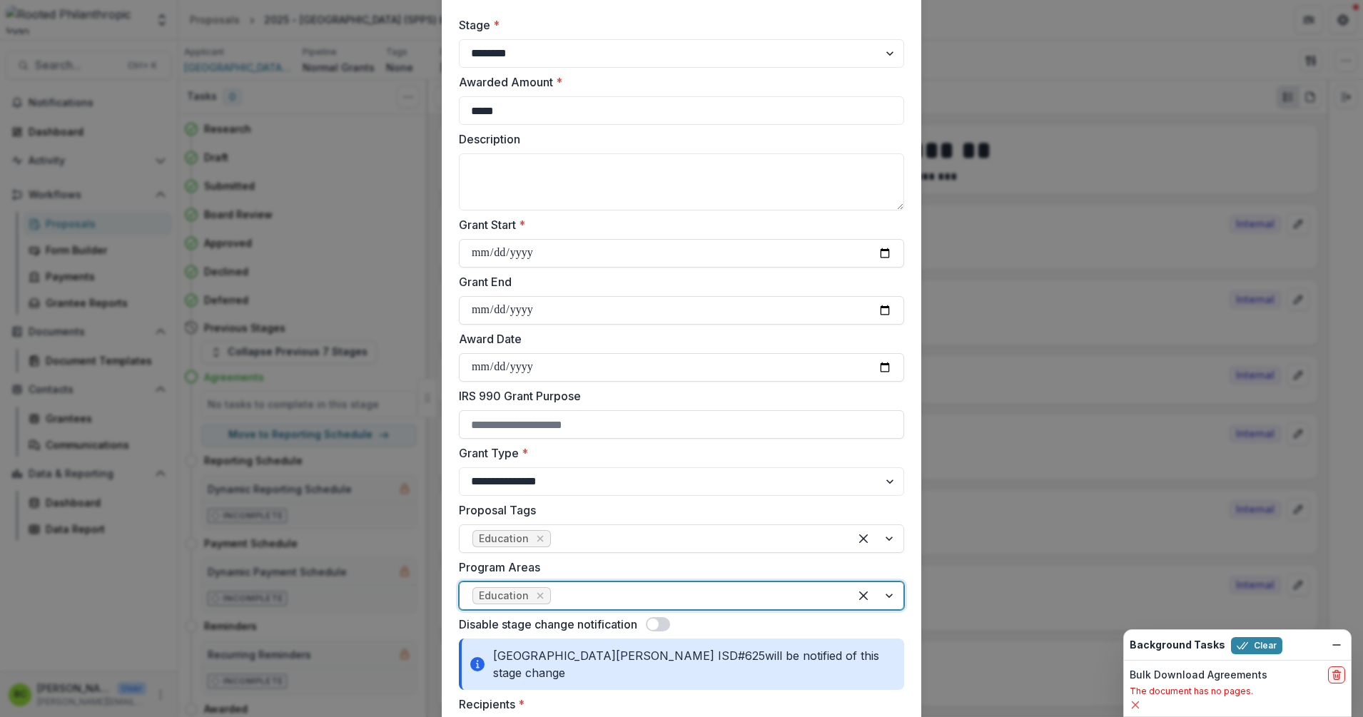
scroll to position [178, 0]
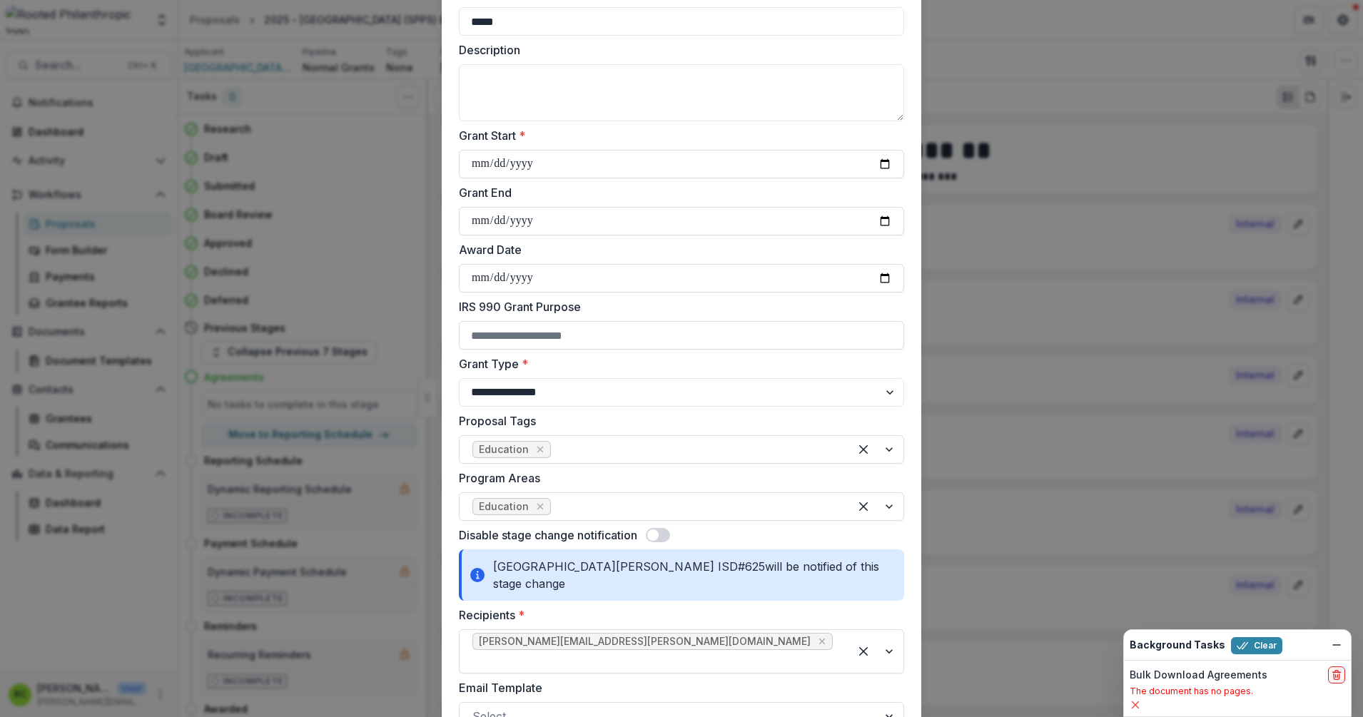
click at [666, 537] on span at bounding box center [658, 535] width 24 height 14
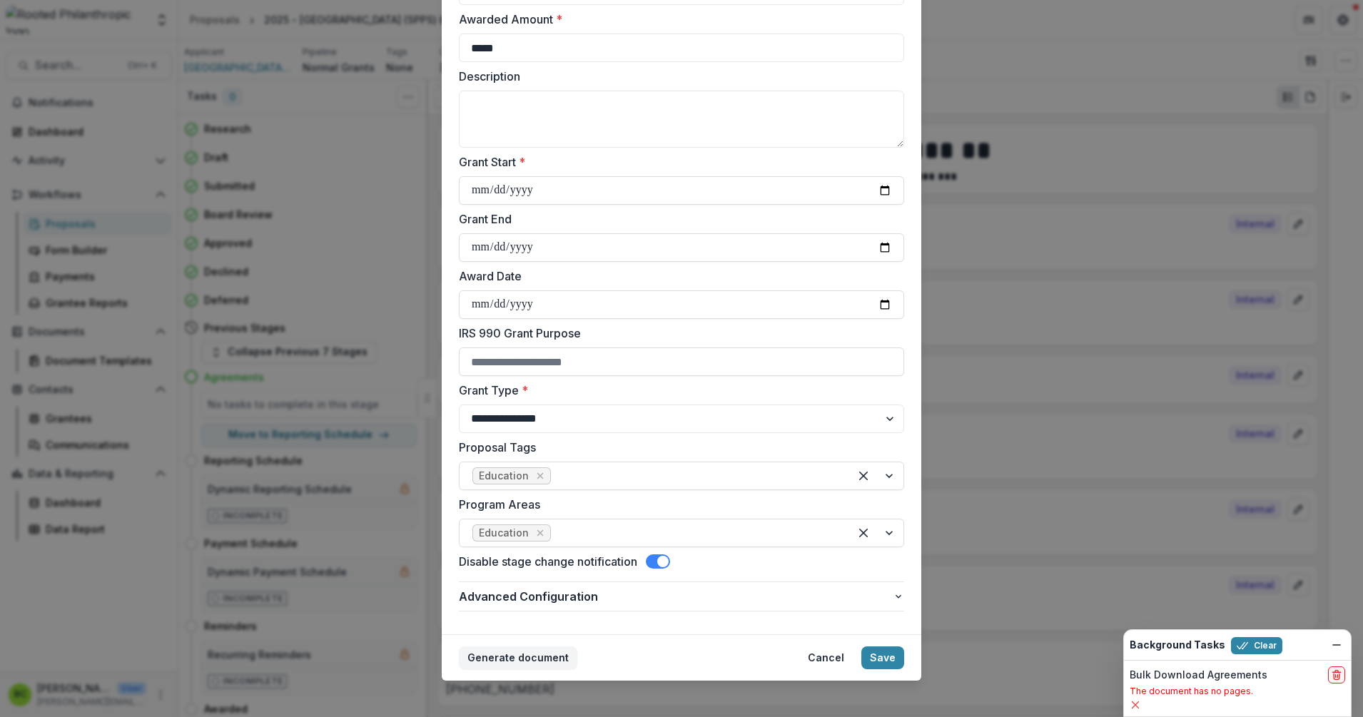
scroll to position [161, 0]
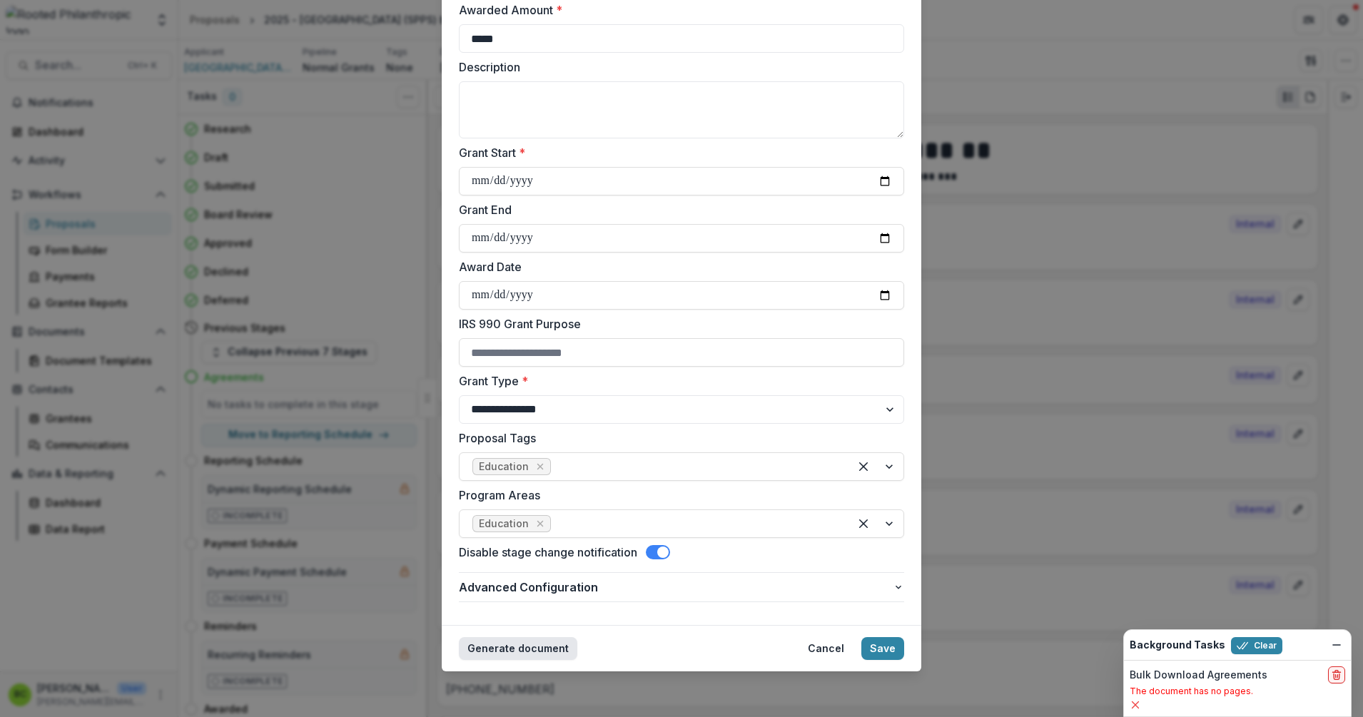
click at [512, 646] on button "Generate document" at bounding box center [518, 648] width 118 height 23
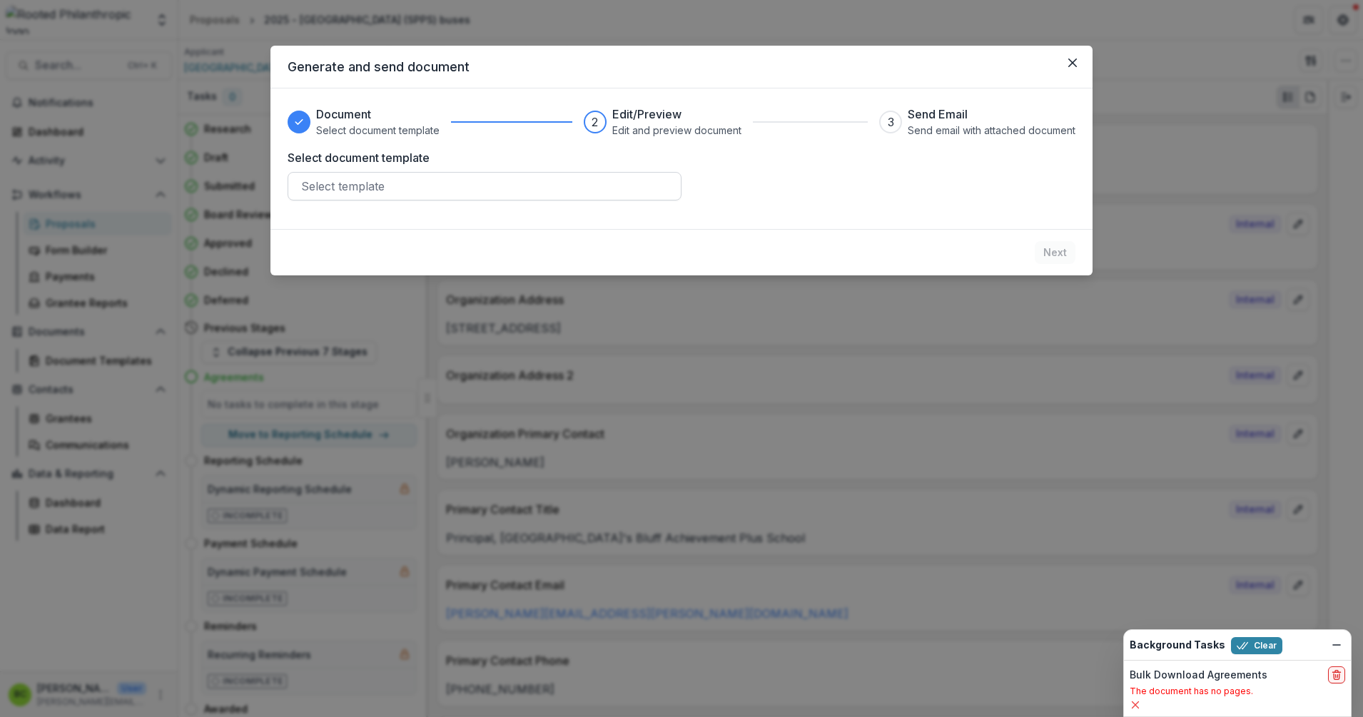
click at [557, 186] on div at bounding box center [484, 186] width 367 height 20
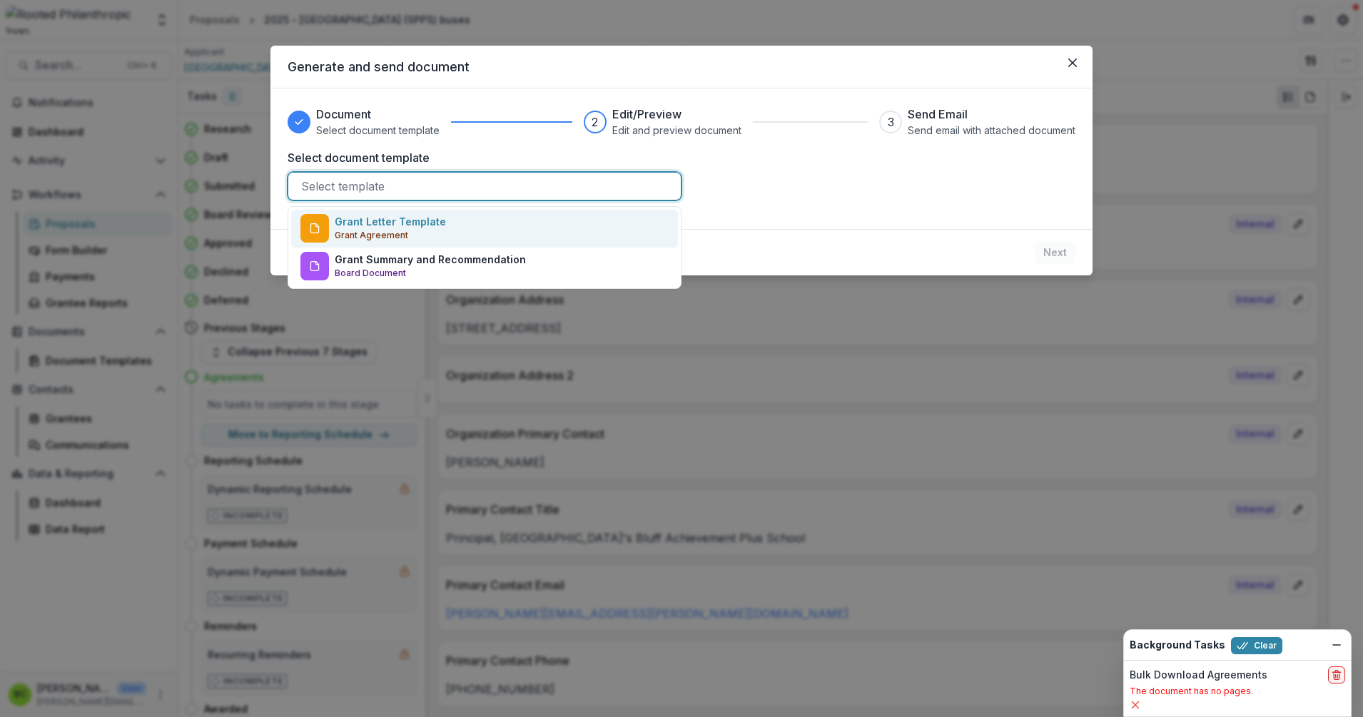
click at [512, 220] on div "Grant Letter Template Grant Agreement" at bounding box center [484, 229] width 387 height 38
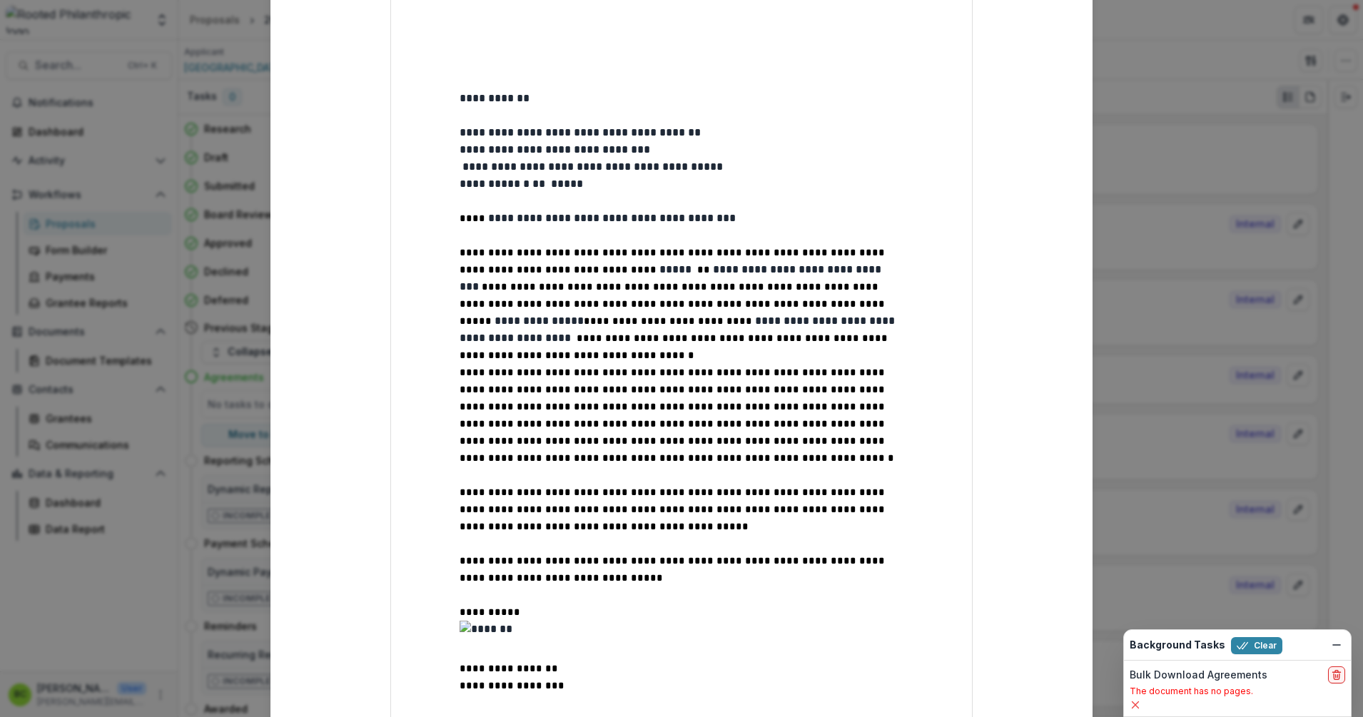
scroll to position [171, 0]
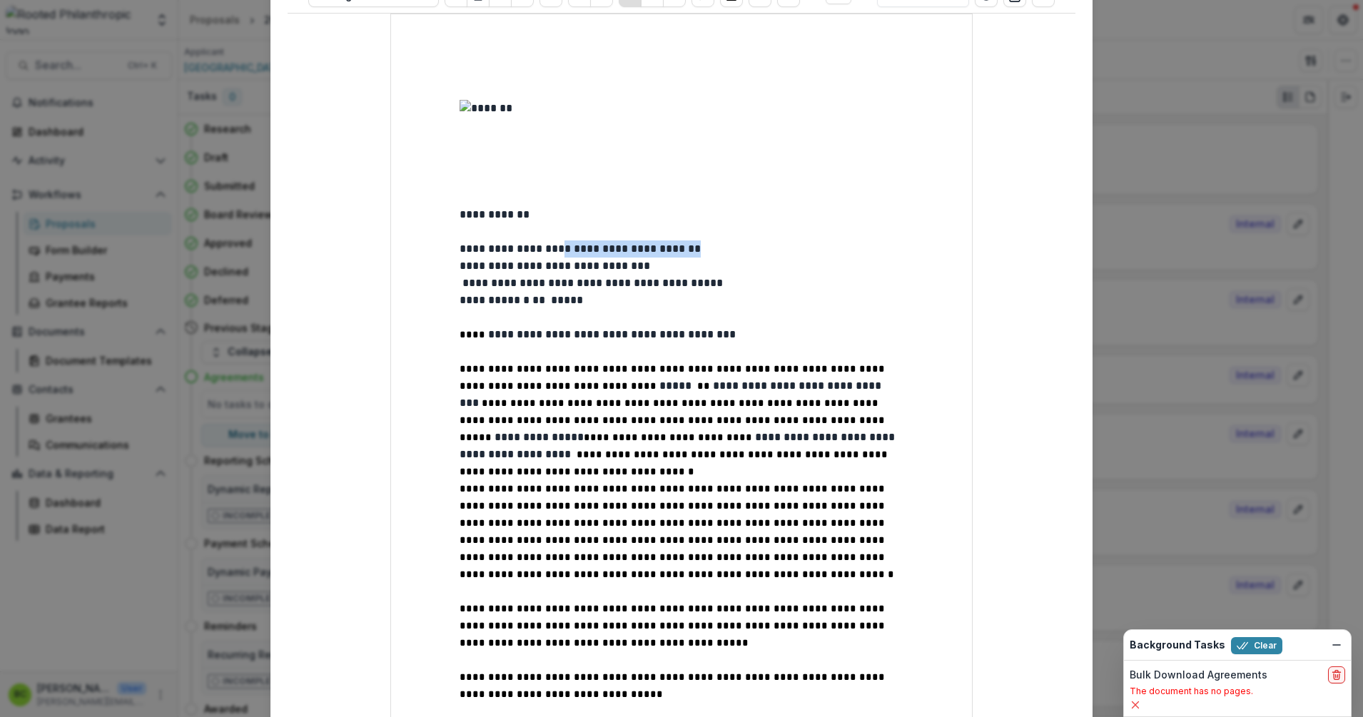
drag, startPoint x: 569, startPoint y: 255, endPoint x: 748, endPoint y: 255, distance: 178.4
click at [748, 255] on p "**********" at bounding box center [681, 248] width 444 height 17
click at [515, 305] on p "**********" at bounding box center [681, 300] width 444 height 17
drag, startPoint x: 592, startPoint y: 341, endPoint x: 766, endPoint y: 334, distance: 173.5
click at [766, 334] on p "**********" at bounding box center [681, 334] width 444 height 17
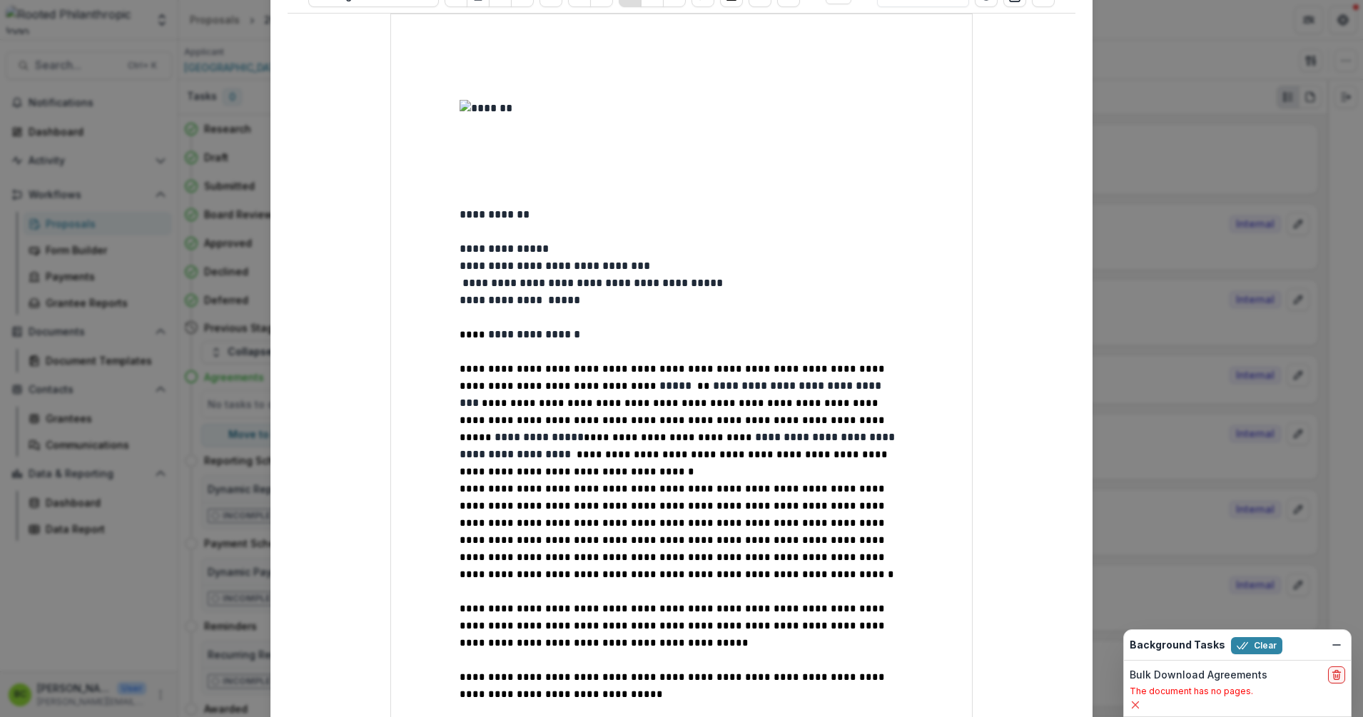
click at [511, 390] on p "**********" at bounding box center [681, 411] width 444 height 103
drag, startPoint x: 514, startPoint y: 425, endPoint x: 601, endPoint y: 425, distance: 87.8
click at [601, 425] on p "**********" at bounding box center [681, 411] width 444 height 103
drag, startPoint x: 833, startPoint y: 425, endPoint x: 694, endPoint y: 436, distance: 139.5
click at [694, 436] on p "**********" at bounding box center [681, 411] width 444 height 103
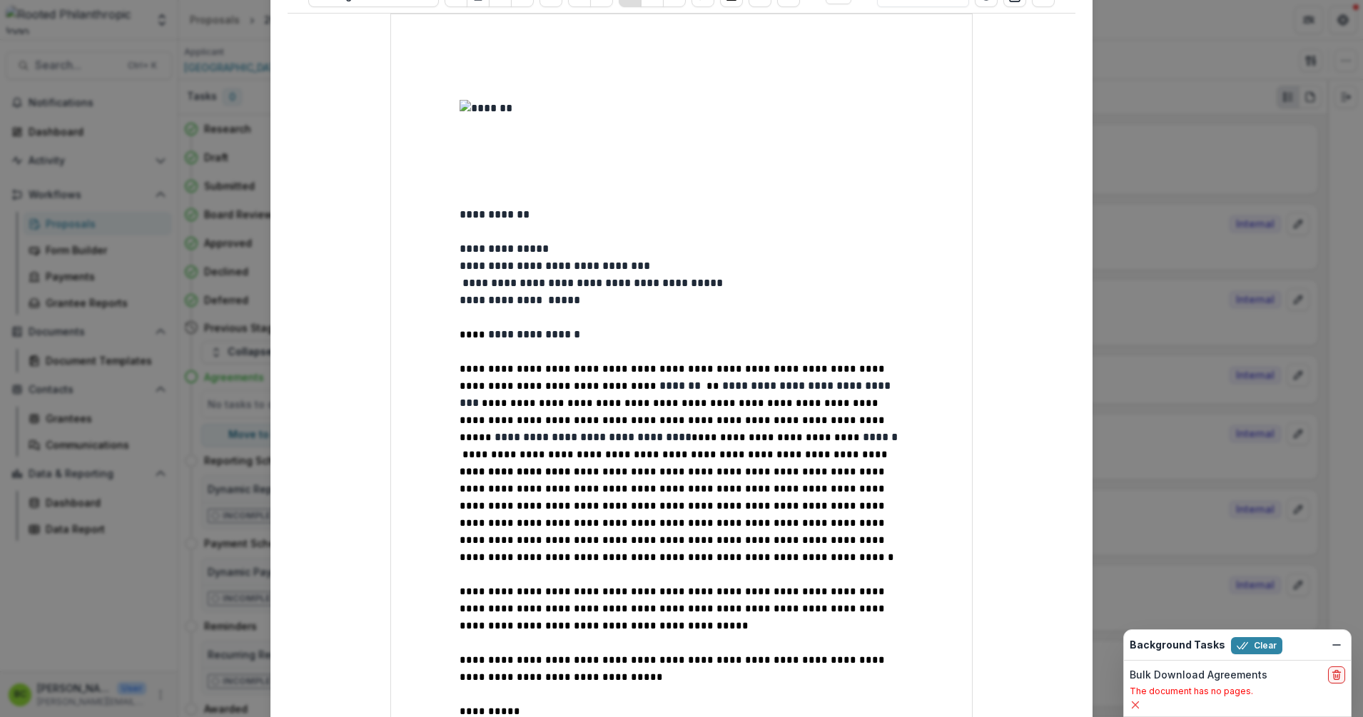
type input "**"
drag, startPoint x: 803, startPoint y: 423, endPoint x: 868, endPoint y: 424, distance: 64.9
click at [868, 424] on p "**********" at bounding box center [681, 403] width 444 height 86
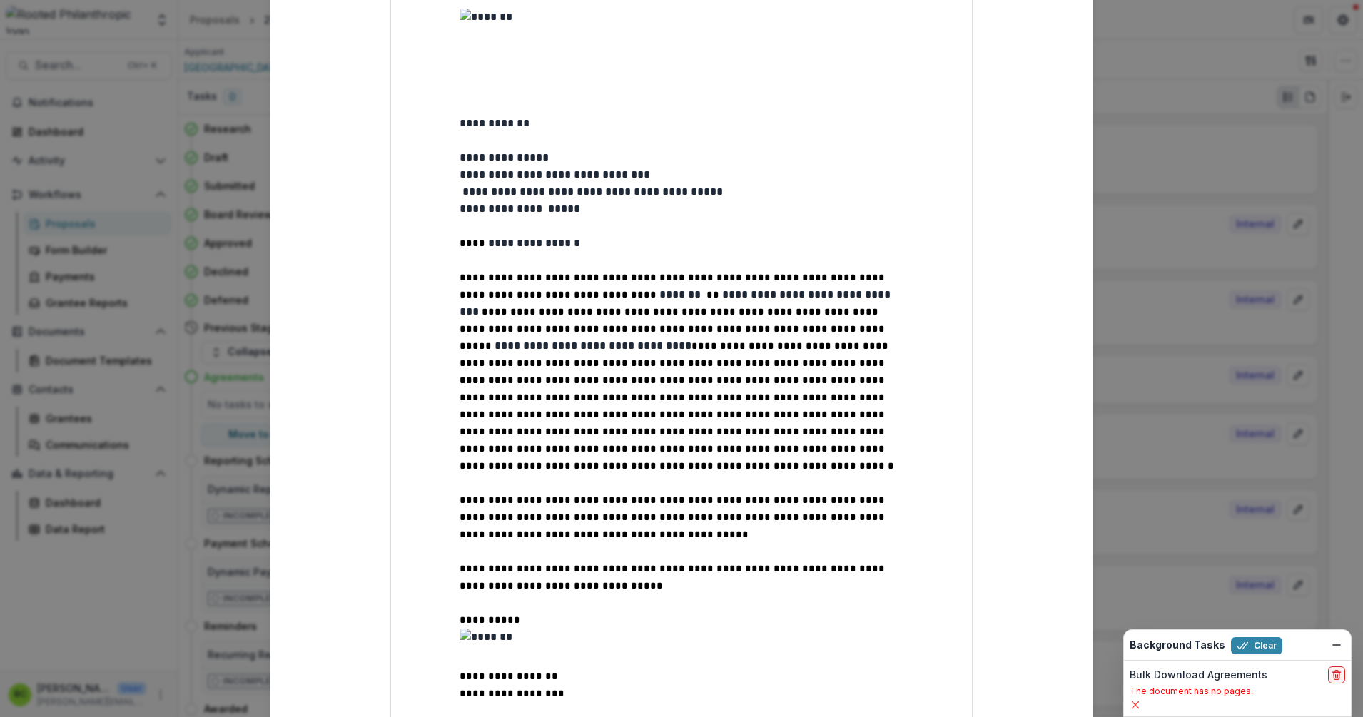
scroll to position [0, 0]
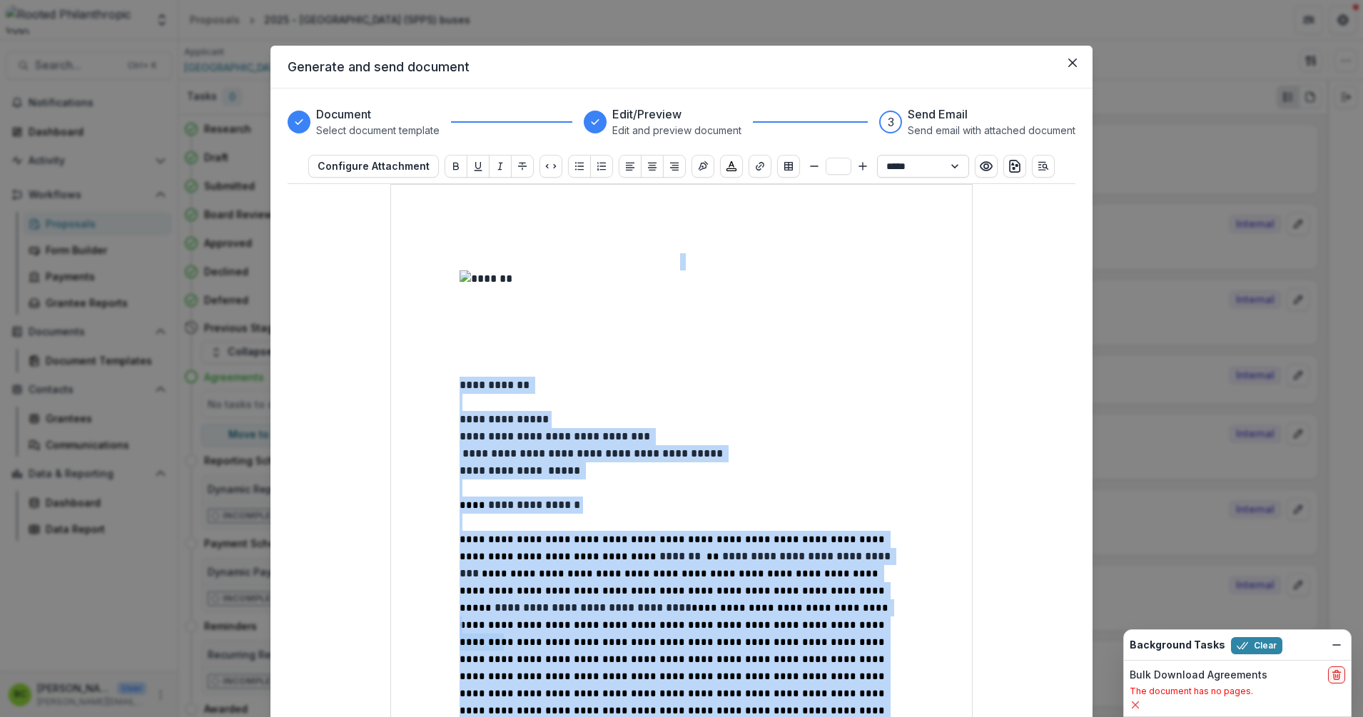
click at [947, 168] on select "**********" at bounding box center [923, 166] width 92 height 23
click at [877, 155] on select "**********" at bounding box center [923, 166] width 92 height 23
click at [952, 166] on select "**********" at bounding box center [923, 166] width 92 height 23
select select "**********"
click at [877, 155] on select "**********" at bounding box center [923, 166] width 92 height 23
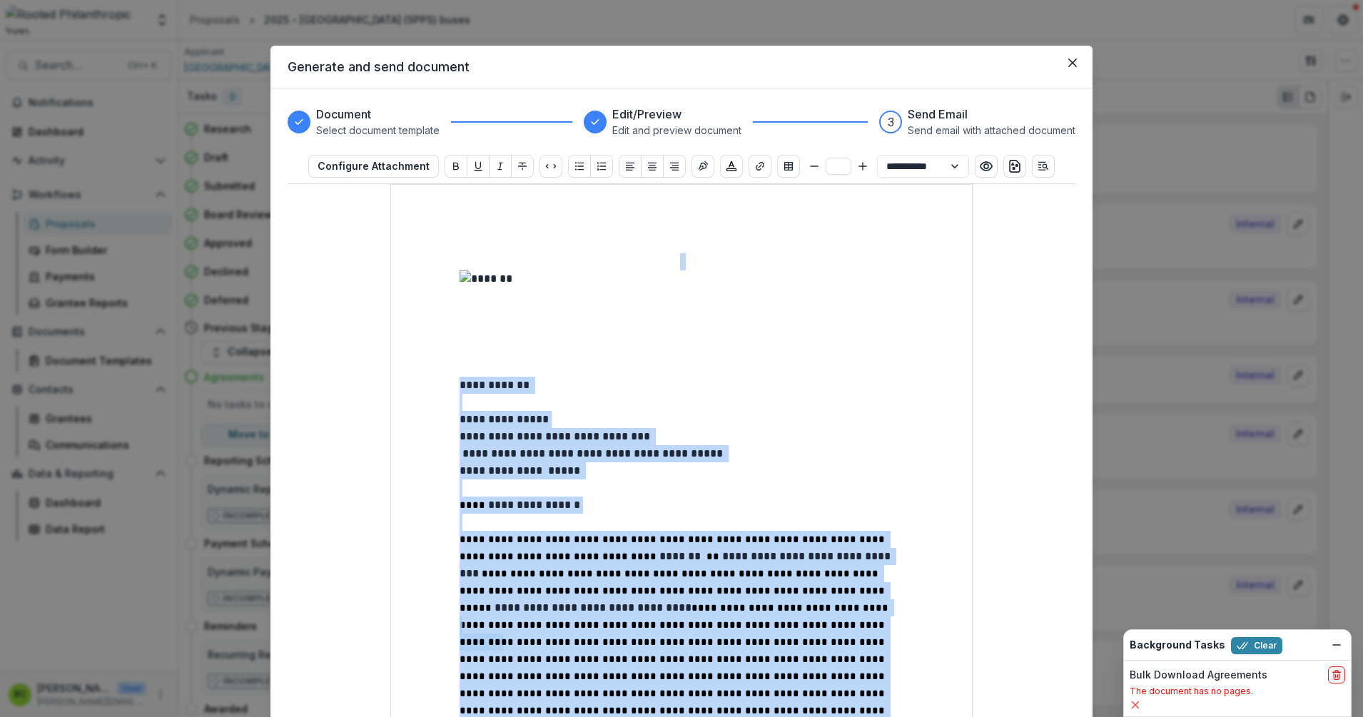
type input "**"
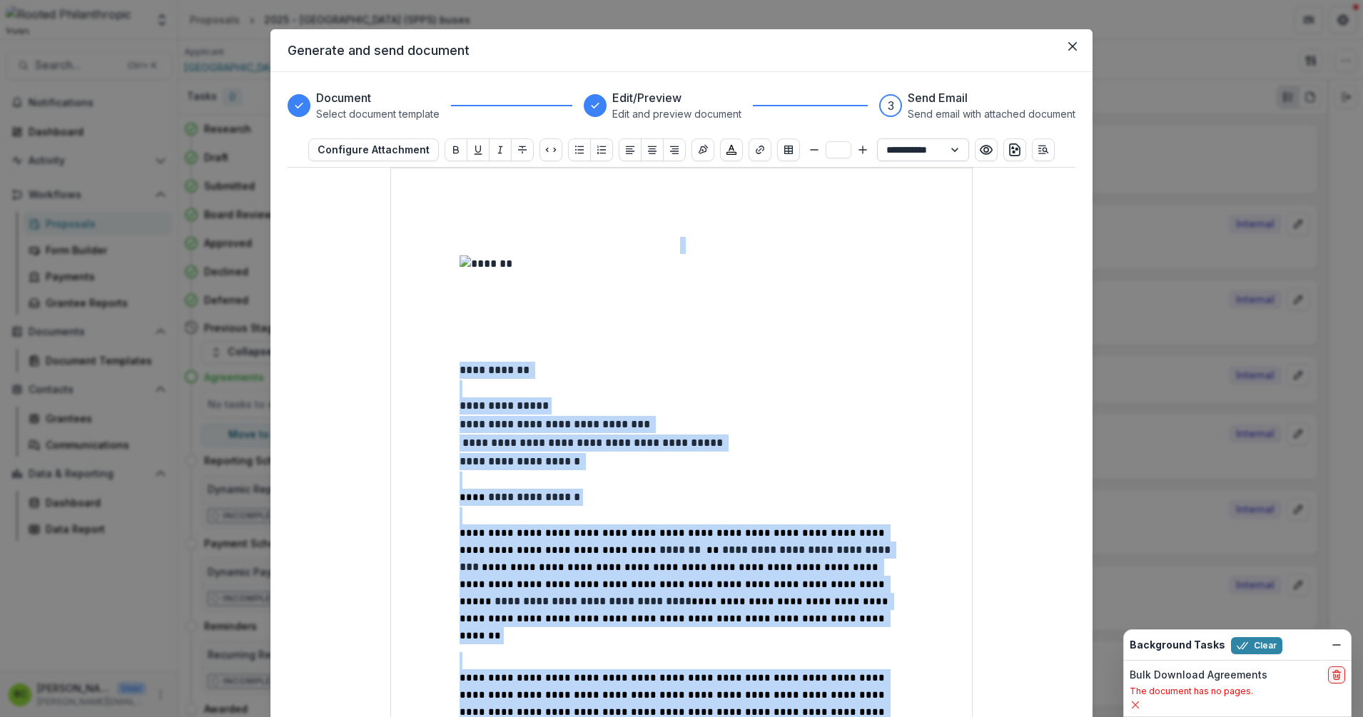
scroll to position [6, 0]
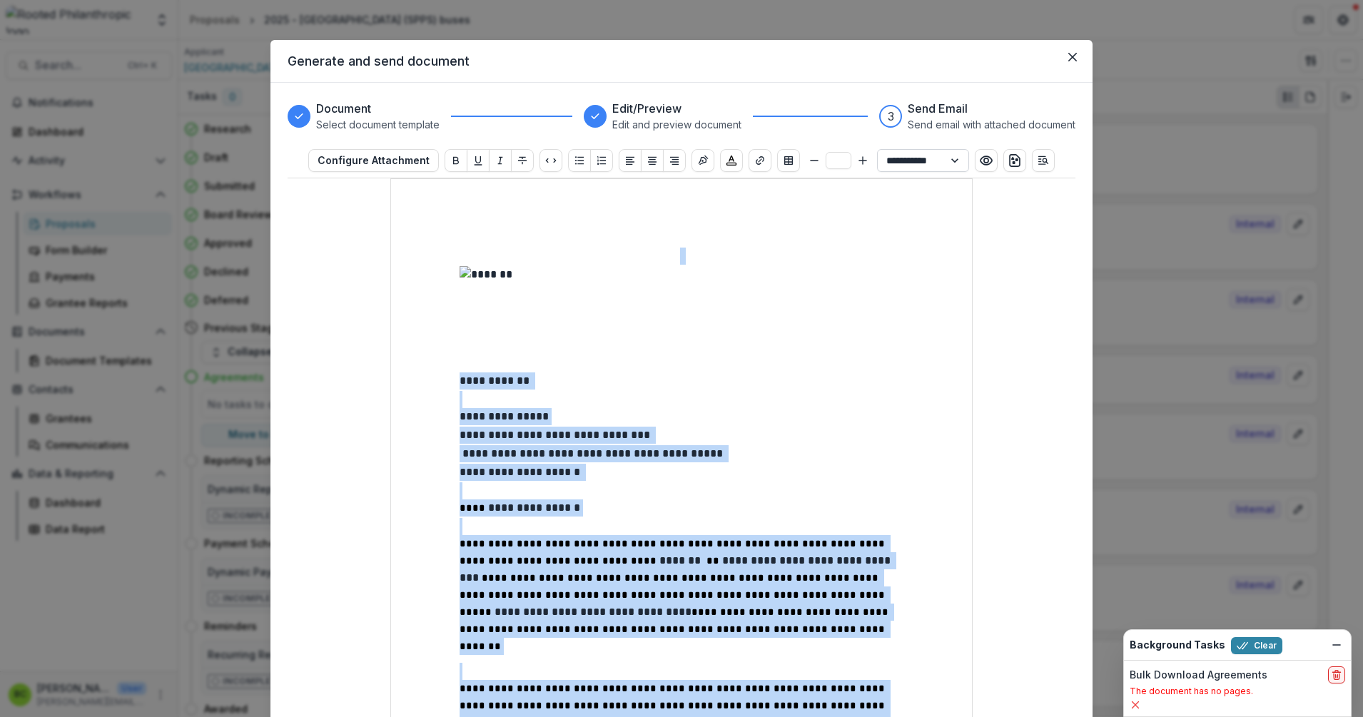
click at [950, 156] on select "**********" at bounding box center [923, 160] width 92 height 23
select select "**********"
click at [877, 149] on select "**********" at bounding box center [923, 160] width 92 height 23
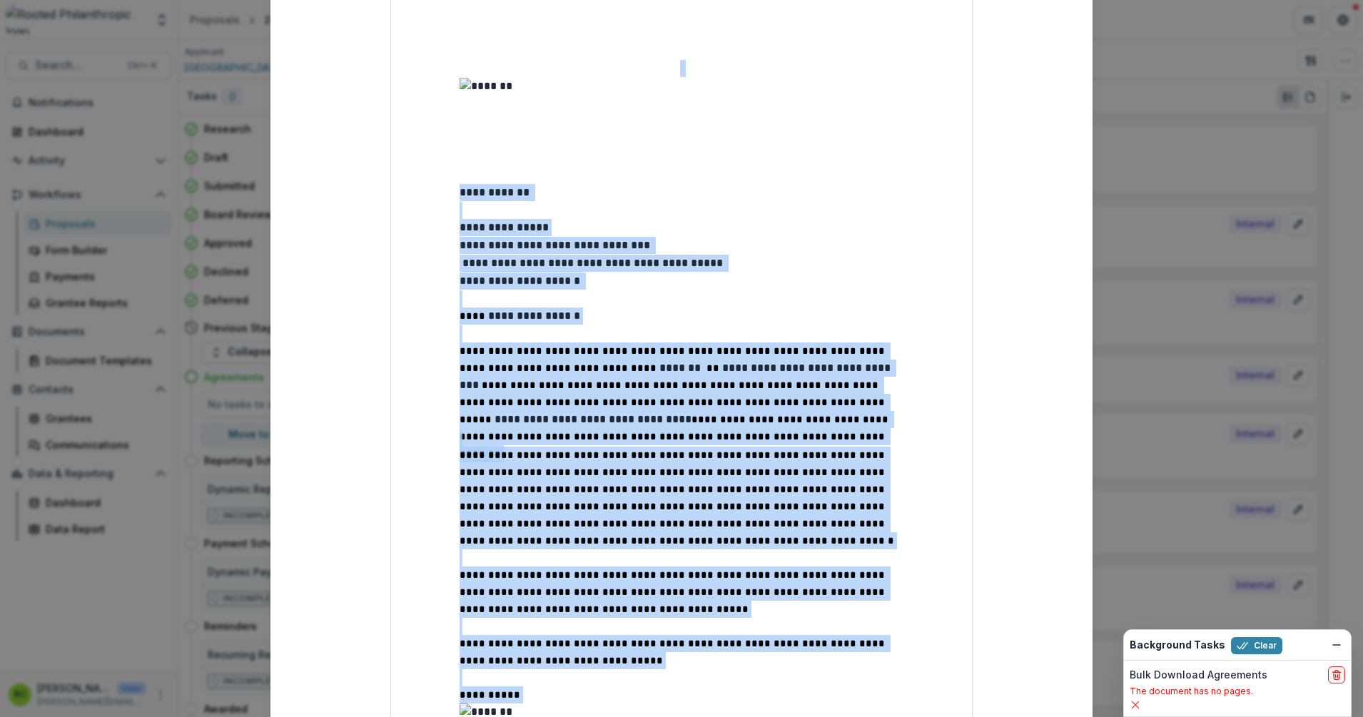
scroll to position [74, 0]
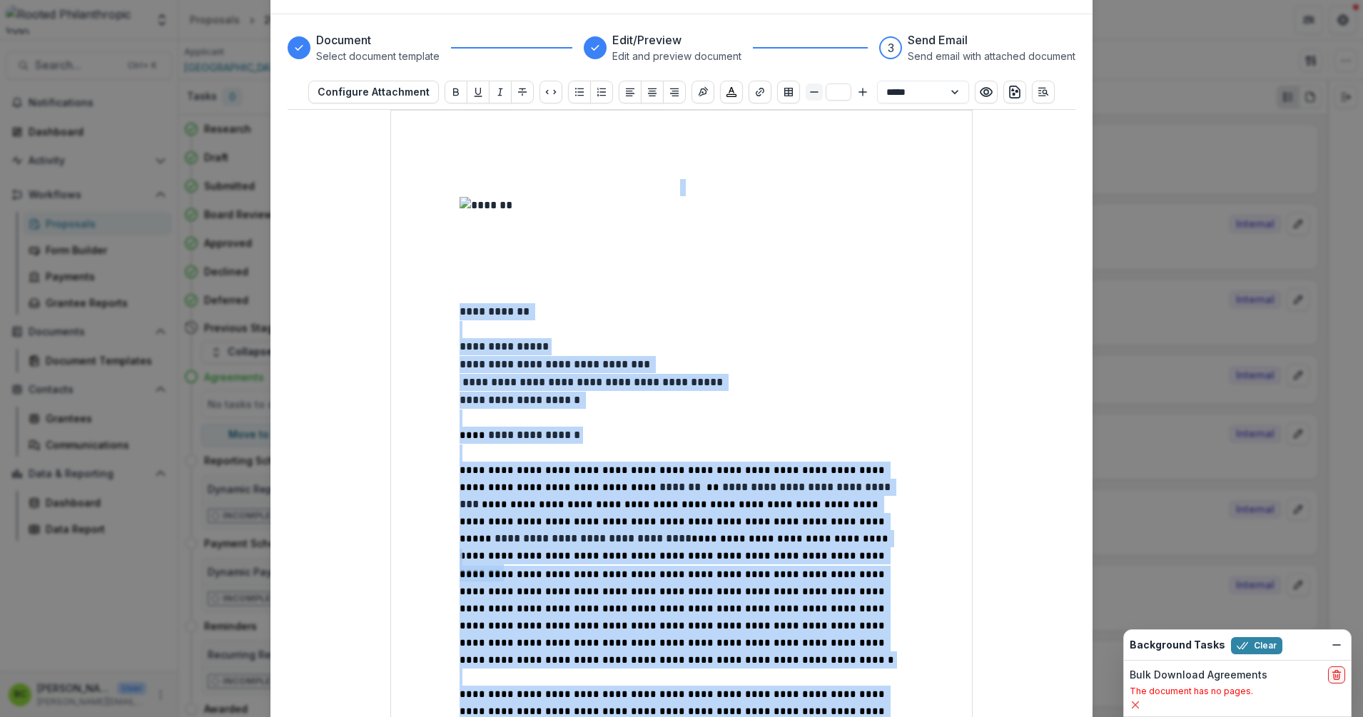
click at [811, 92] on line "Smaller" at bounding box center [814, 92] width 7 height 0
type input "**"
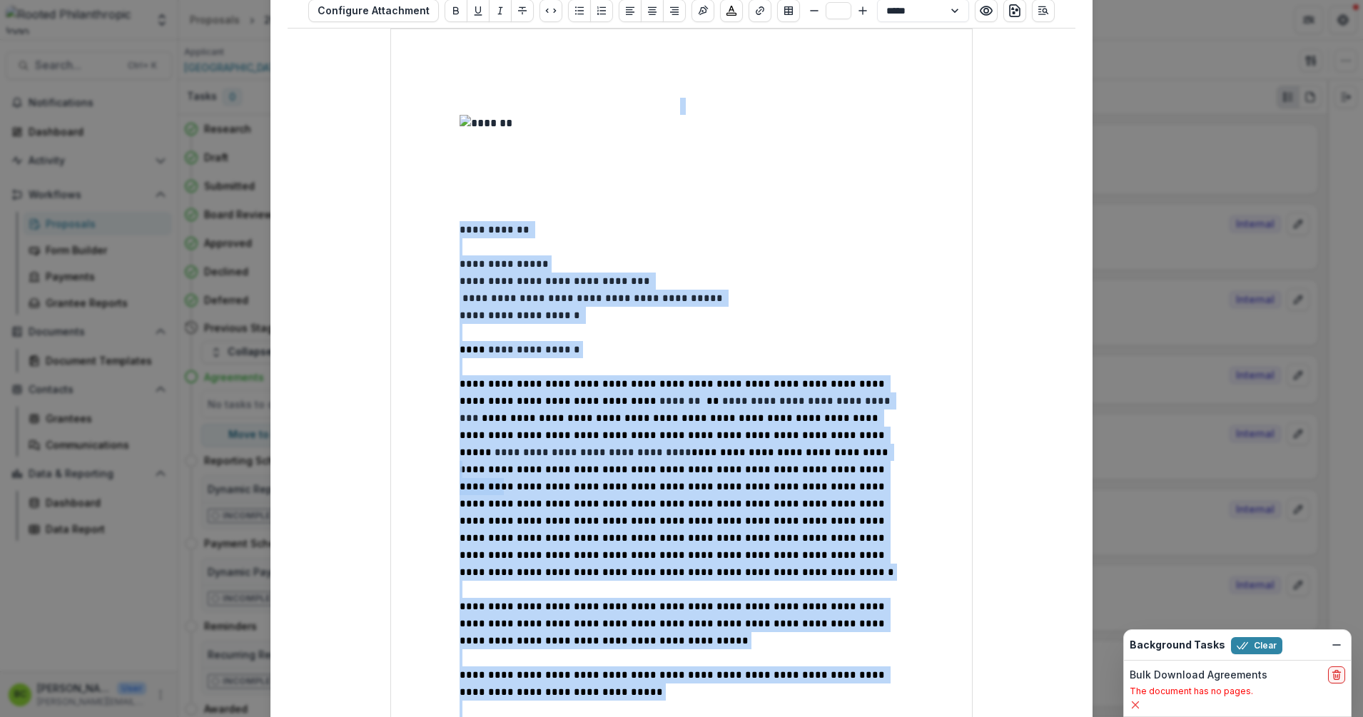
scroll to position [245, 0]
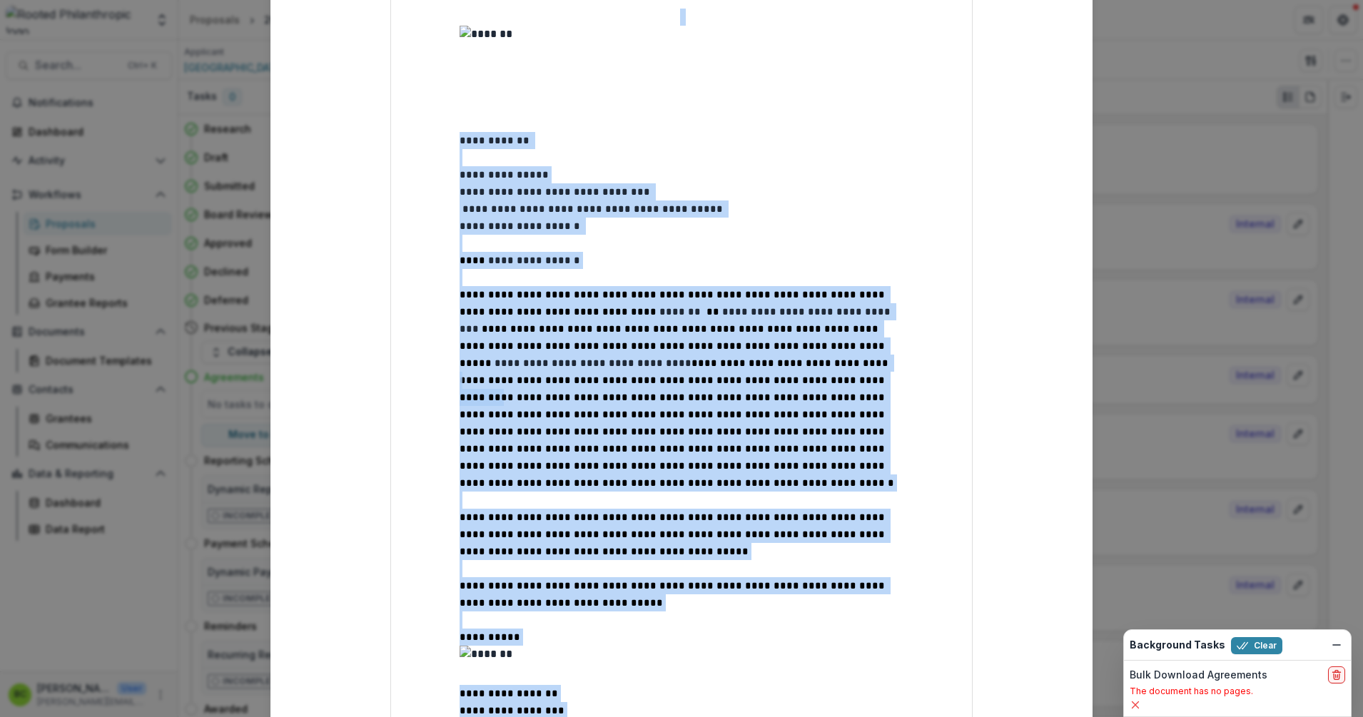
click at [637, 322] on p "**********" at bounding box center [681, 329] width 444 height 86
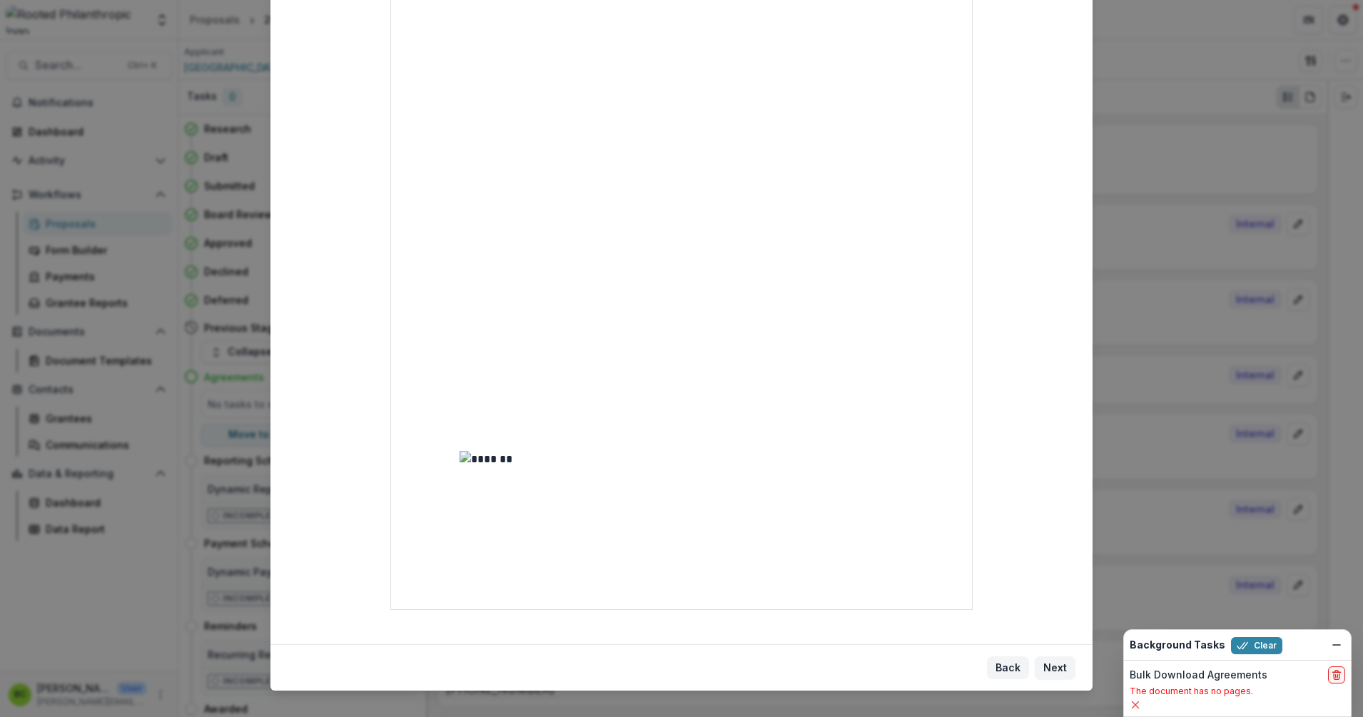
scroll to position [973, 0]
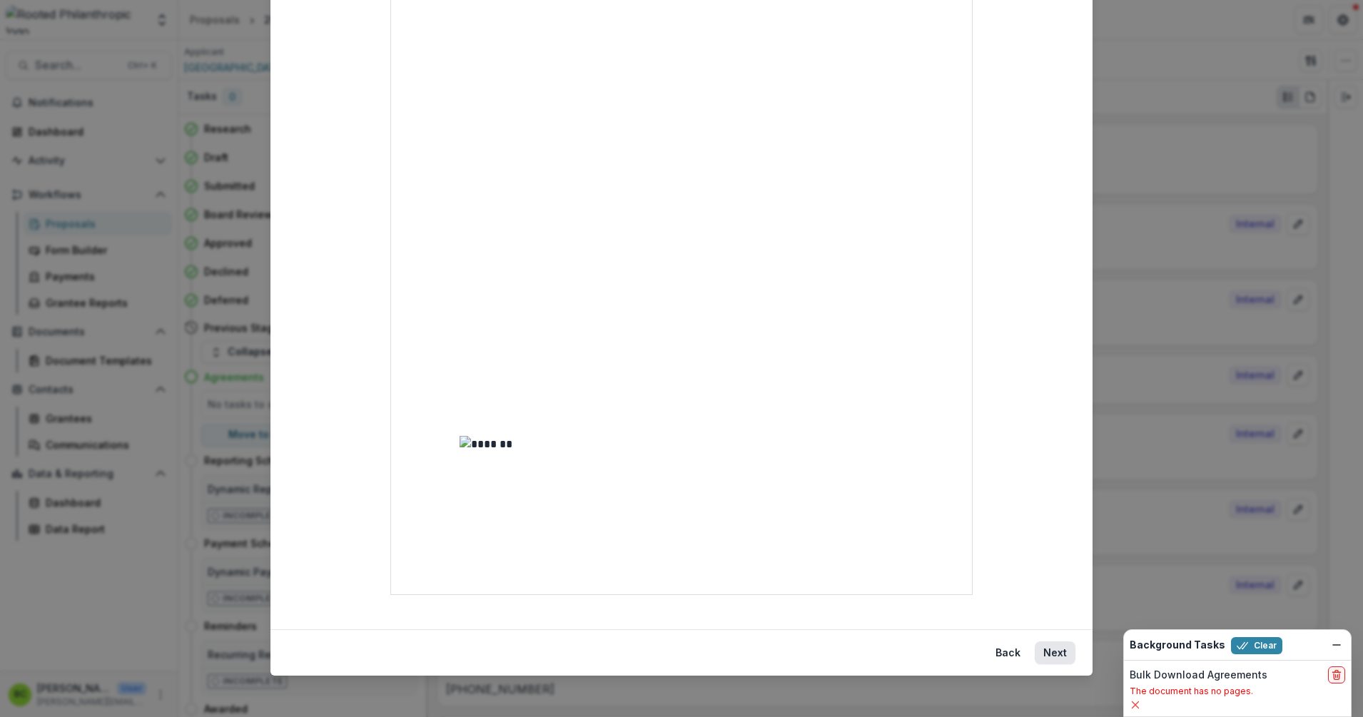
click at [1045, 647] on button "Next" at bounding box center [1055, 652] width 41 height 23
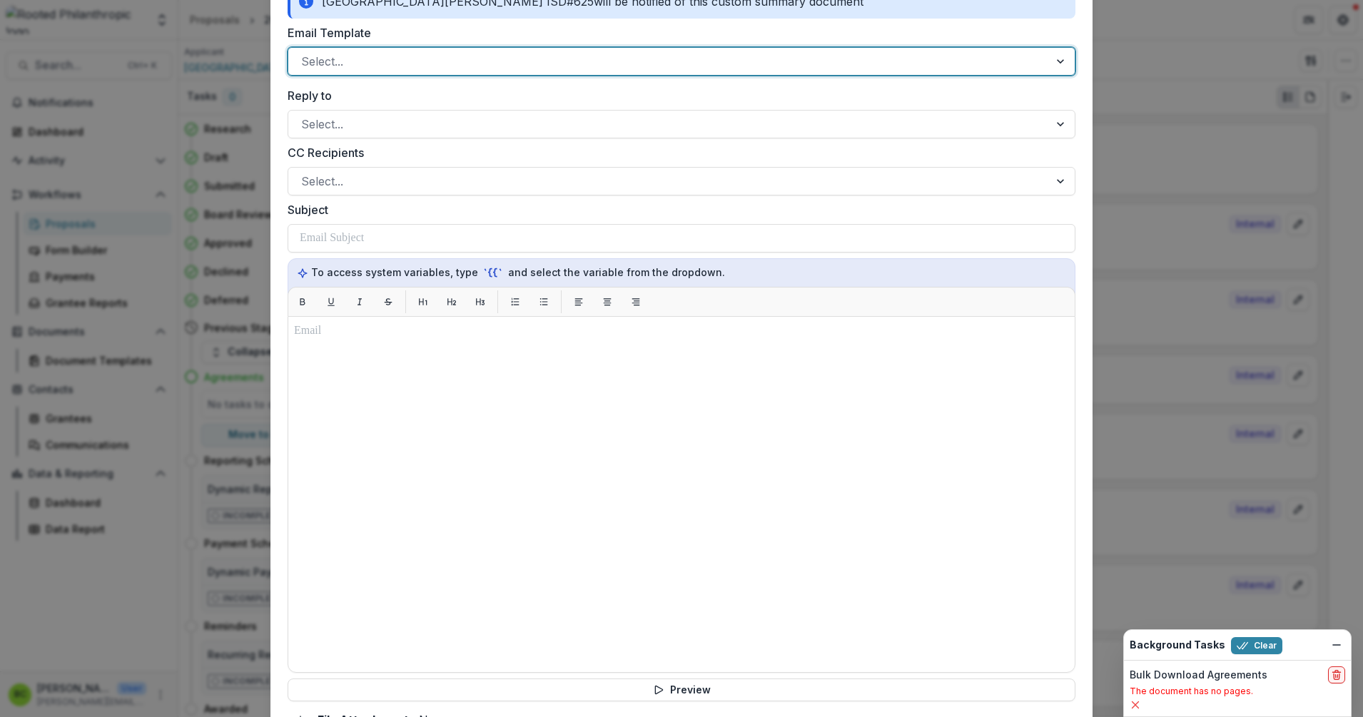
scroll to position [66, 0]
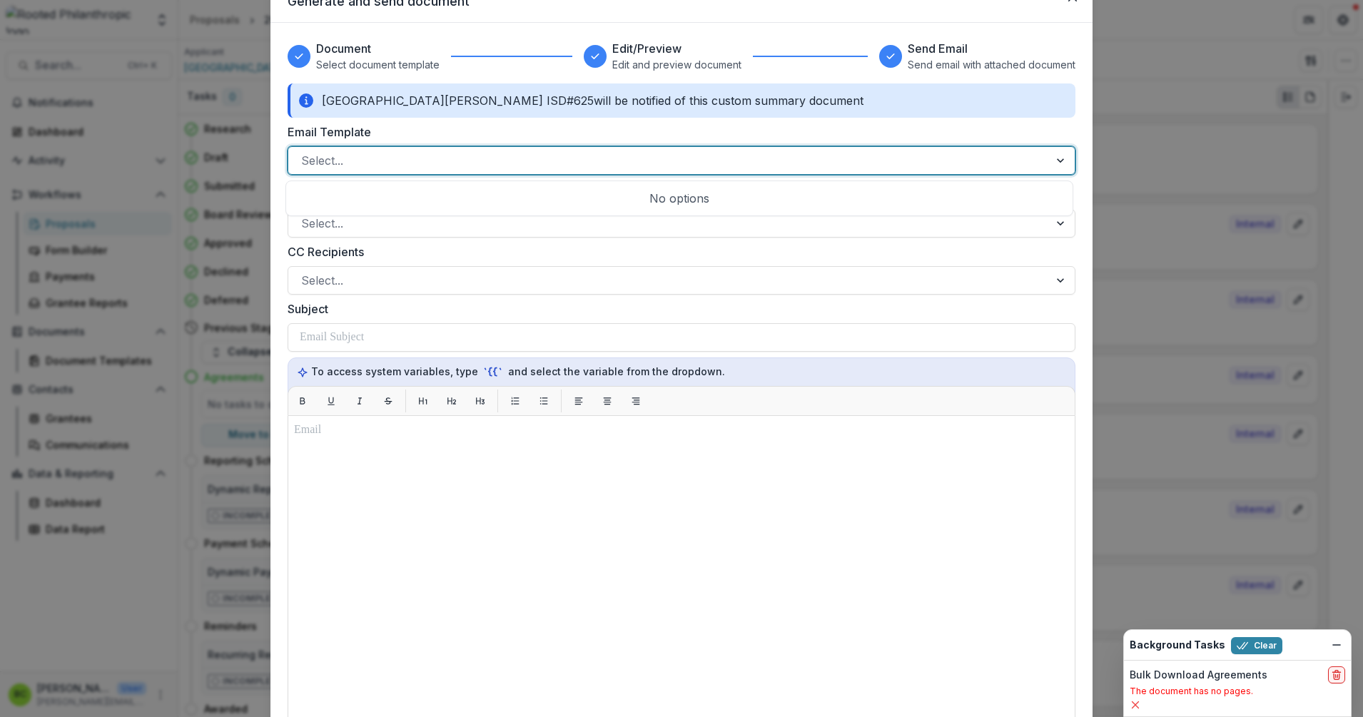
click at [1056, 162] on div at bounding box center [1062, 160] width 26 height 27
click at [329, 159] on div at bounding box center [668, 161] width 735 height 20
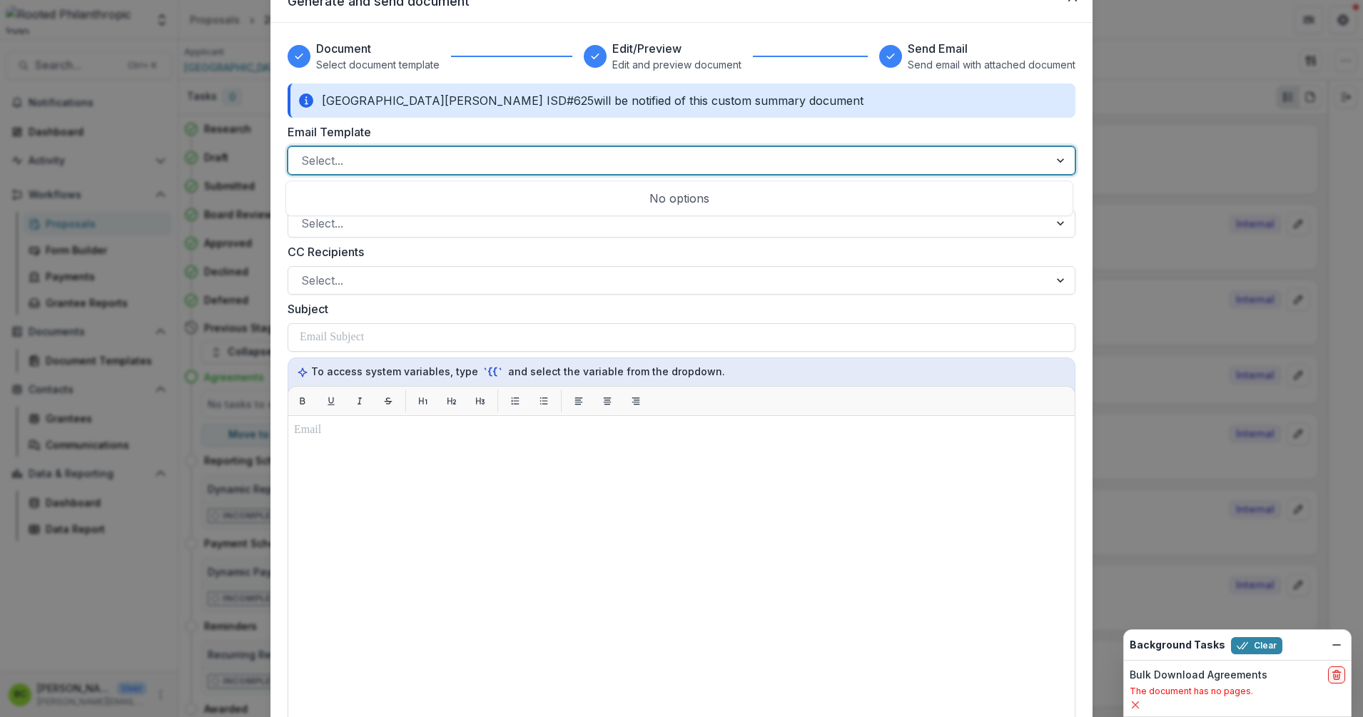
click at [329, 159] on div at bounding box center [668, 161] width 735 height 20
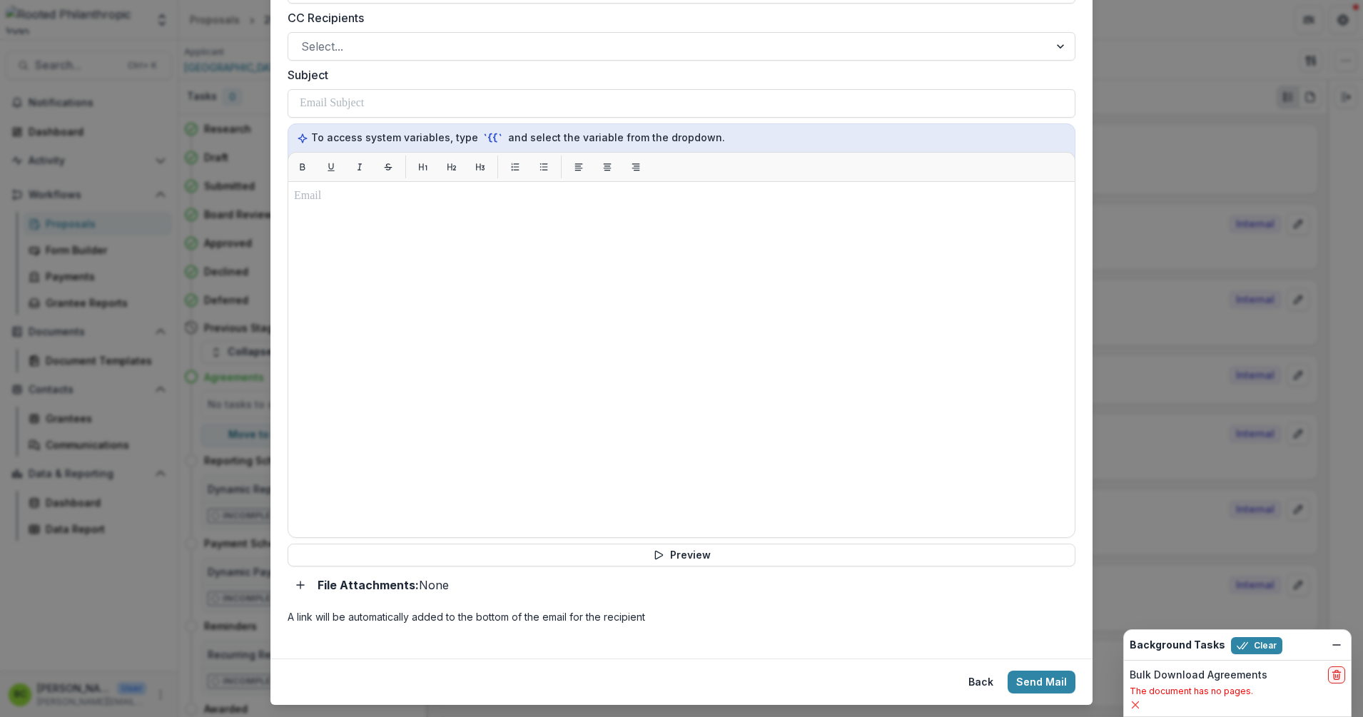
scroll to position [333, 0]
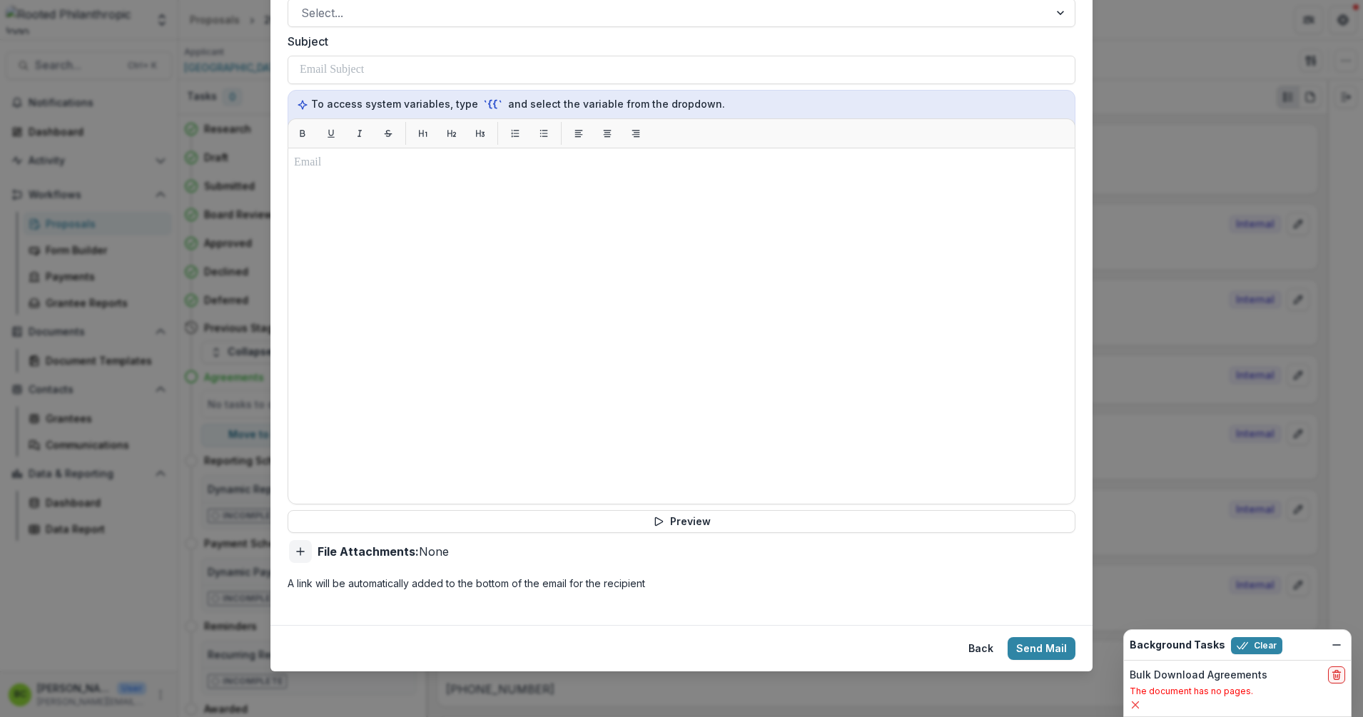
click at [301, 551] on icon "Add attachment" at bounding box center [300, 551] width 11 height 11
click at [982, 649] on button "Back" at bounding box center [981, 648] width 42 height 23
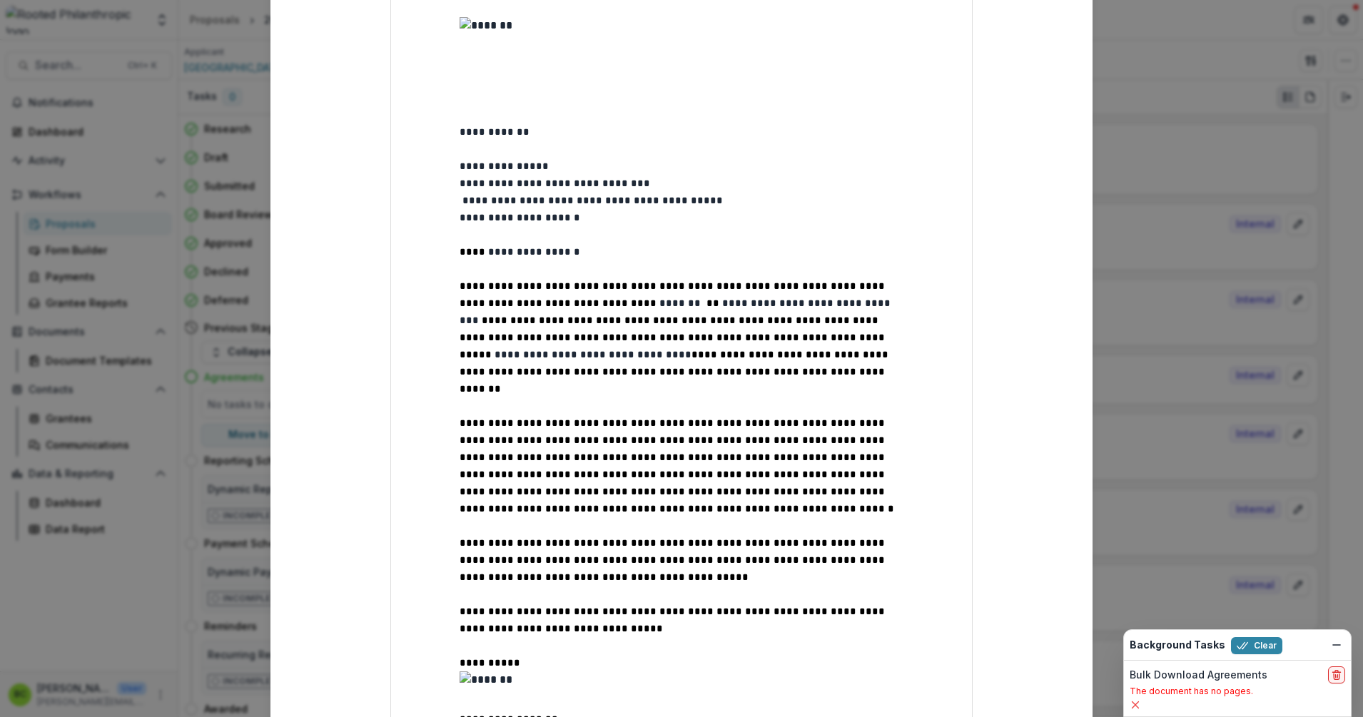
scroll to position [0, 0]
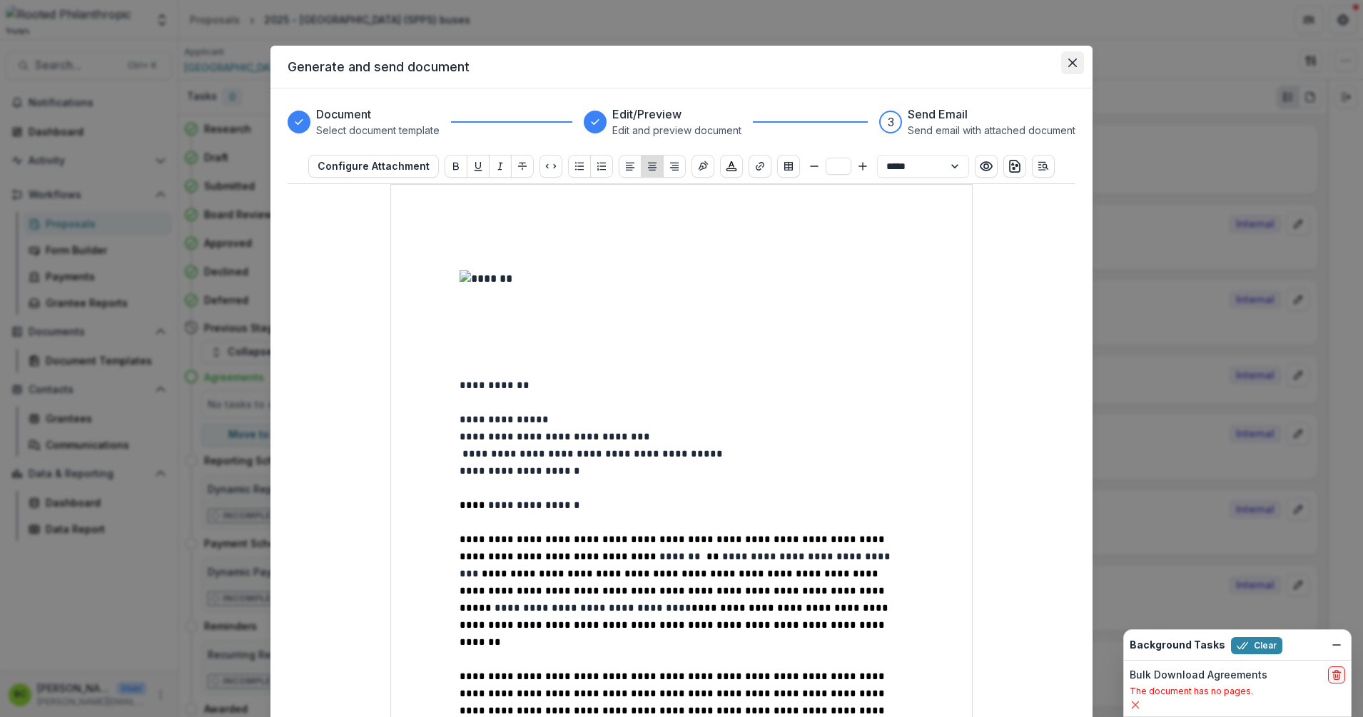
click at [1070, 64] on icon "Close" at bounding box center [1072, 63] width 9 height 9
select select "********"
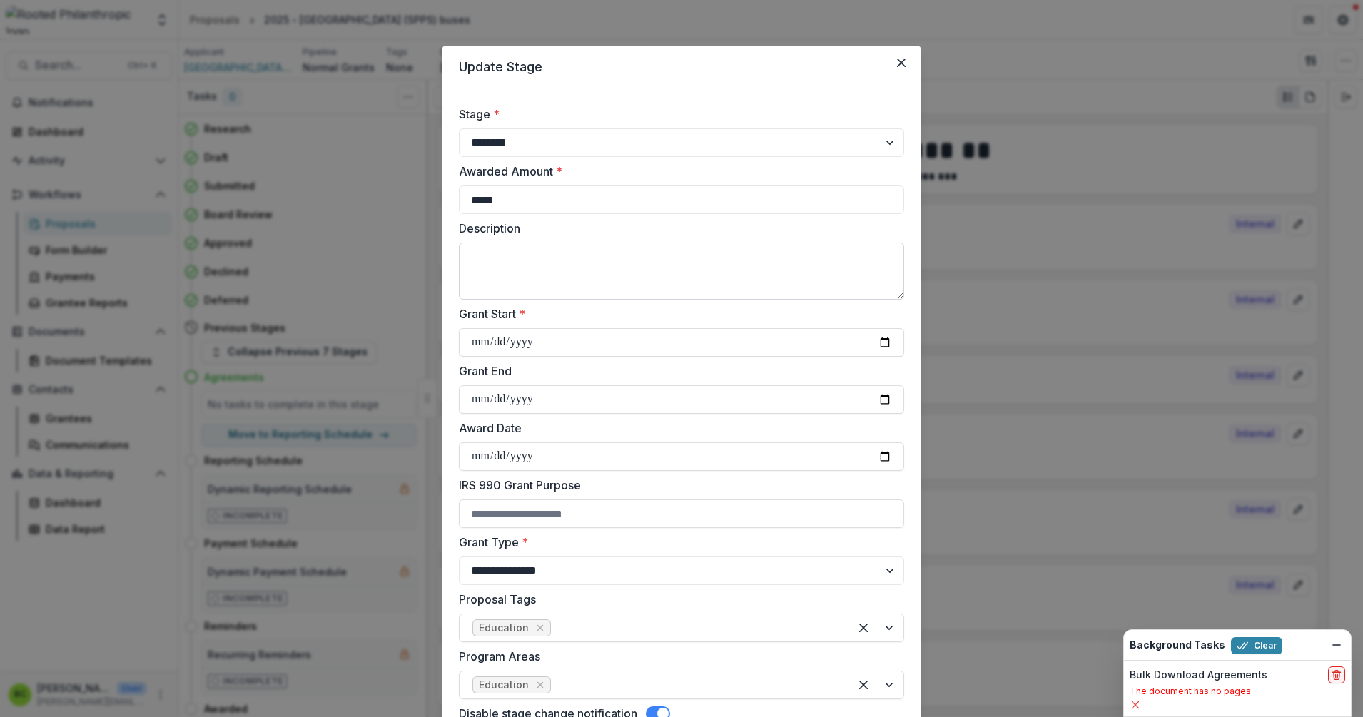
scroll to position [161, 0]
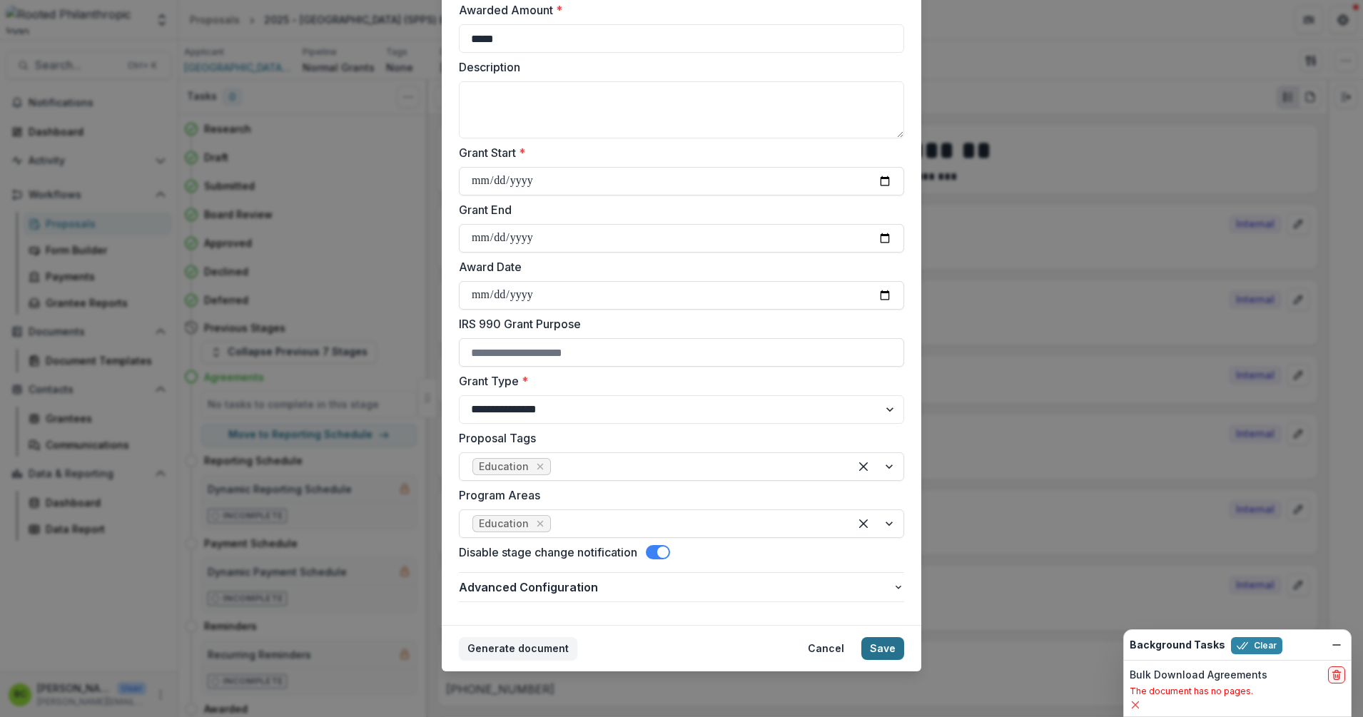
click at [872, 641] on button "Save" at bounding box center [882, 648] width 43 height 23
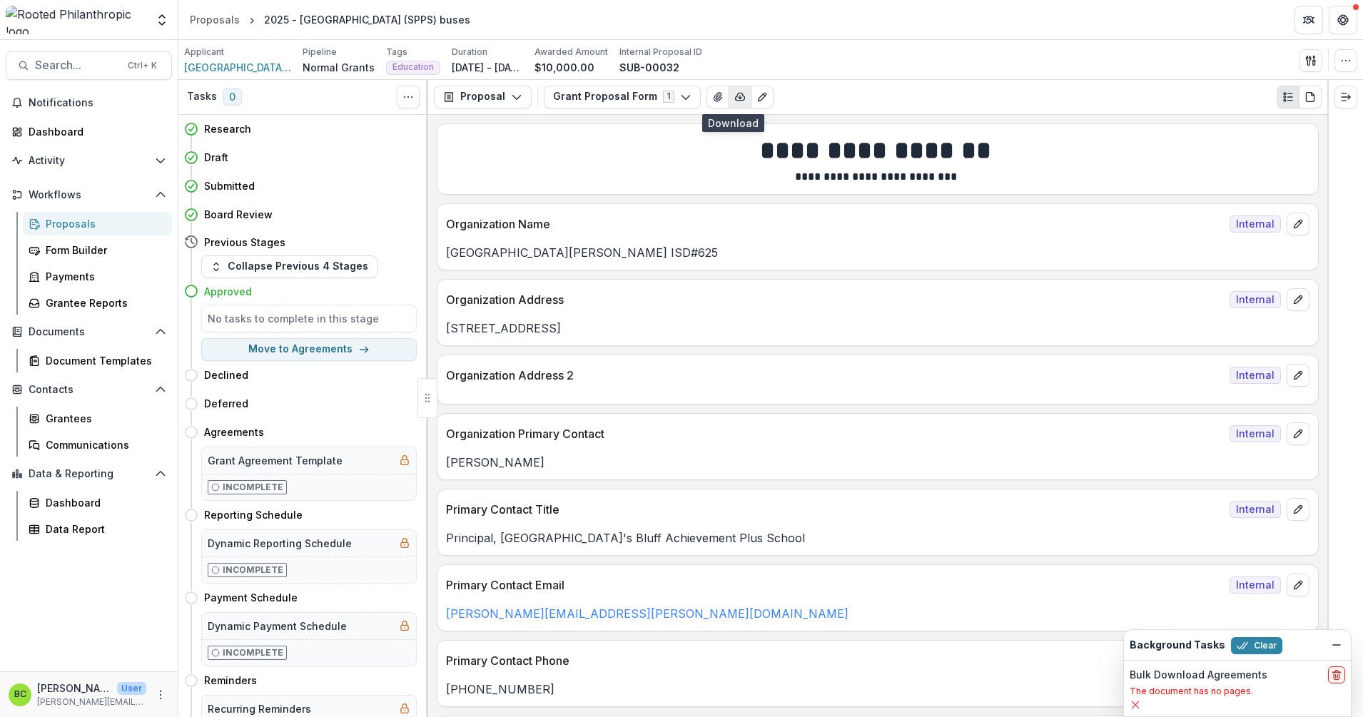
click at [734, 92] on icon "button" at bounding box center [739, 96] width 11 height 11
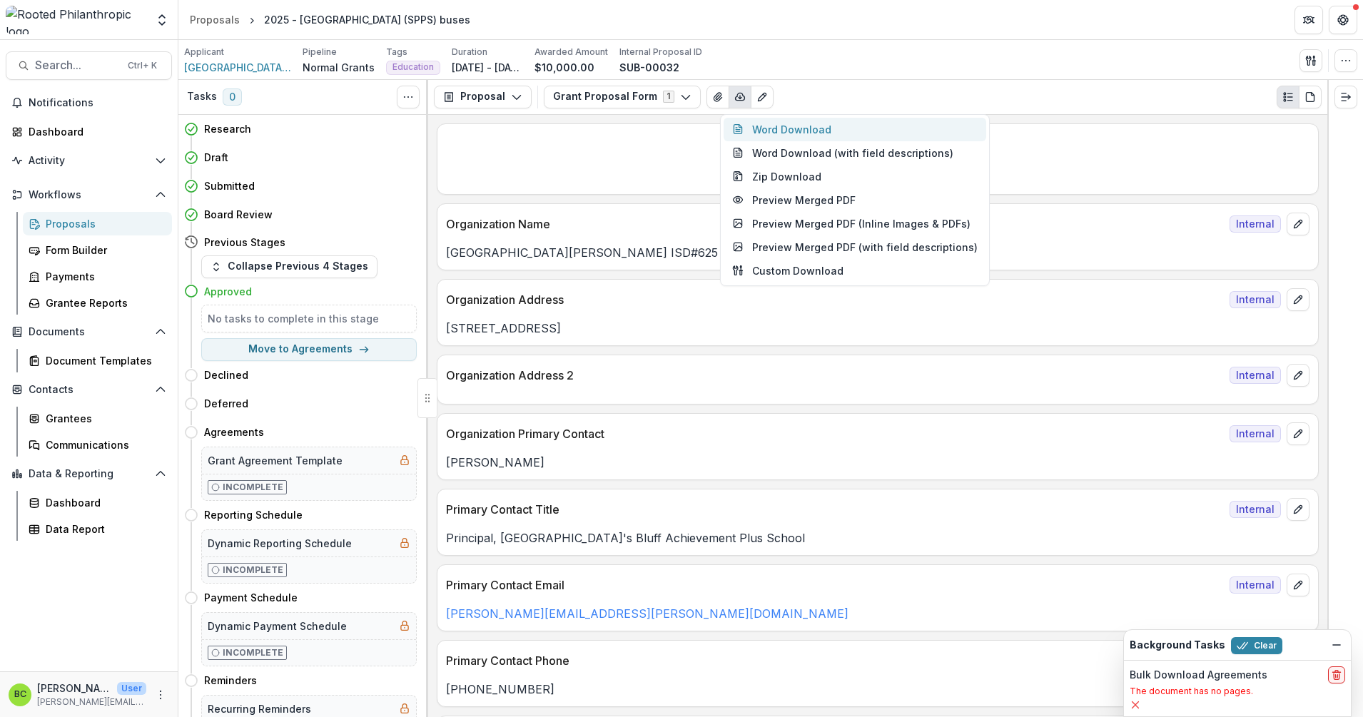
click at [754, 128] on button "Word Download" at bounding box center [854, 130] width 263 height 24
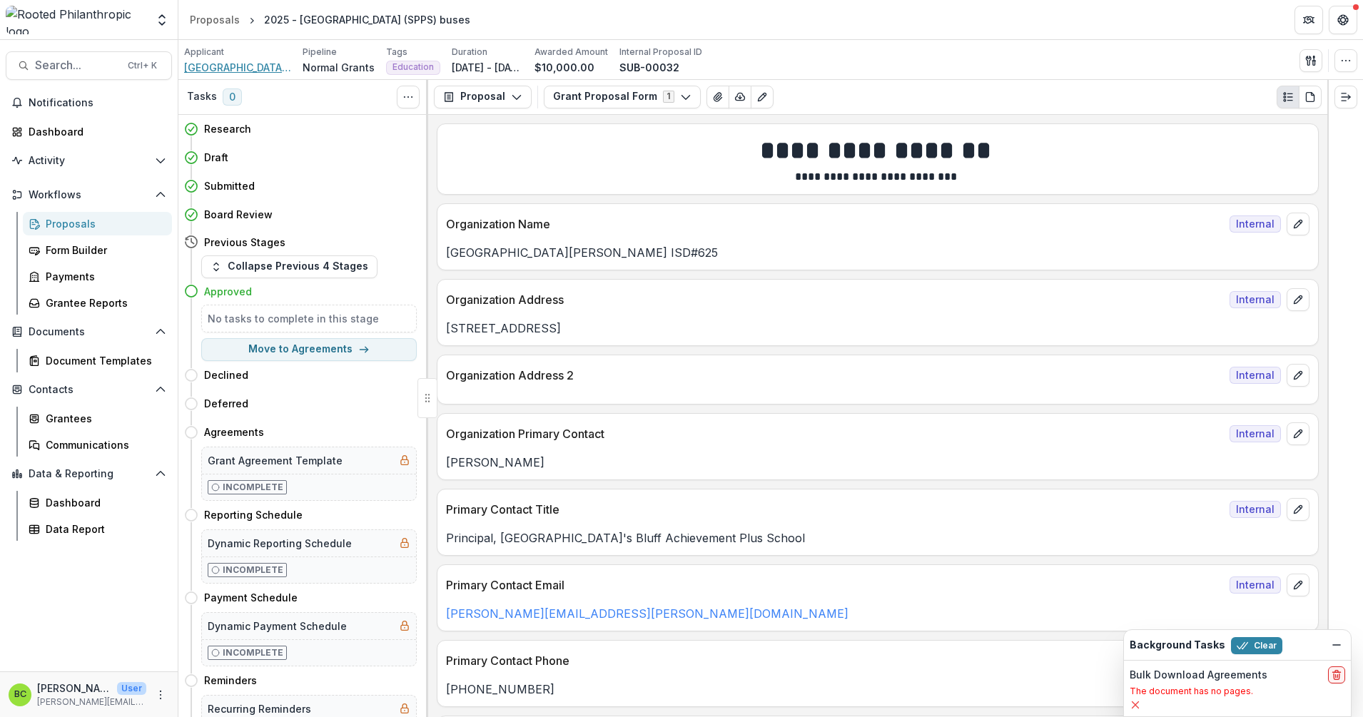
click at [218, 68] on span "[GEOGRAPHIC_DATA][PERSON_NAME] ISD#625" at bounding box center [237, 67] width 107 height 15
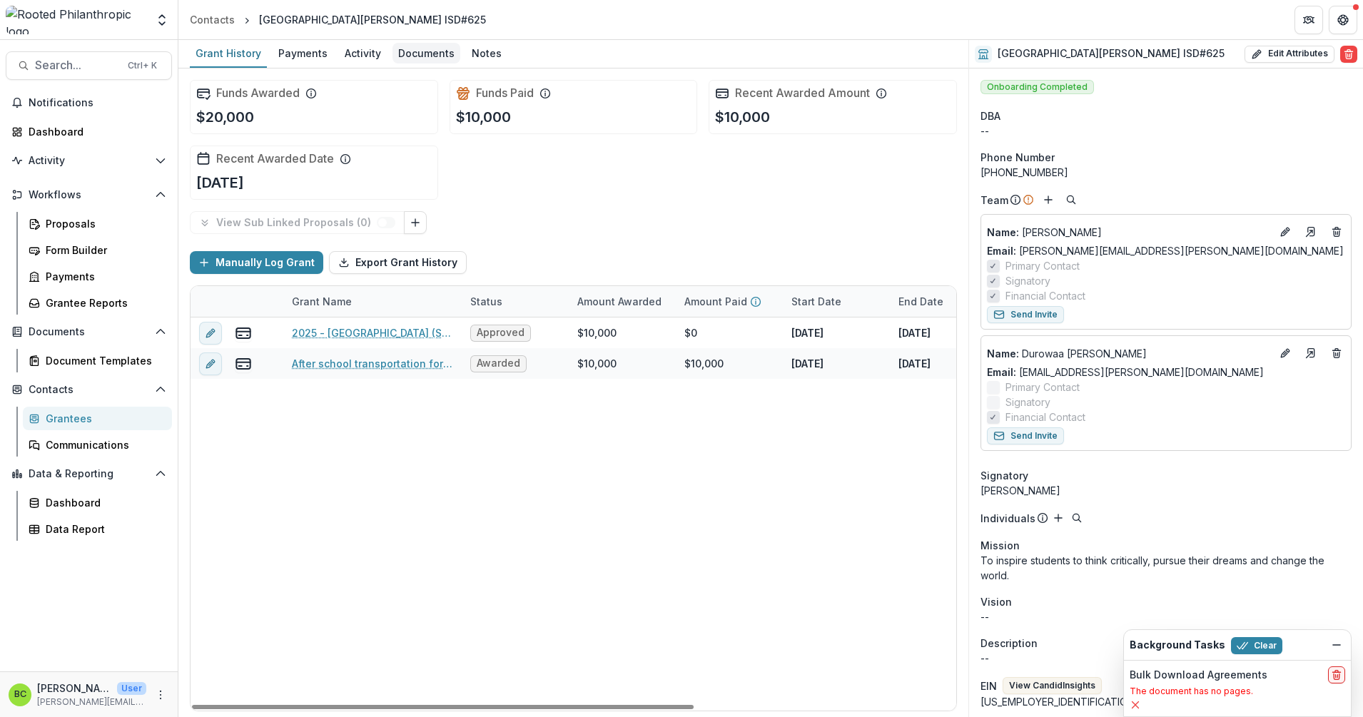
click at [428, 45] on div "Documents" at bounding box center [426, 53] width 68 height 21
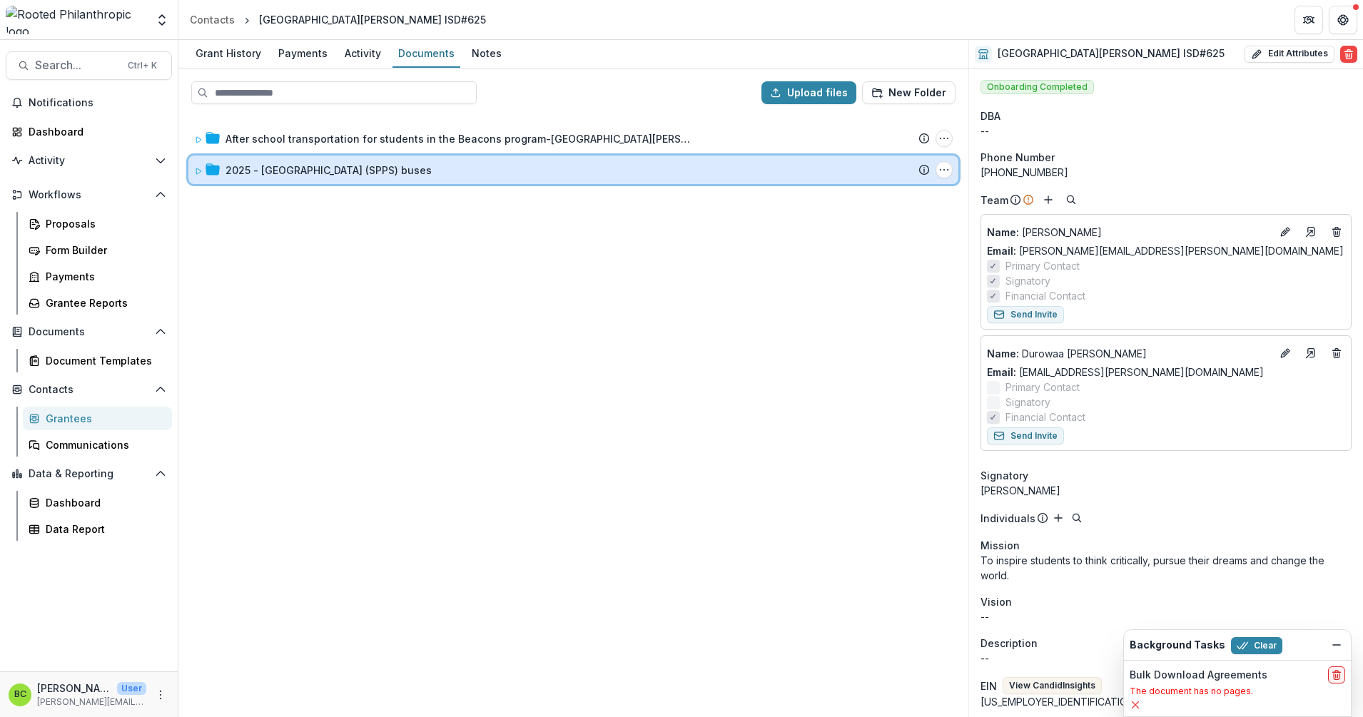
click at [195, 173] on icon at bounding box center [198, 171] width 9 height 9
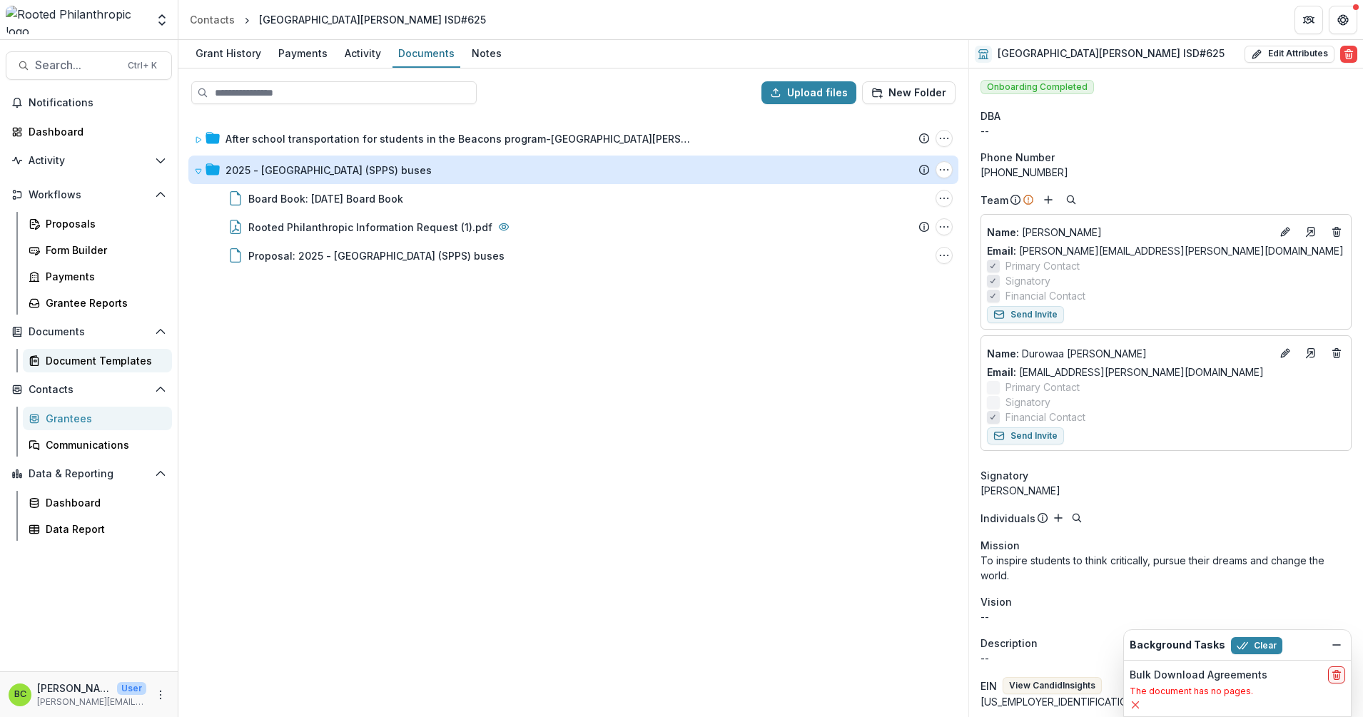
click at [99, 355] on div "Document Templates" at bounding box center [103, 360] width 115 height 15
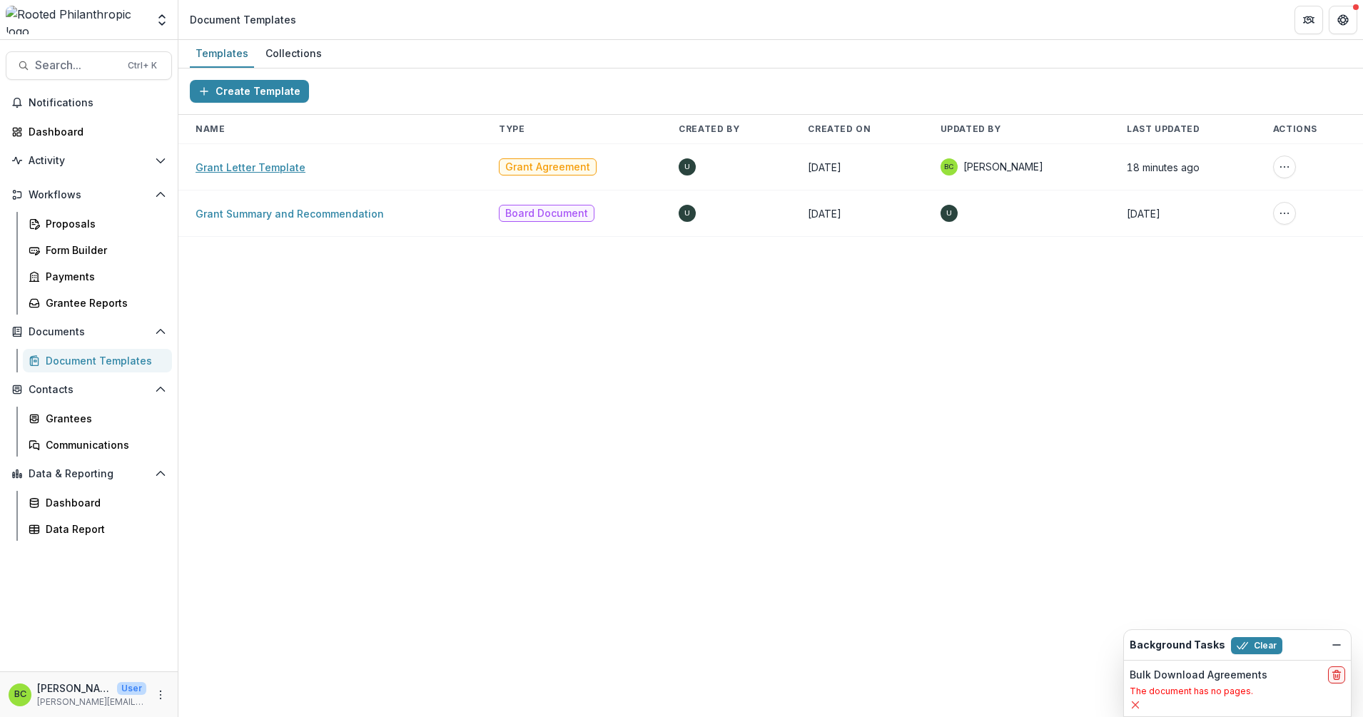
click at [269, 166] on link "Grant Letter Template" at bounding box center [250, 167] width 110 height 12
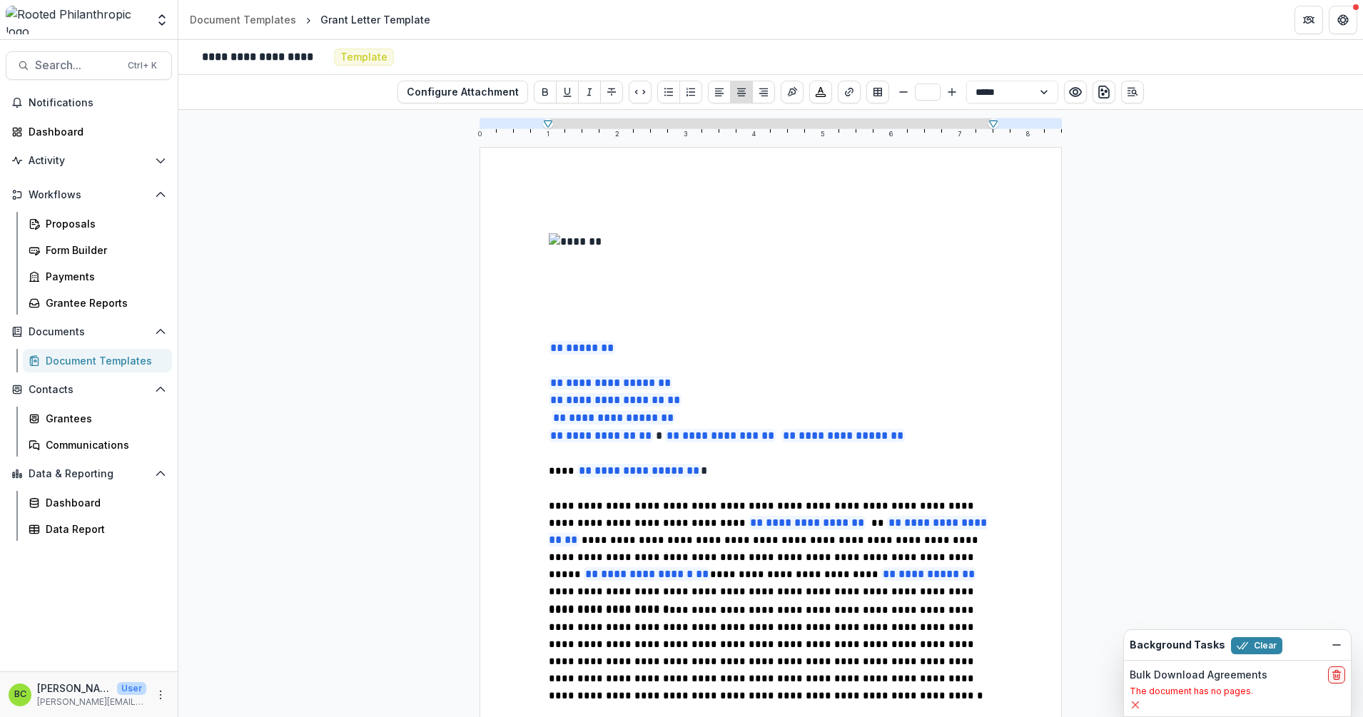
type input "**"
click at [600, 560] on span "**********" at bounding box center [765, 557] width 432 height 44
drag, startPoint x: 828, startPoint y: 564, endPoint x: 936, endPoint y: 569, distance: 107.9
click at [936, 569] on p "**********" at bounding box center [771, 540] width 444 height 87
click at [656, 441] on p "**********" at bounding box center [771, 436] width 444 height 18
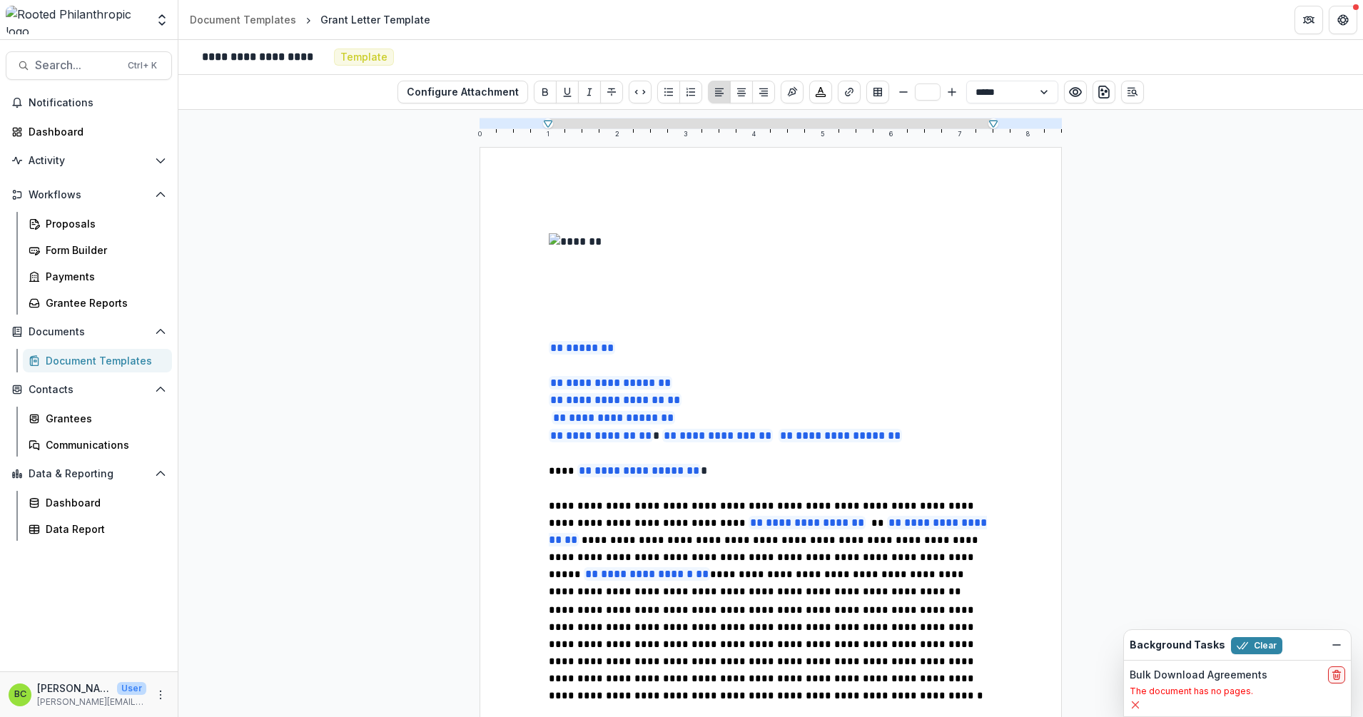
type input "**"
click at [756, 621] on span "**********" at bounding box center [766, 653] width 435 height 96
click at [78, 225] on div "Proposals" at bounding box center [103, 223] width 115 height 15
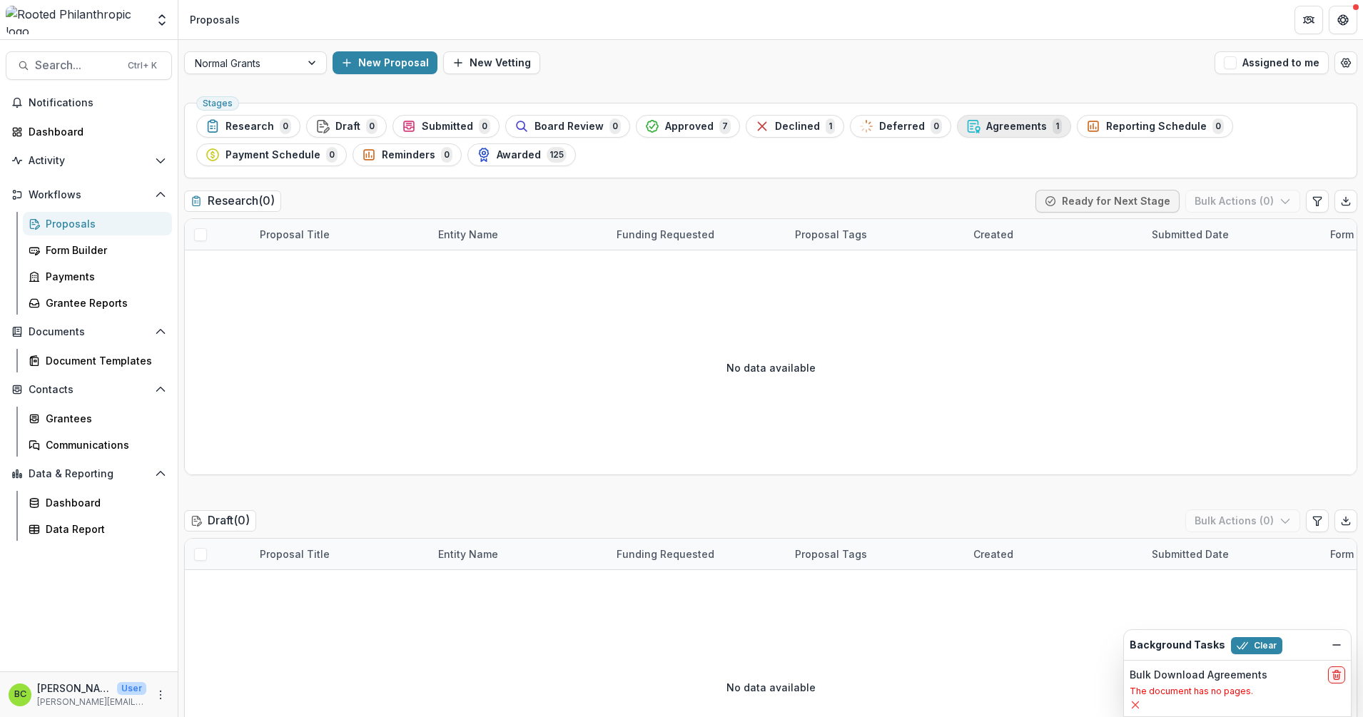
click at [986, 128] on span "Agreements" at bounding box center [1016, 127] width 61 height 12
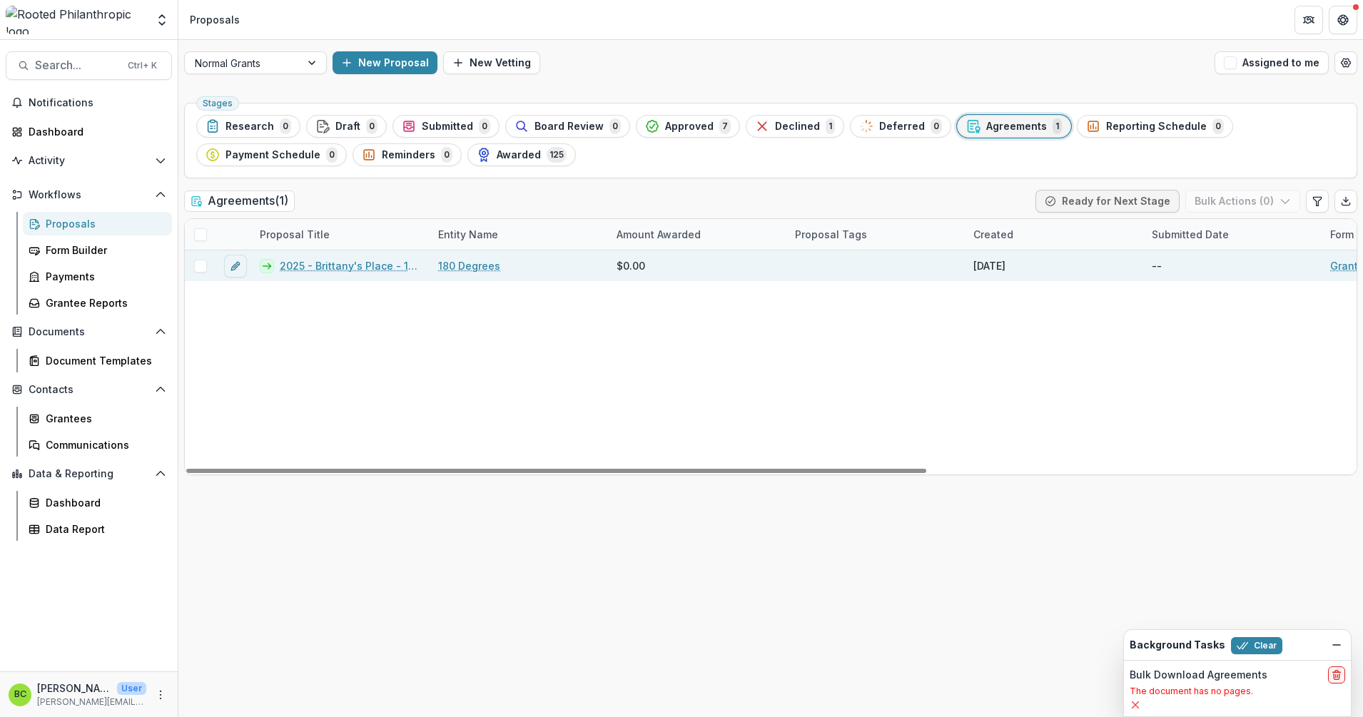
click at [370, 263] on link "2025 - Brittany's Place - 180 Degrees" at bounding box center [350, 265] width 141 height 15
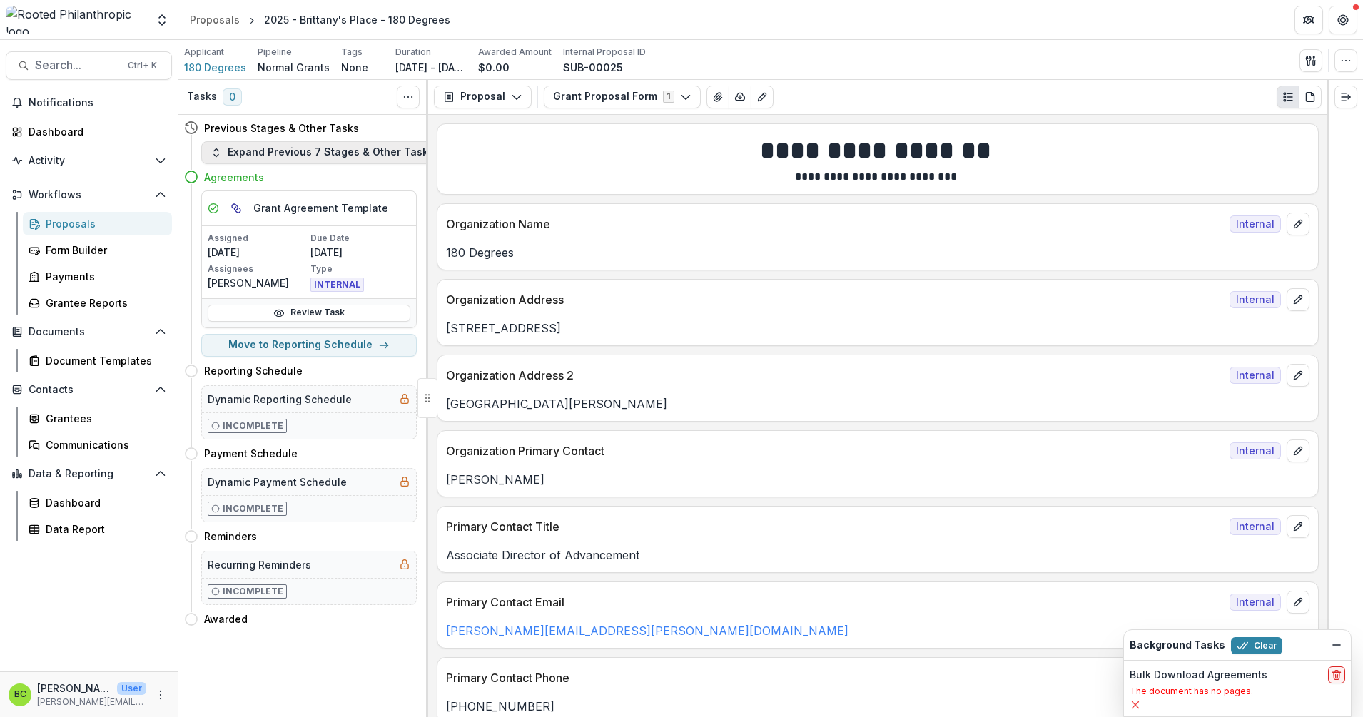
click at [289, 146] on button "Expand Previous 7 Stages & Other Tasks" at bounding box center [322, 152] width 242 height 23
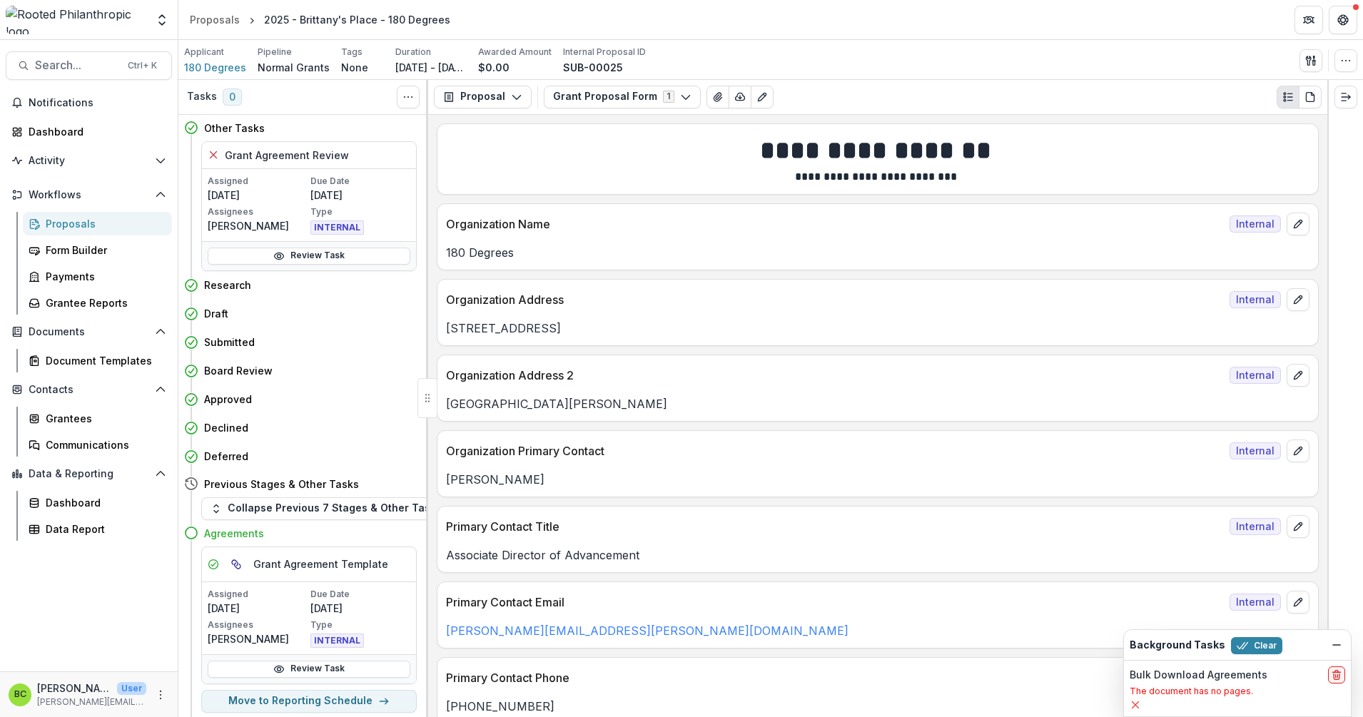
click at [212, 155] on icon at bounding box center [213, 154] width 11 height 11
click at [270, 255] on link "Review Task" at bounding box center [309, 256] width 203 height 17
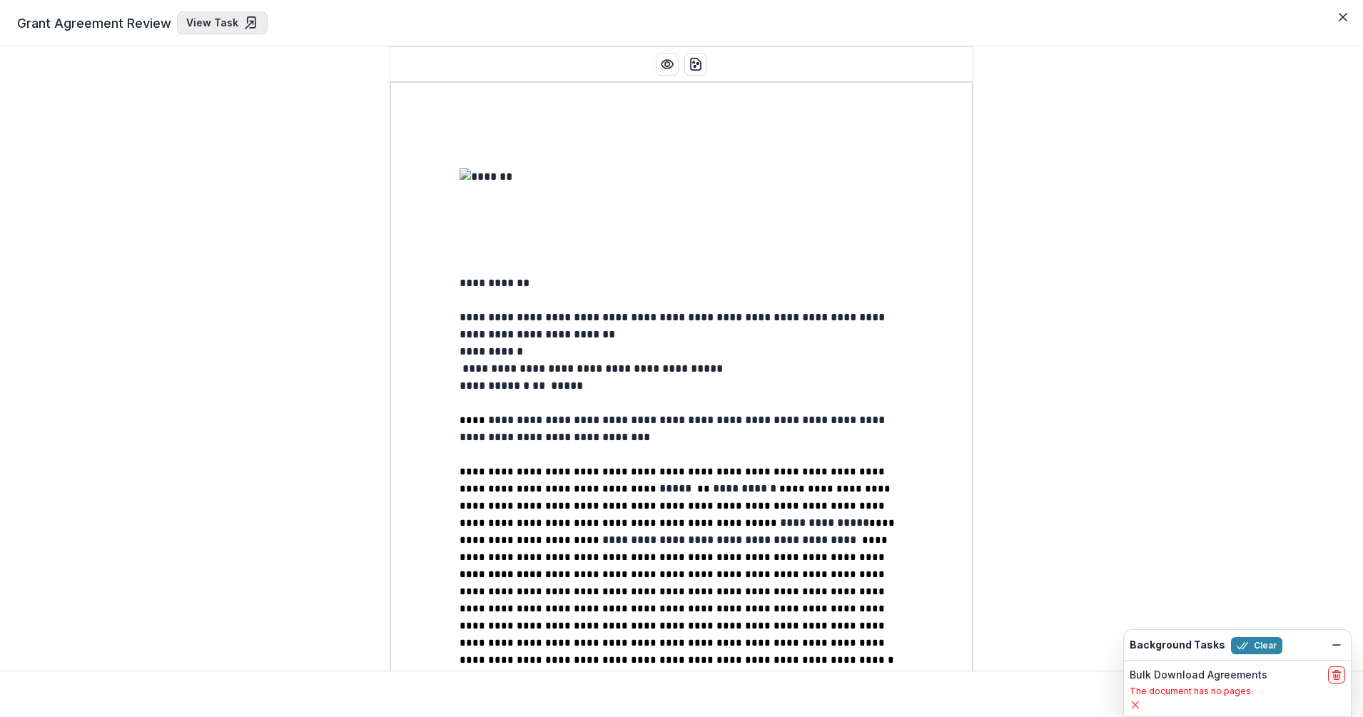
click at [219, 20] on link "View Task" at bounding box center [222, 22] width 91 height 23
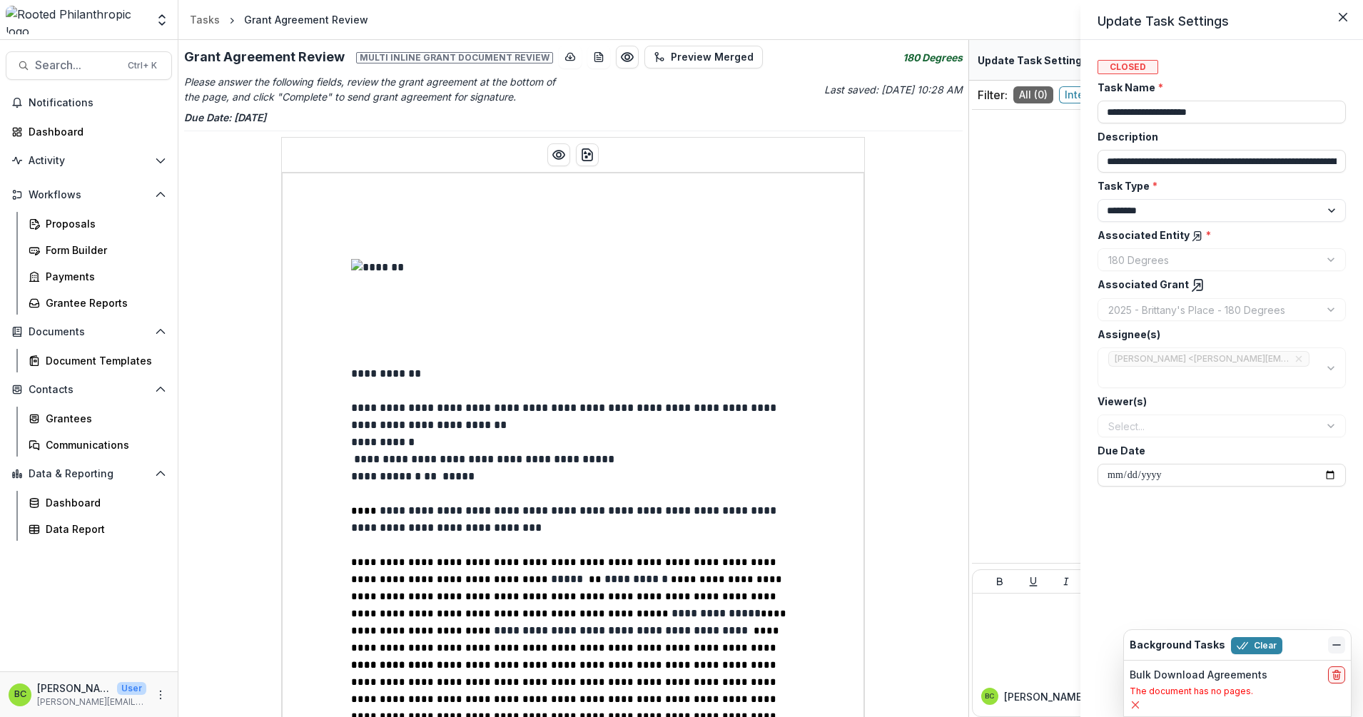
click at [1337, 644] on icon "Dismiss" at bounding box center [1336, 644] width 11 height 11
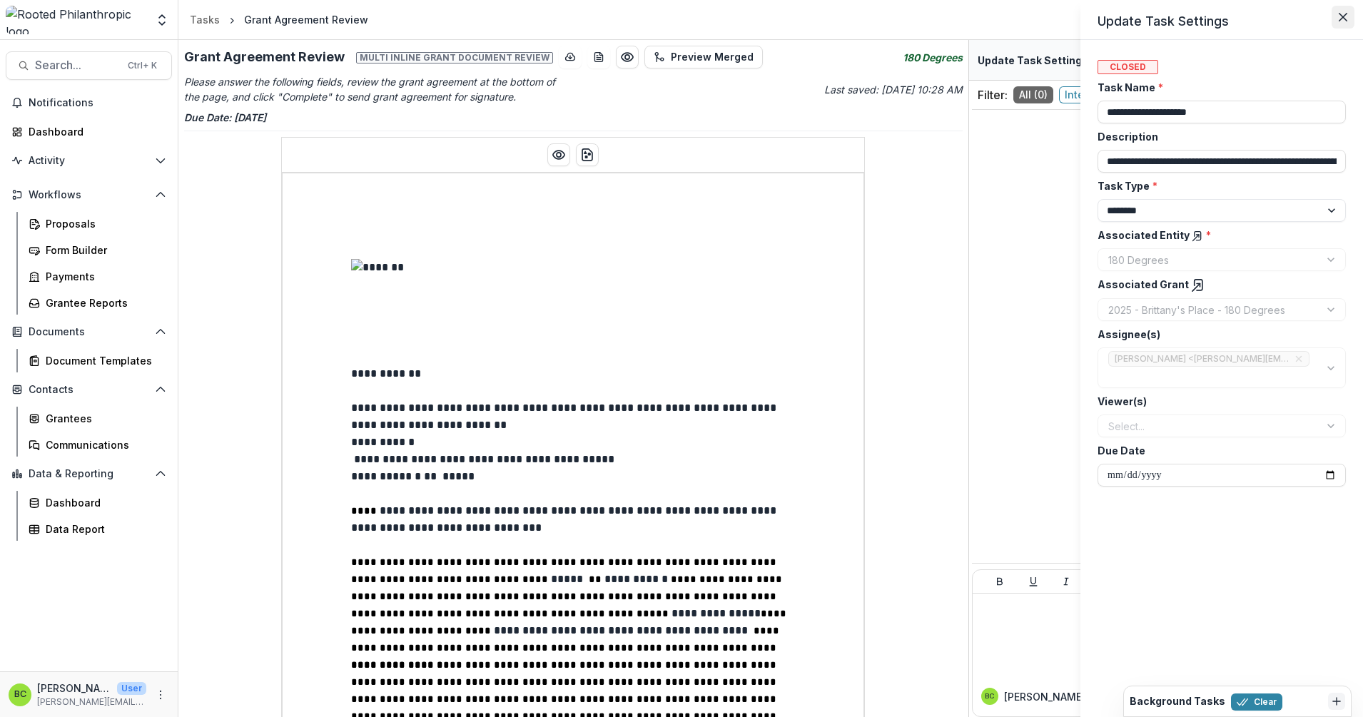
click at [1340, 17] on icon "Close" at bounding box center [1343, 17] width 9 height 9
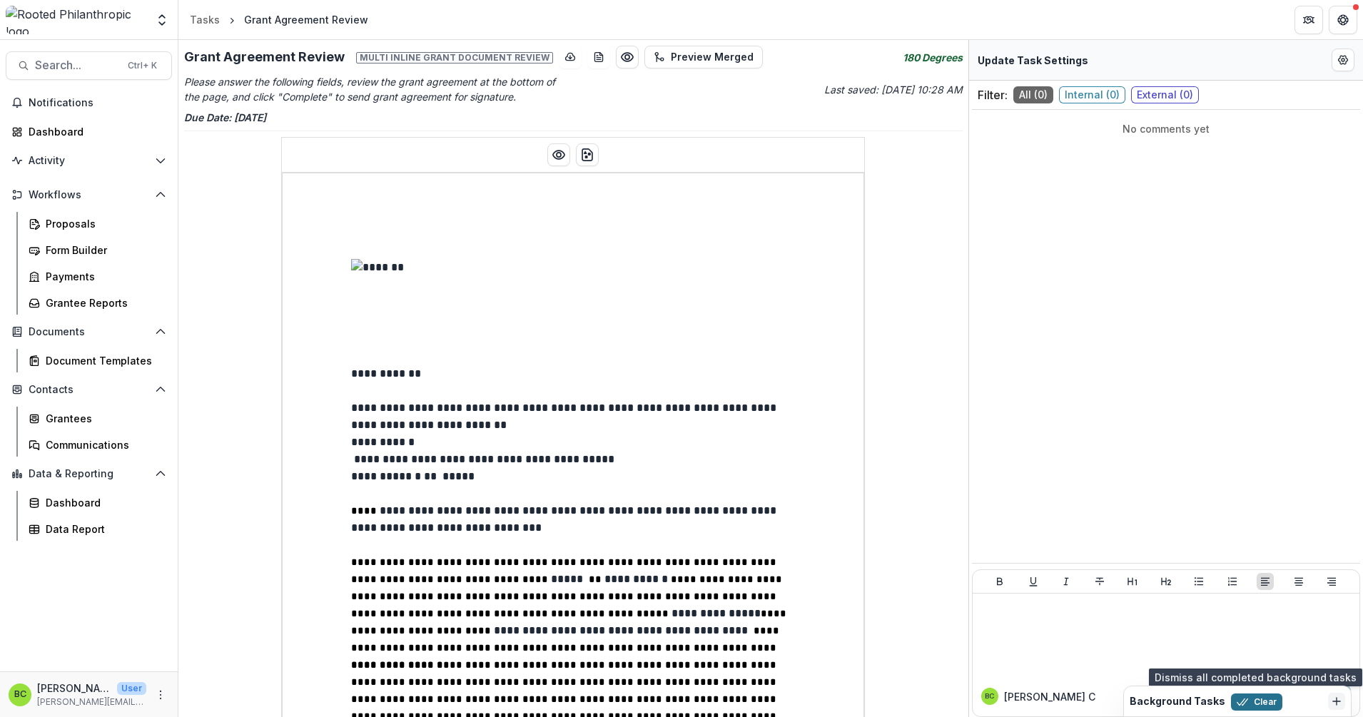
click at [1269, 702] on button "Clear" at bounding box center [1256, 702] width 51 height 17
click at [204, 14] on div "Tasks" at bounding box center [205, 19] width 30 height 15
